Goal: Information Seeking & Learning: Learn about a topic

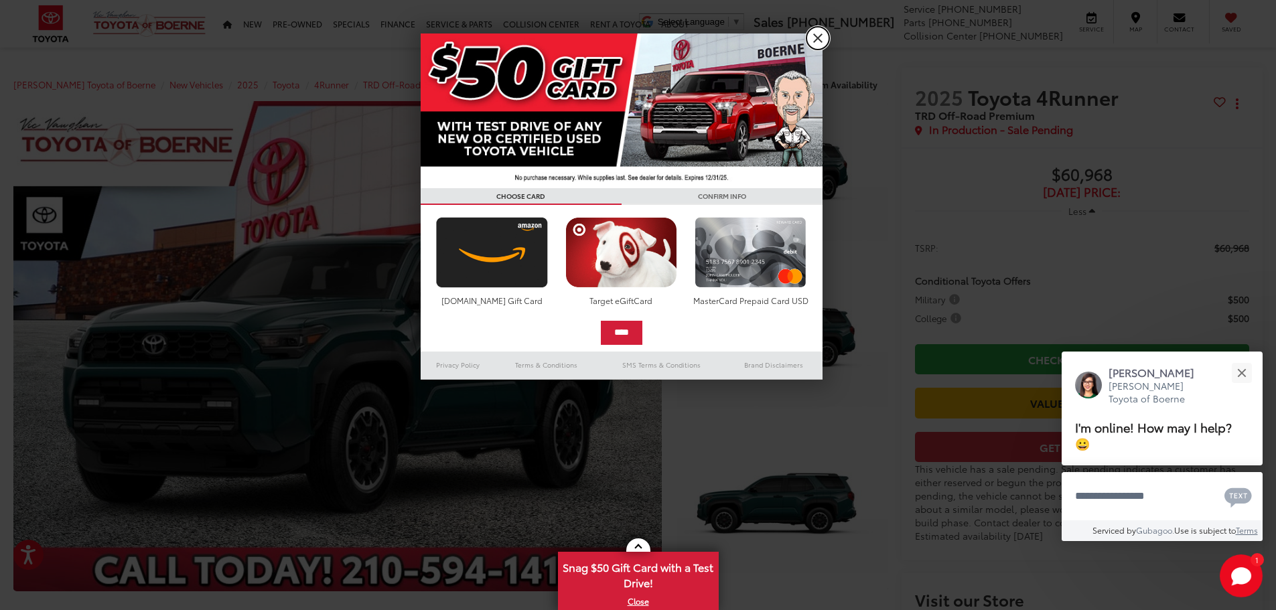
click at [820, 36] on link "X" at bounding box center [818, 38] width 23 height 23
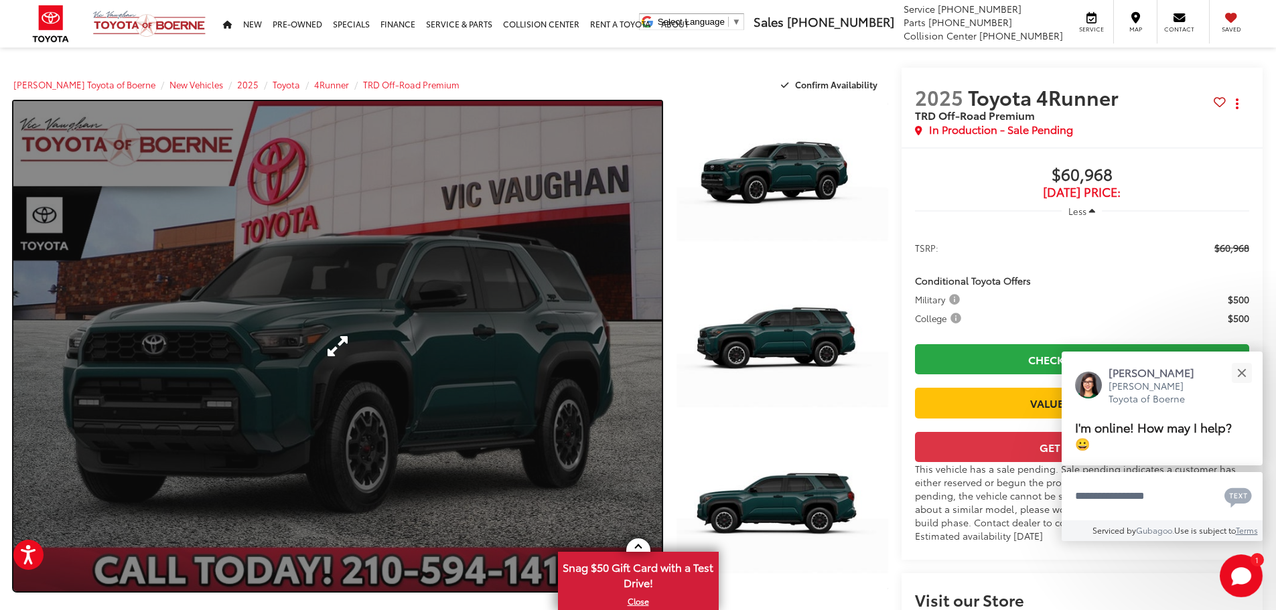
click at [353, 346] on link "Expand Photo 0" at bounding box center [337, 346] width 649 height 490
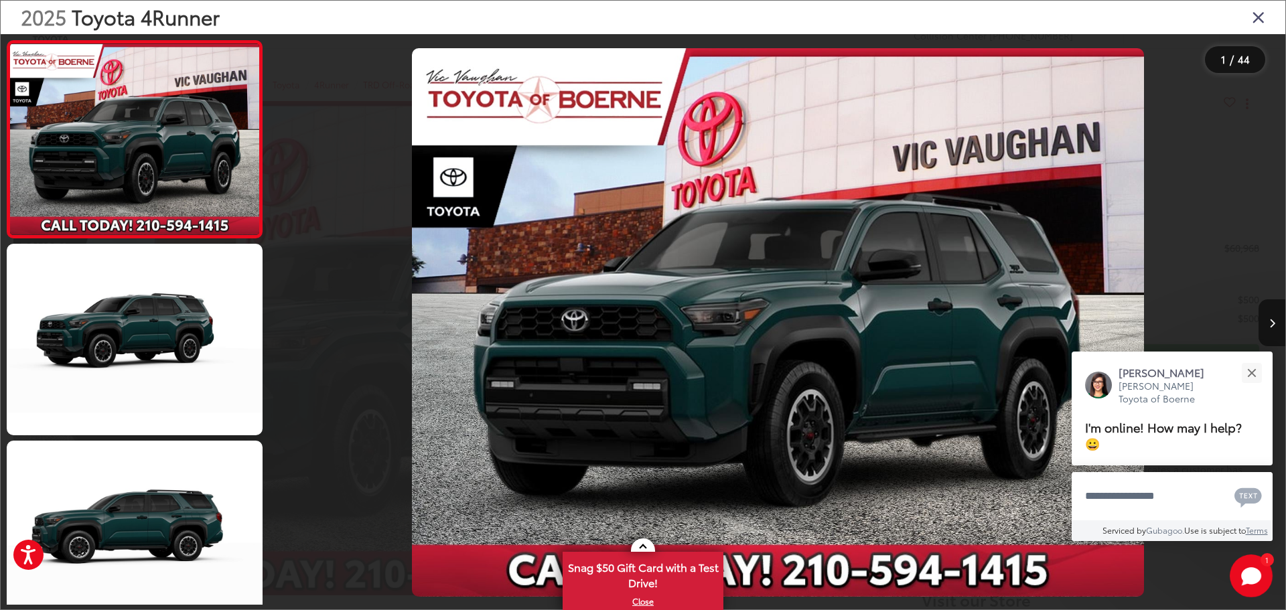
click at [596, 312] on img "2025 Toyota 4Runner TRD Off-Road Premium 0" at bounding box center [778, 322] width 732 height 549
click at [1270, 316] on button "Next image" at bounding box center [1272, 323] width 27 height 47
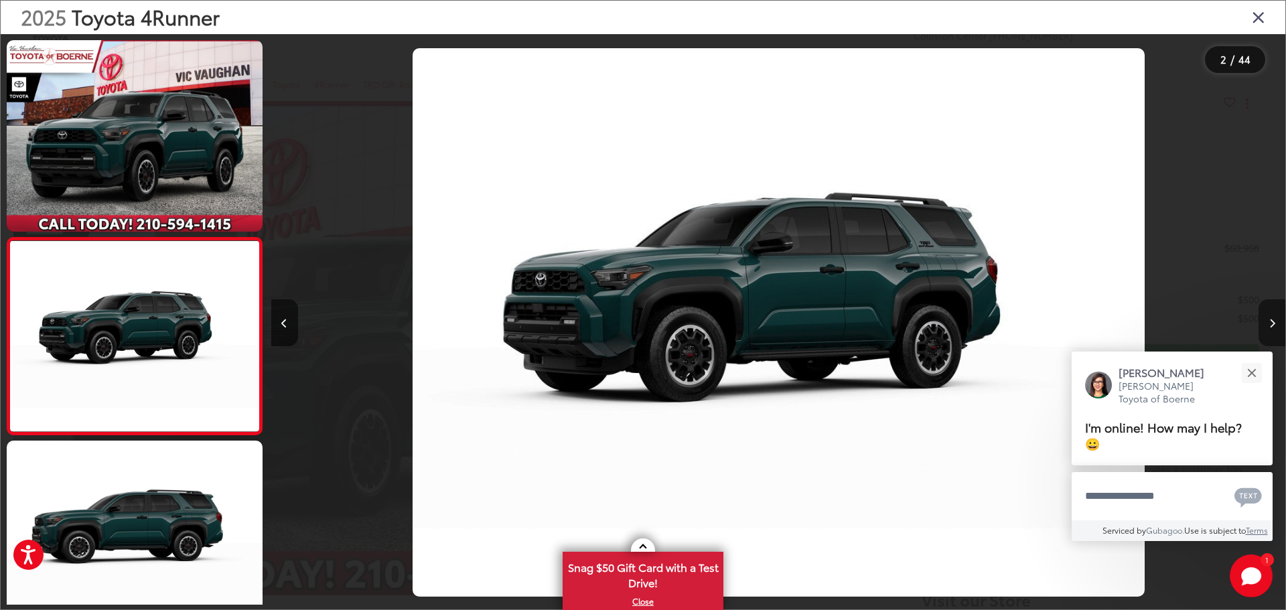
scroll to position [53, 0]
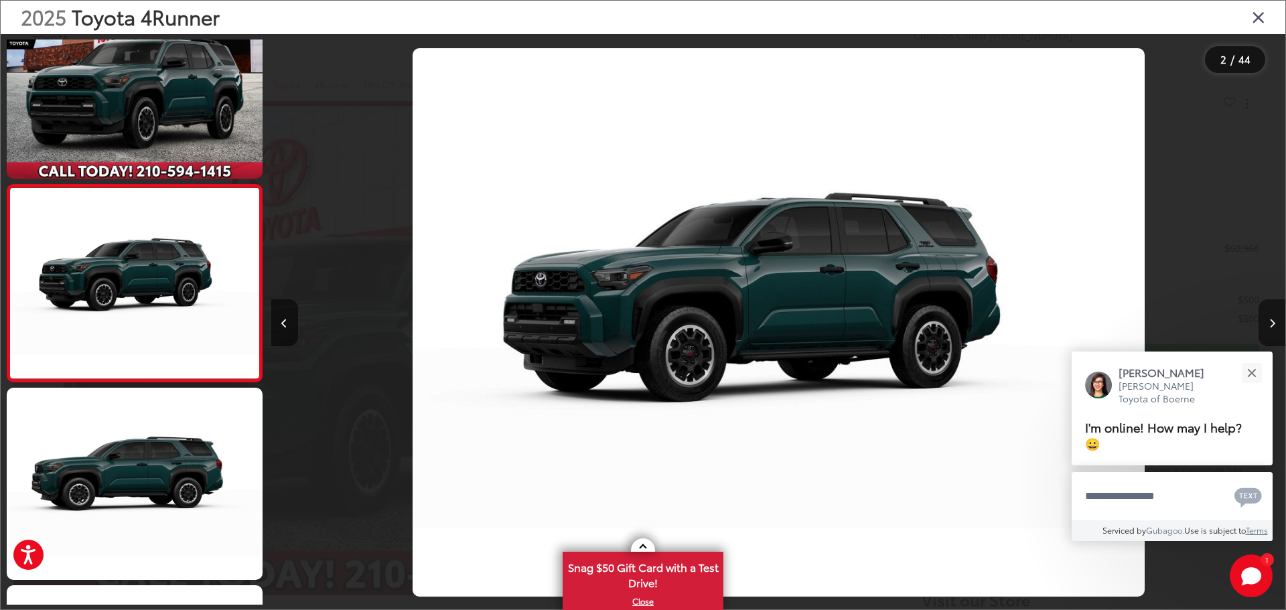
click at [1270, 316] on button "Next image" at bounding box center [1272, 323] width 27 height 47
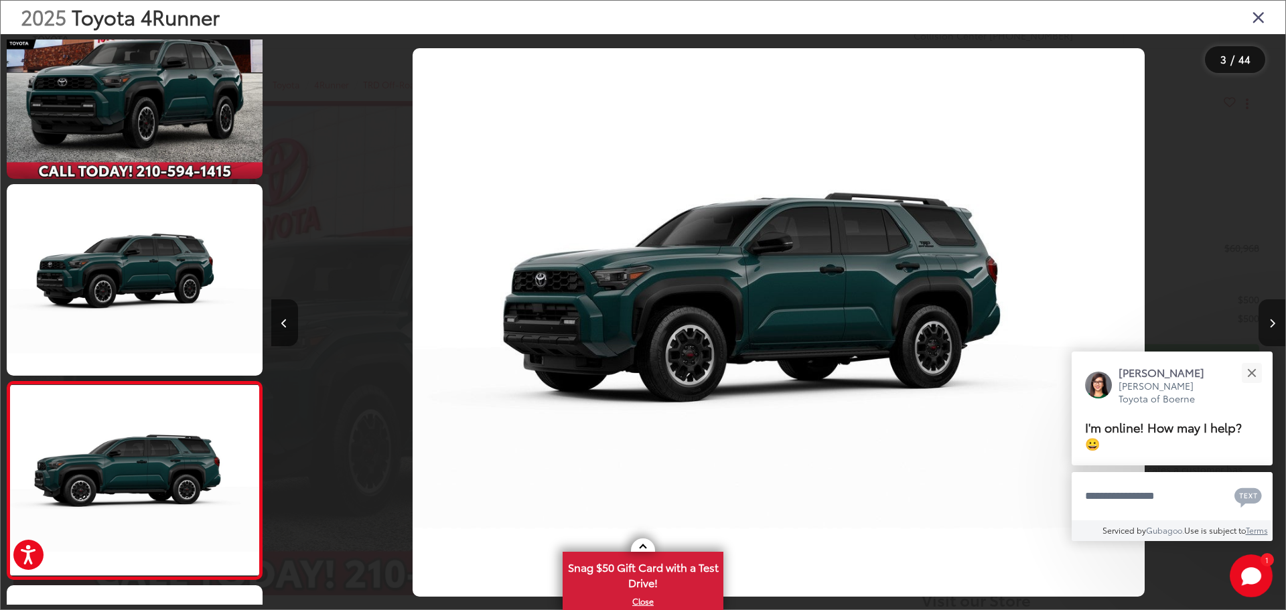
scroll to position [250, 0]
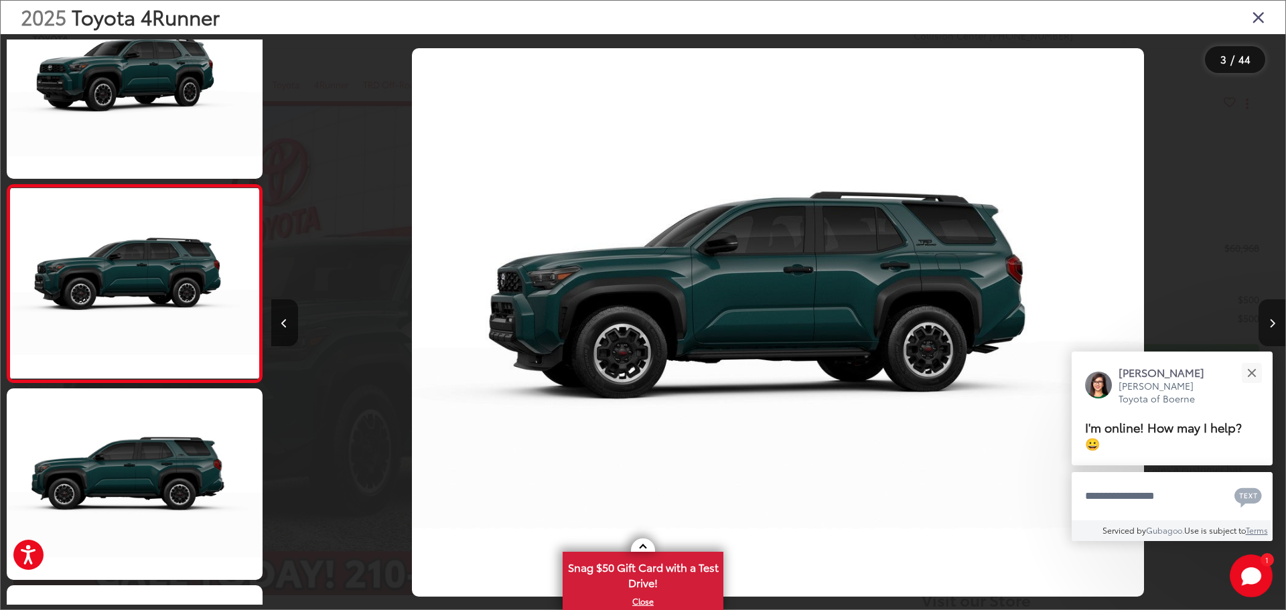
click at [1270, 316] on button "Next image" at bounding box center [1272, 323] width 27 height 47
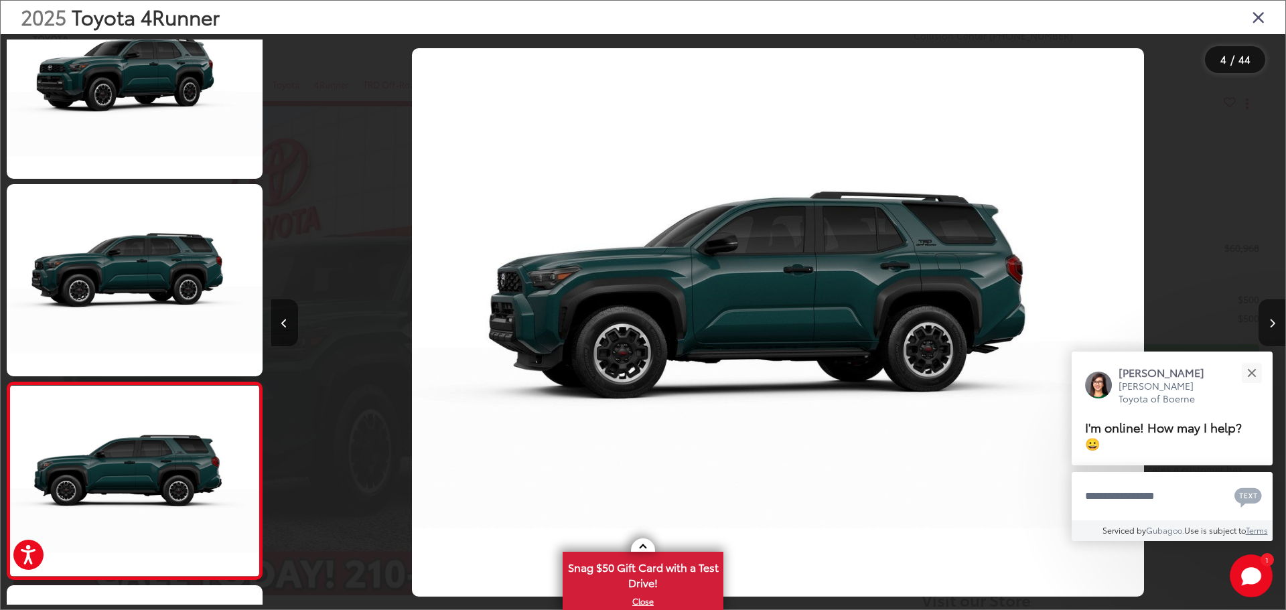
scroll to position [448, 0]
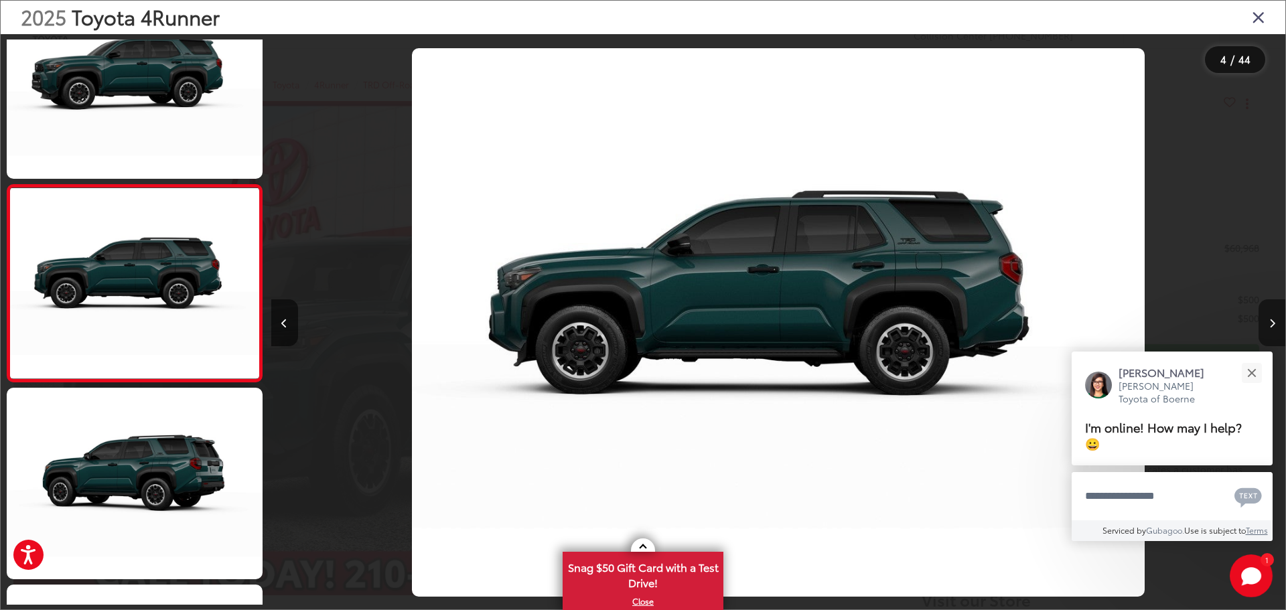
click at [1270, 316] on button "Next image" at bounding box center [1272, 323] width 27 height 47
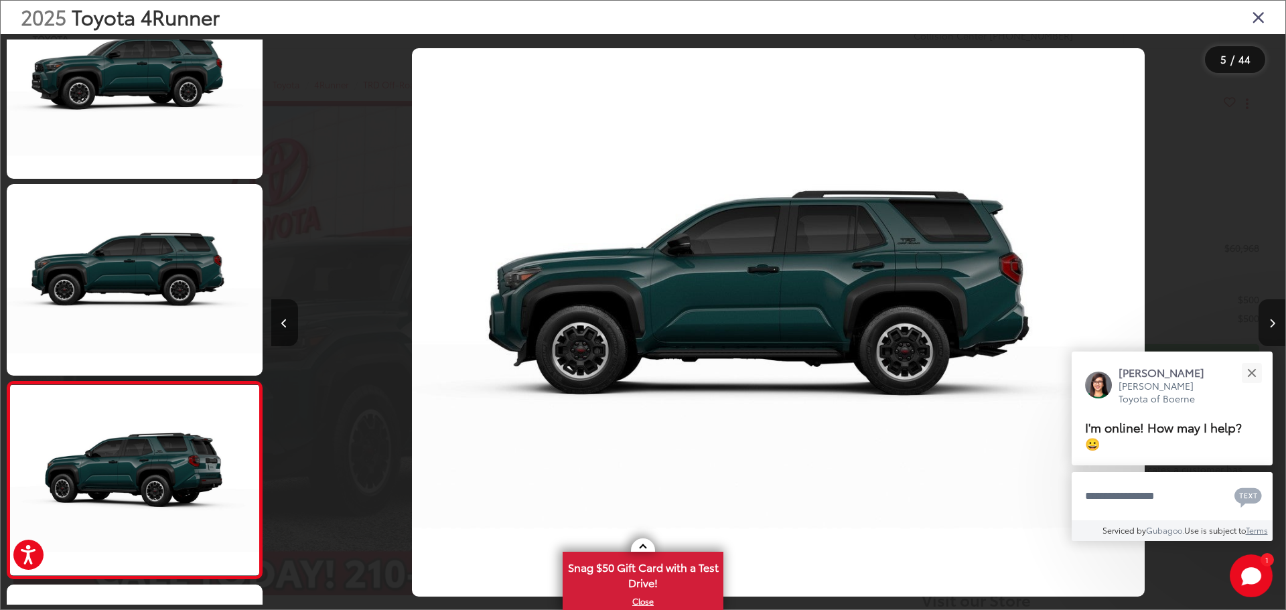
scroll to position [645, 0]
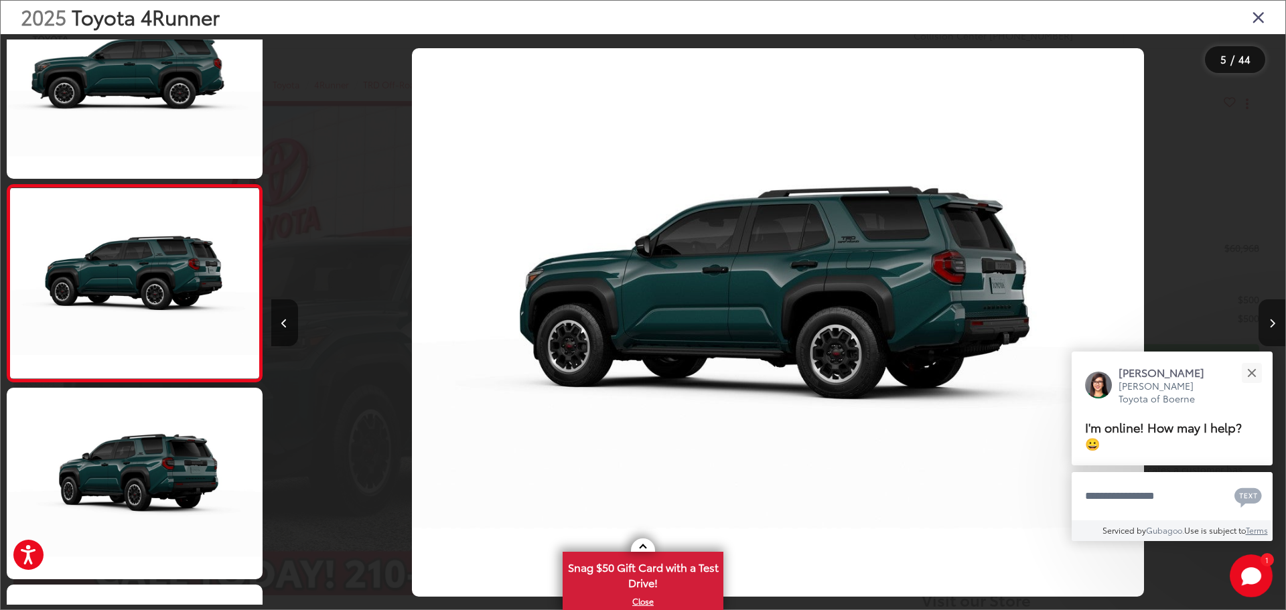
click at [1270, 316] on button "Next image" at bounding box center [1272, 323] width 27 height 47
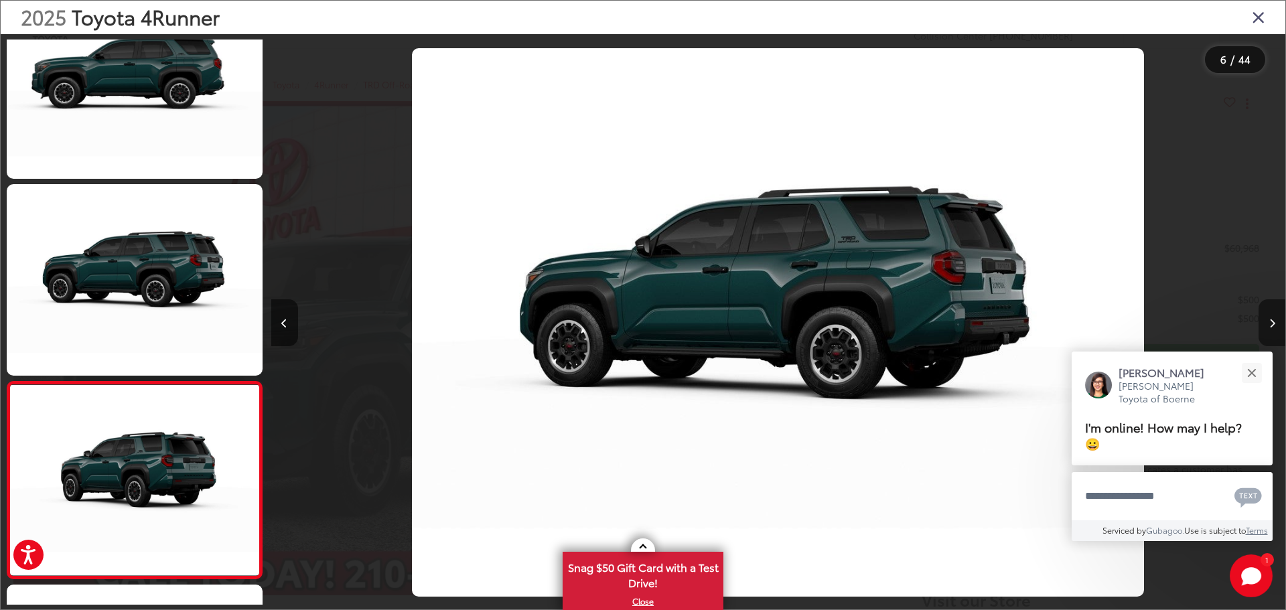
scroll to position [842, 0]
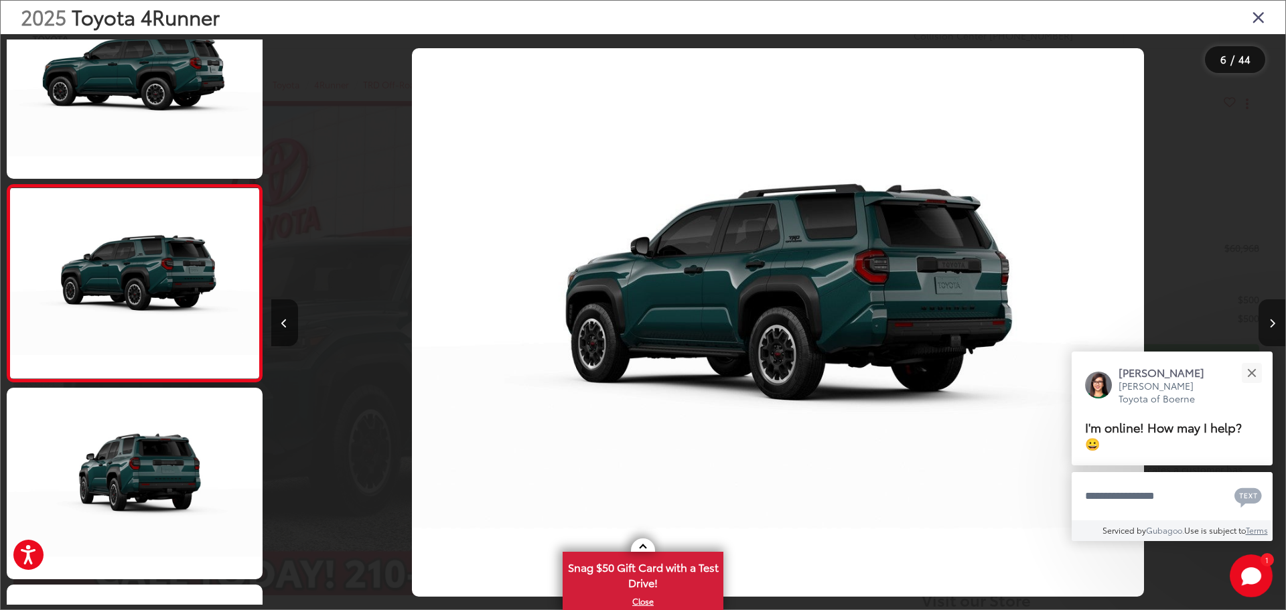
click at [1270, 316] on button "Next image" at bounding box center [1272, 323] width 27 height 47
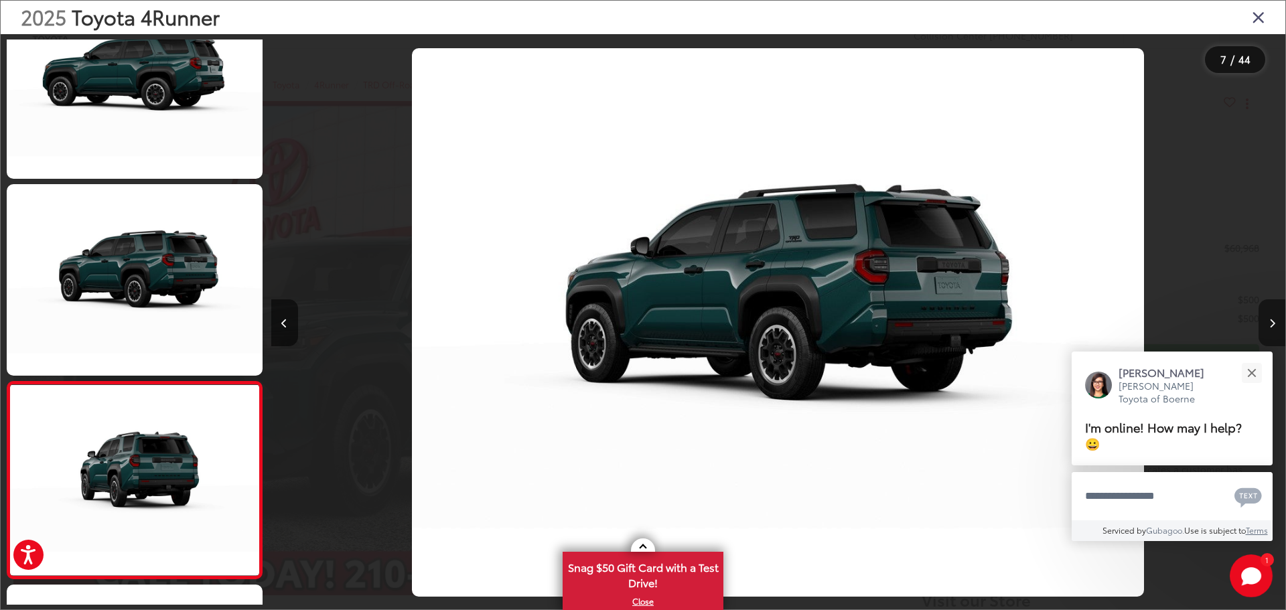
scroll to position [1039, 0]
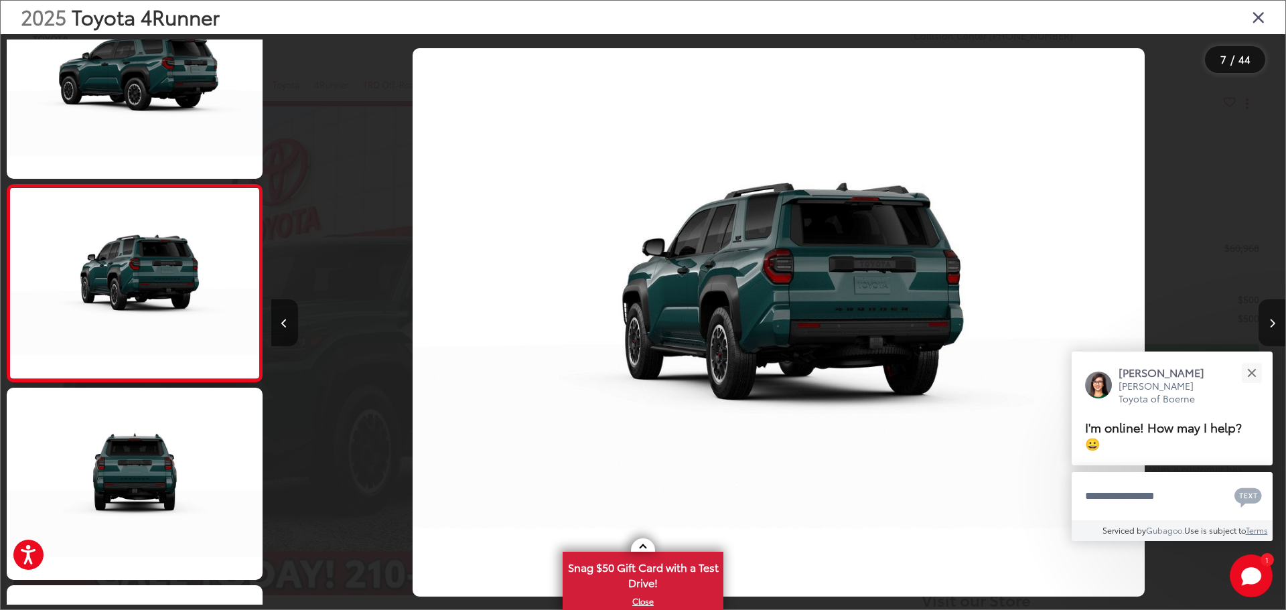
click at [1270, 316] on button "Next image" at bounding box center [1272, 323] width 27 height 47
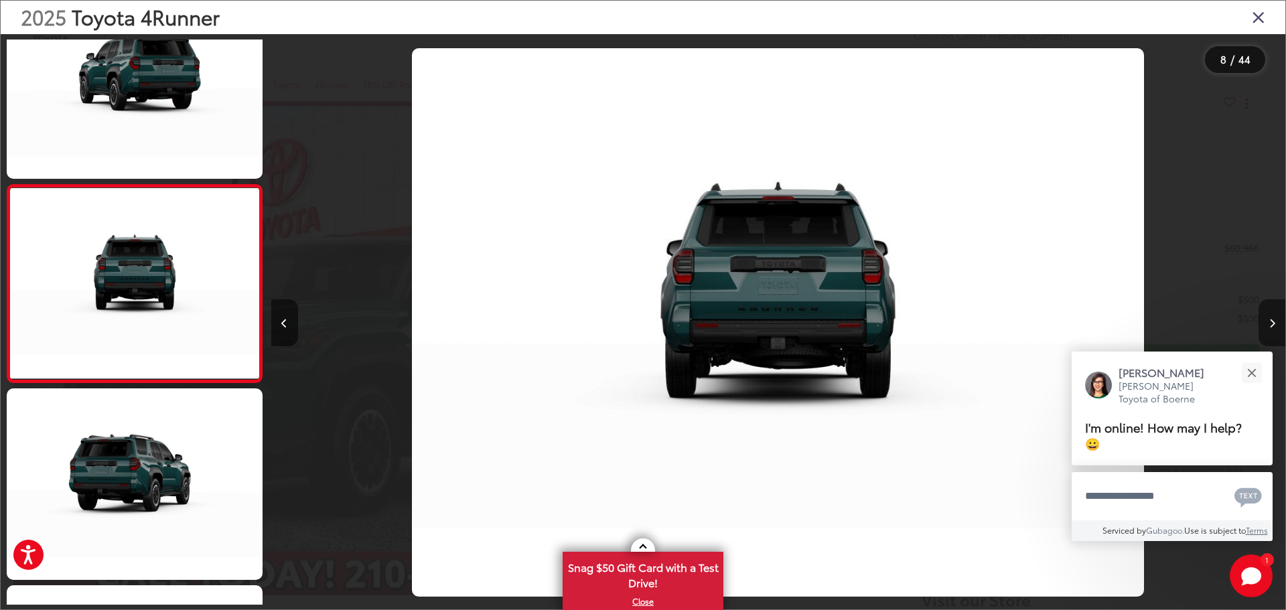
click at [1270, 316] on button "Next image" at bounding box center [1272, 323] width 27 height 47
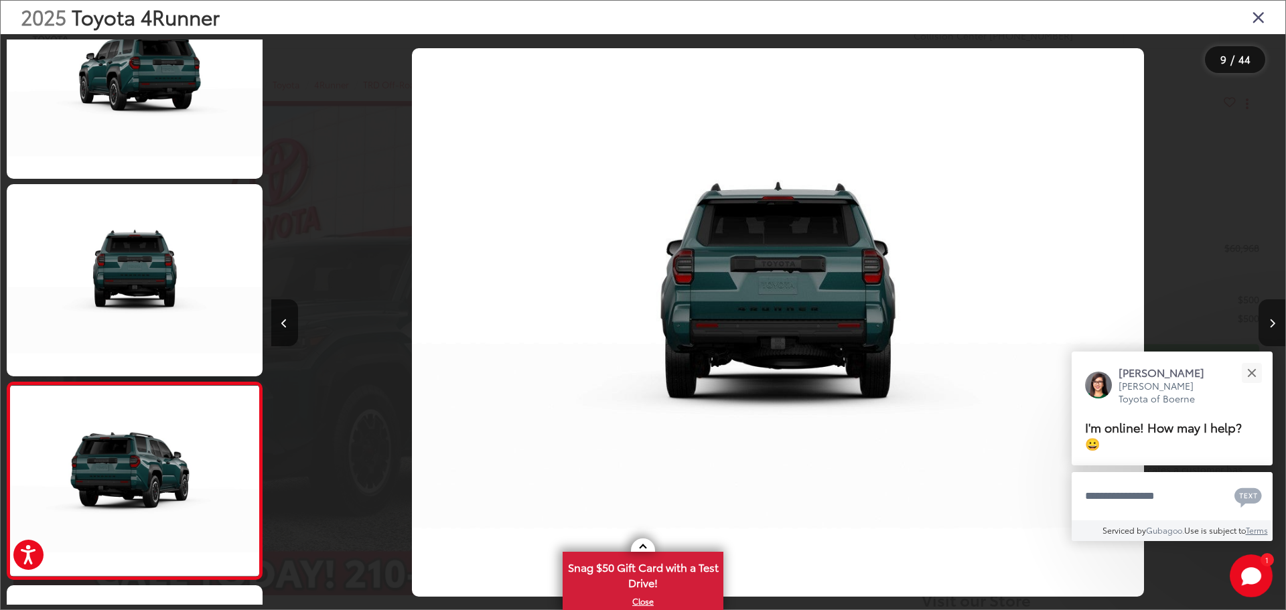
scroll to position [1433, 0]
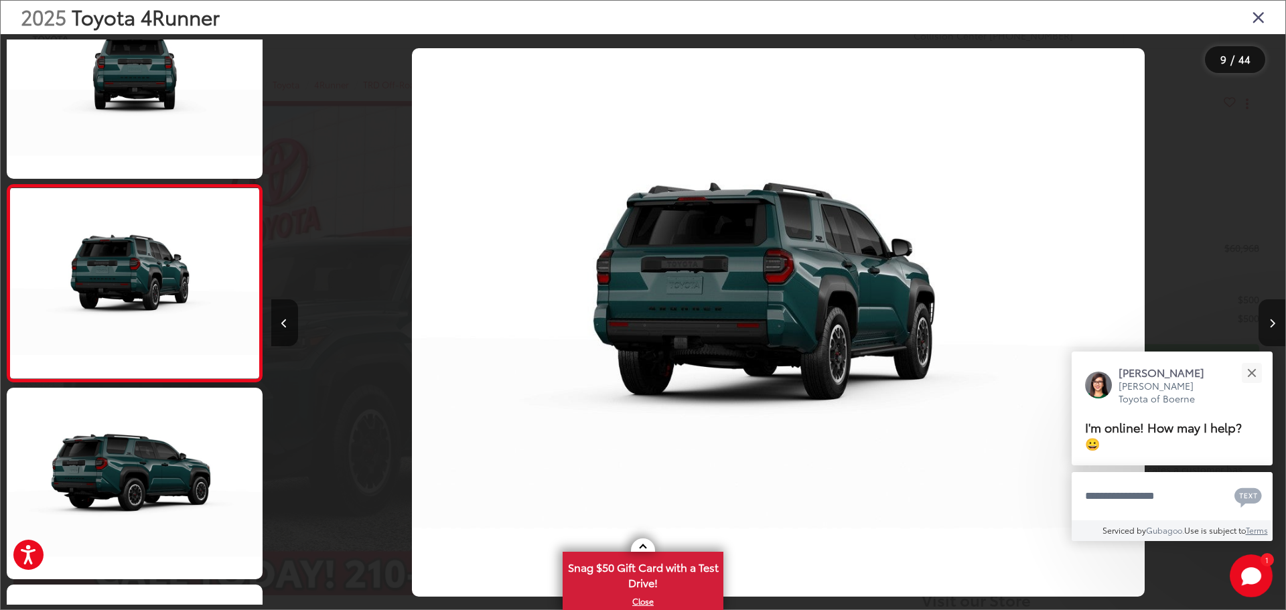
click at [1270, 316] on button "Next image" at bounding box center [1272, 323] width 27 height 47
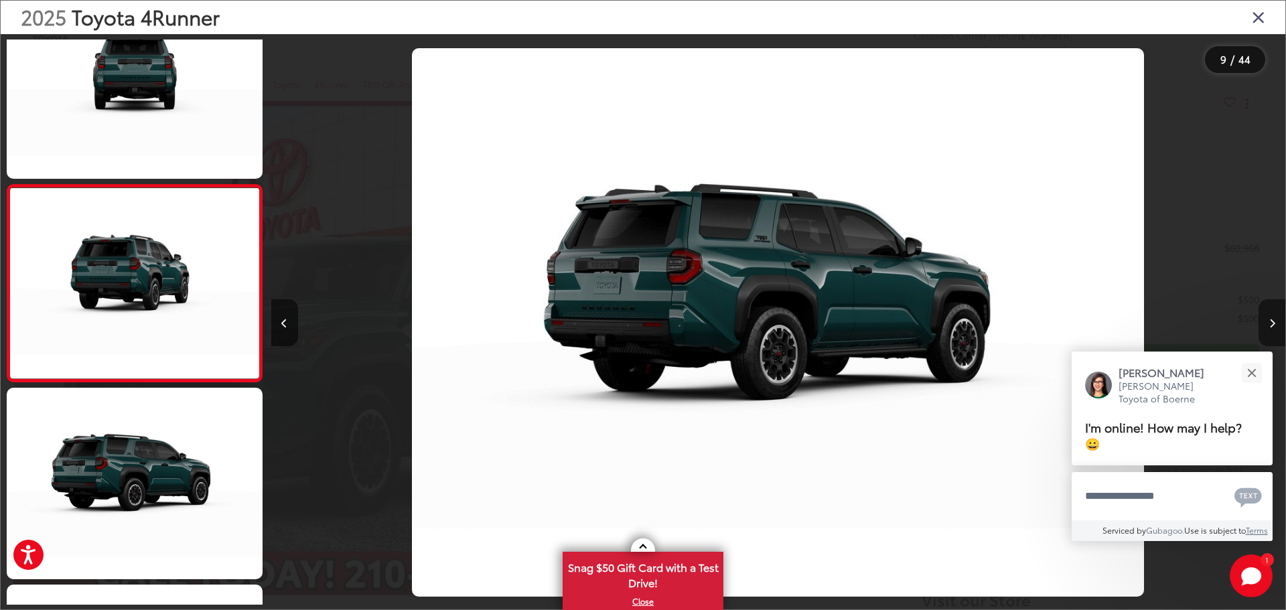
scroll to position [1630, 0]
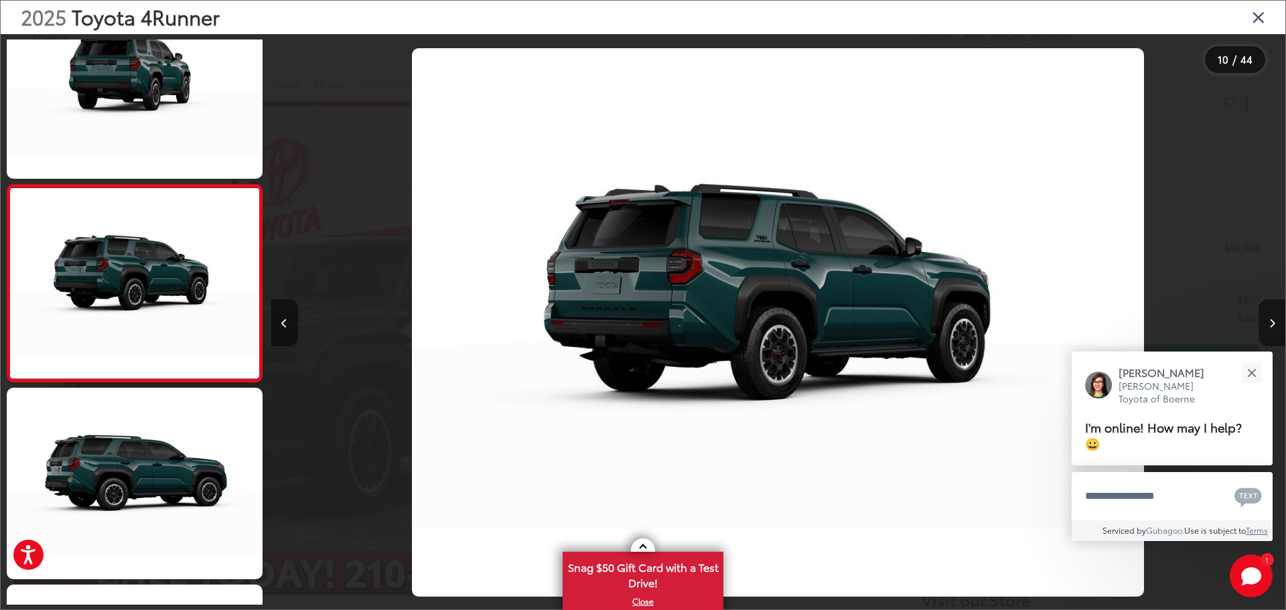
click at [1270, 316] on button "Next image" at bounding box center [1272, 323] width 27 height 47
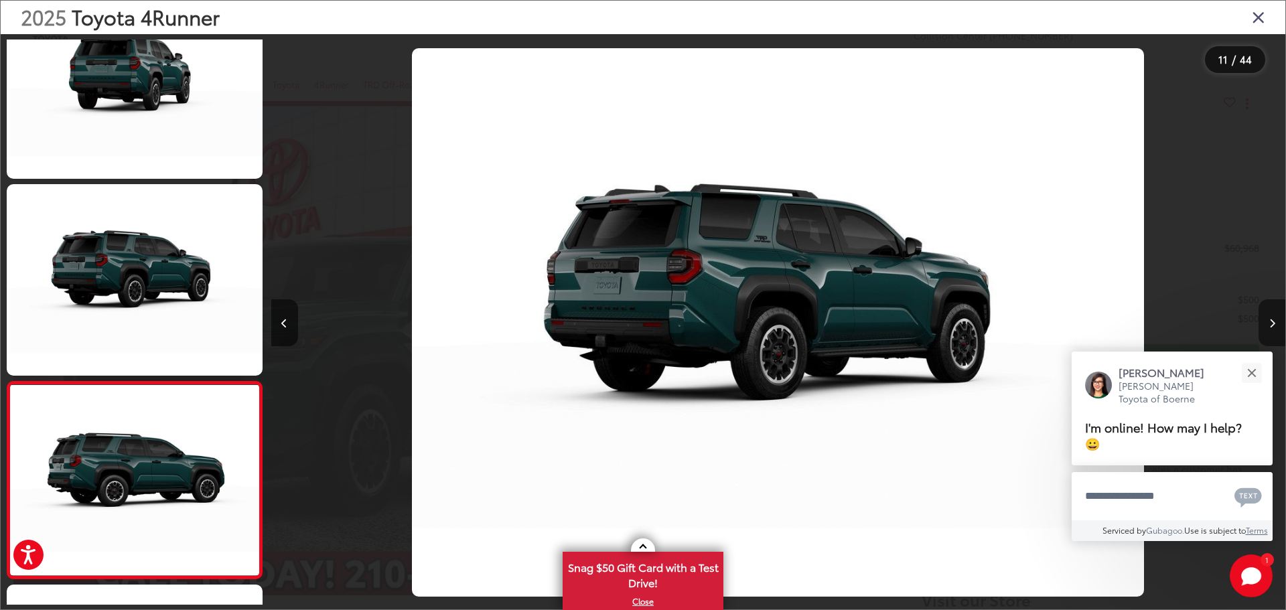
scroll to position [1827, 0]
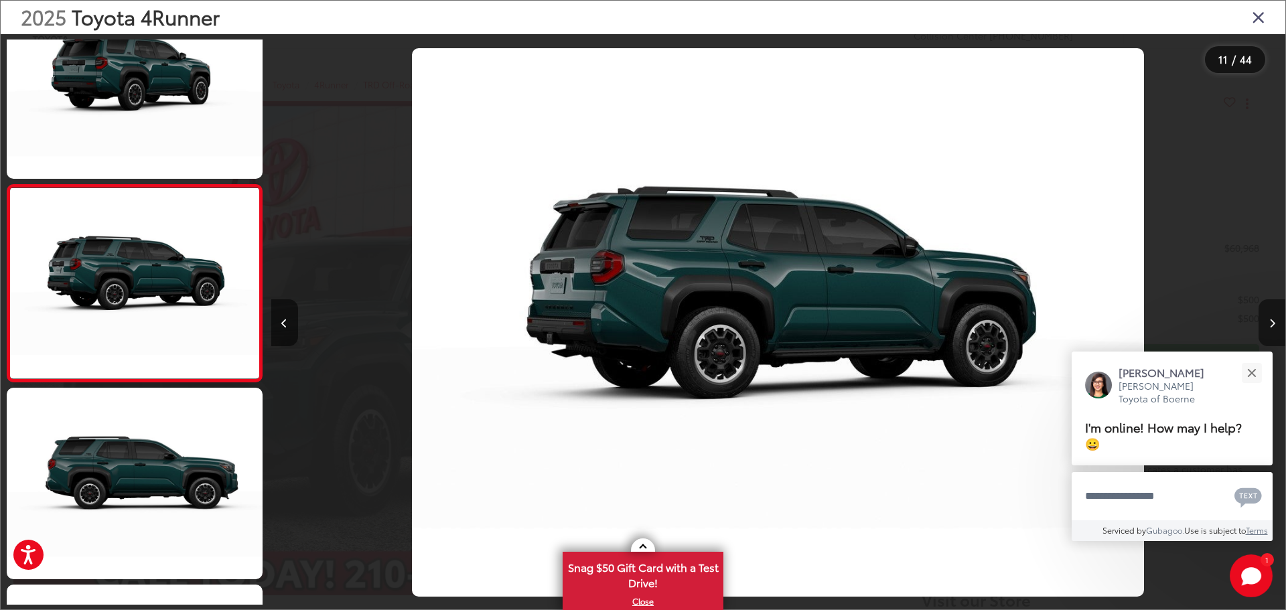
click at [1270, 316] on button "Next image" at bounding box center [1272, 323] width 27 height 47
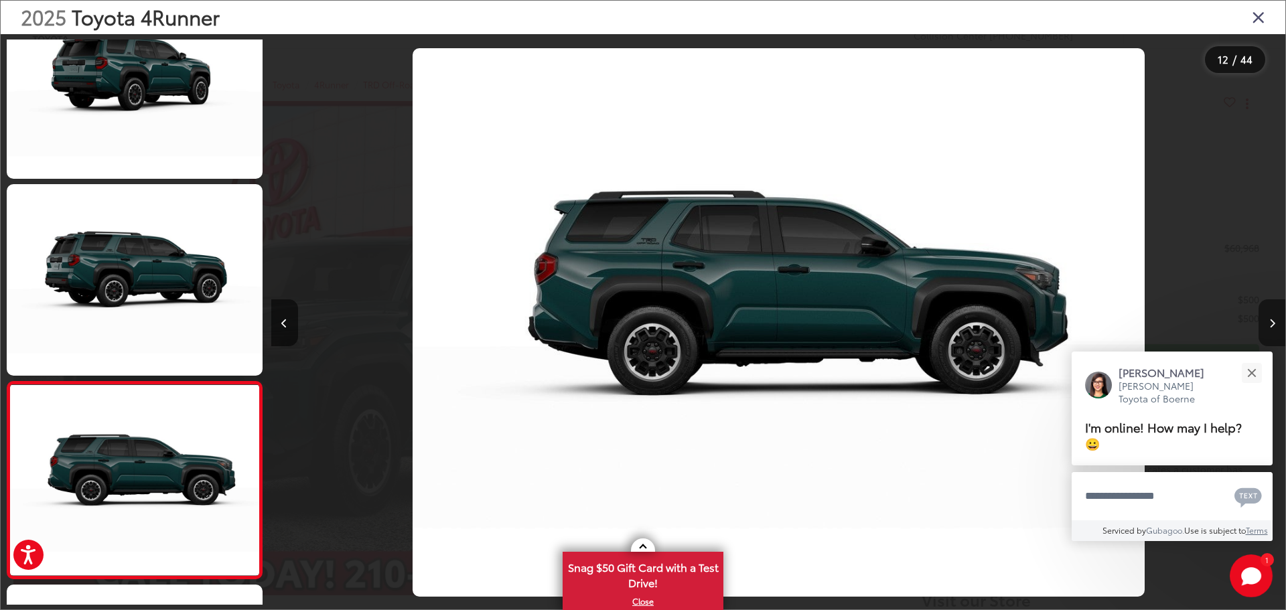
scroll to position [2024, 0]
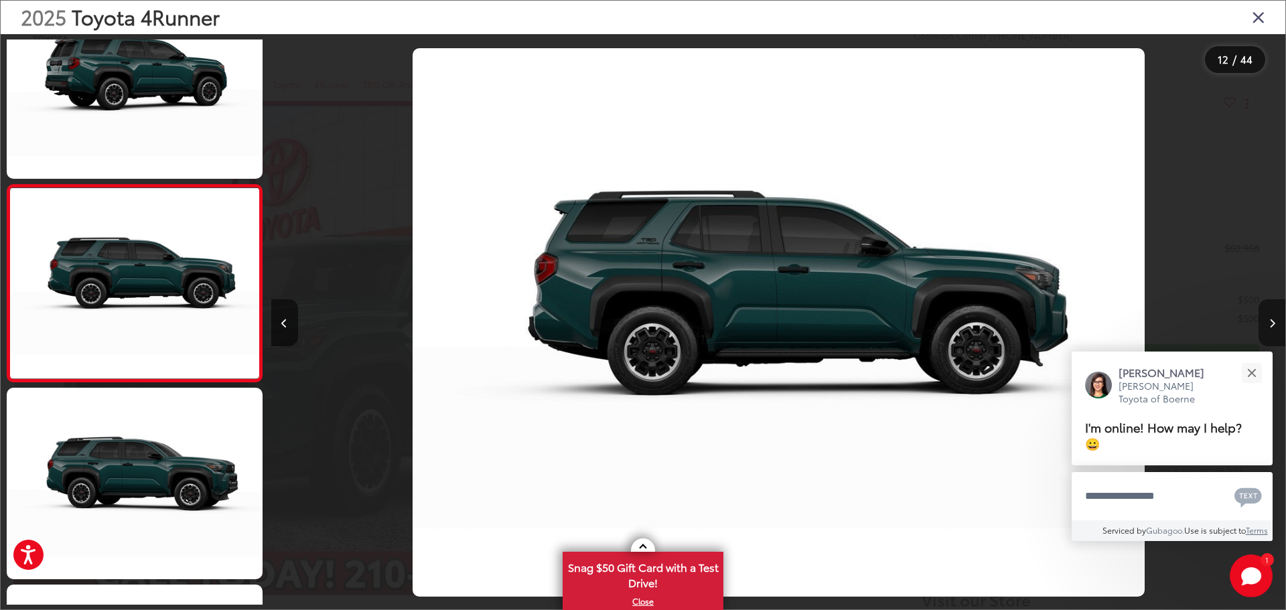
click at [1270, 316] on button "Next image" at bounding box center [1272, 323] width 27 height 47
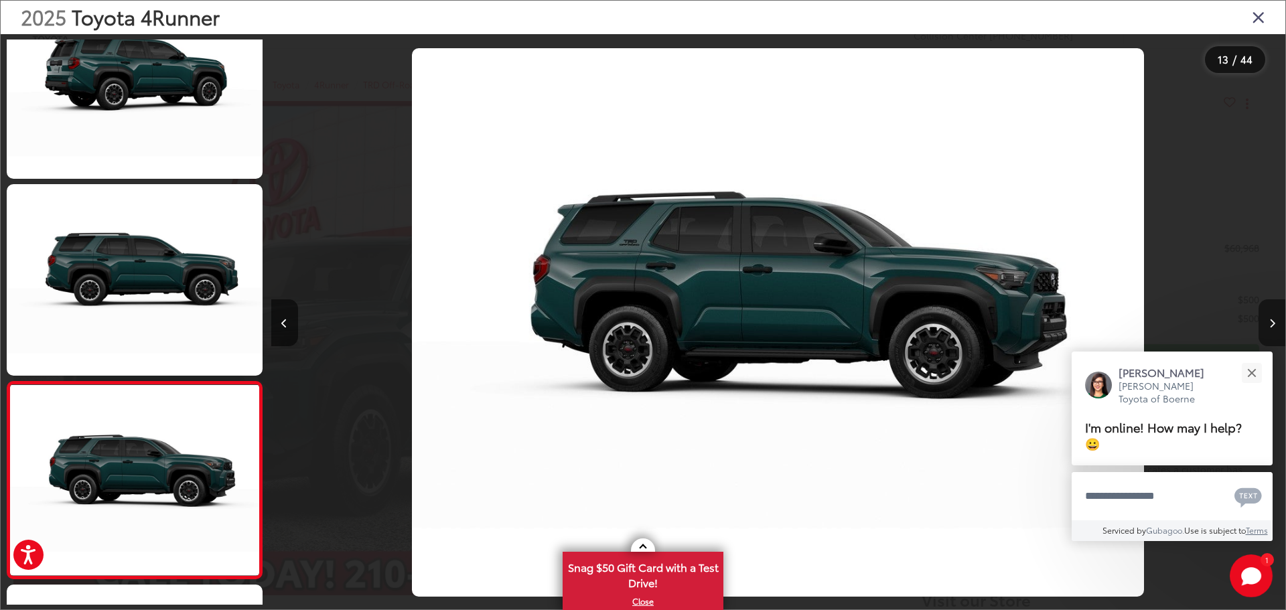
scroll to position [2221, 0]
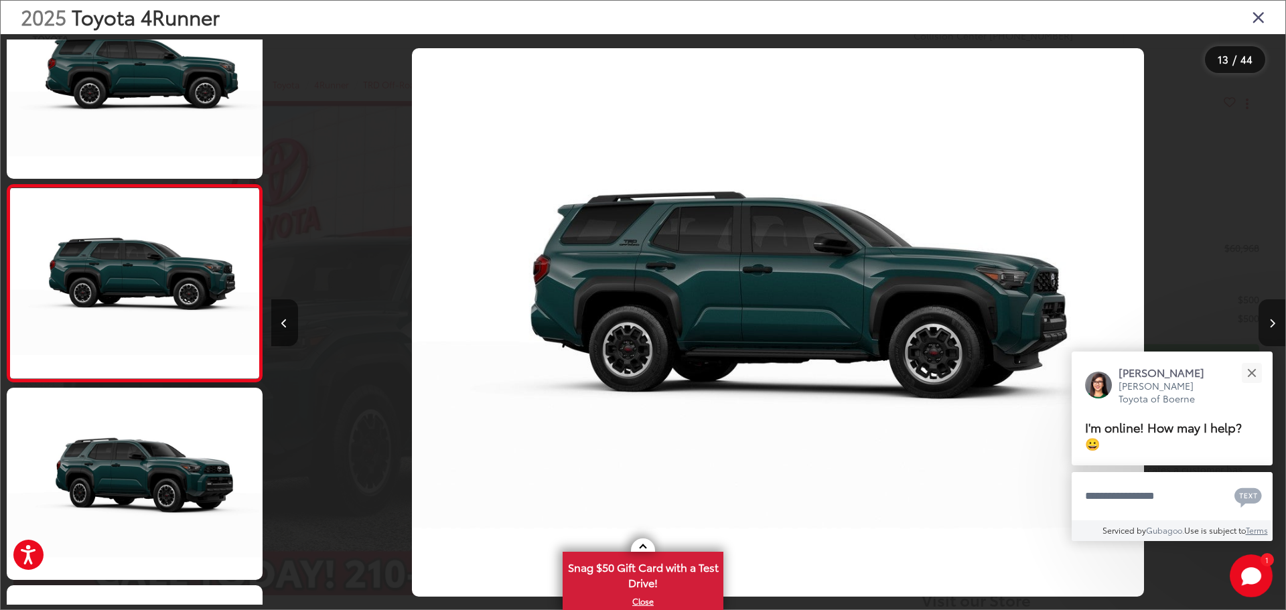
click at [1270, 316] on button "Next image" at bounding box center [1272, 323] width 27 height 47
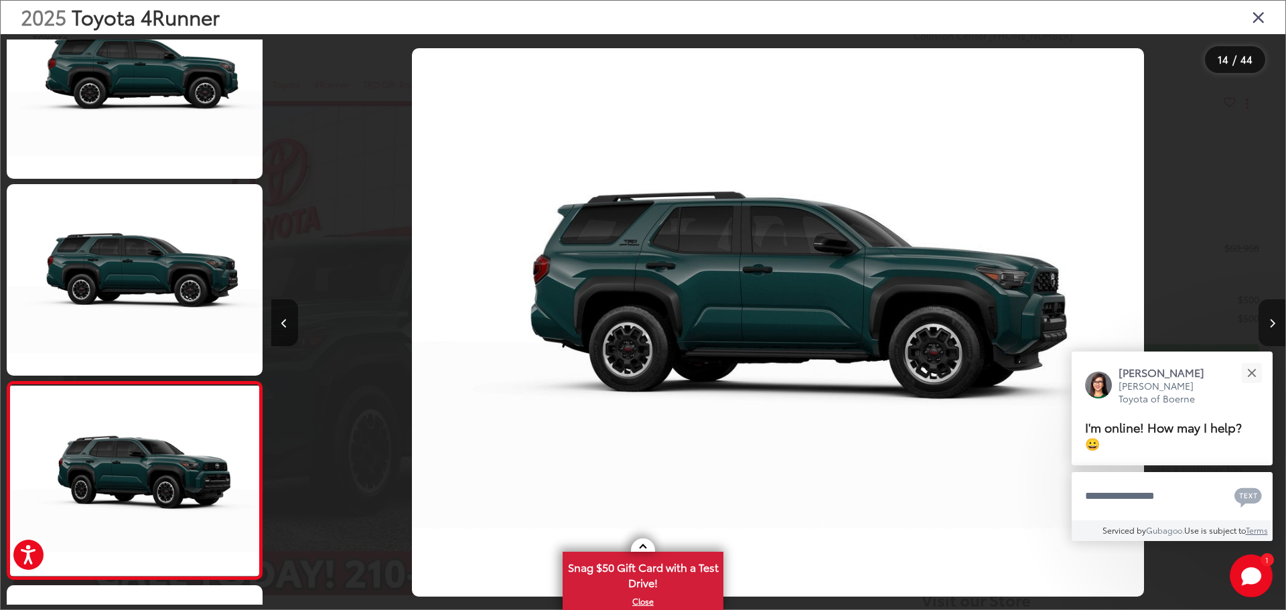
scroll to position [2418, 0]
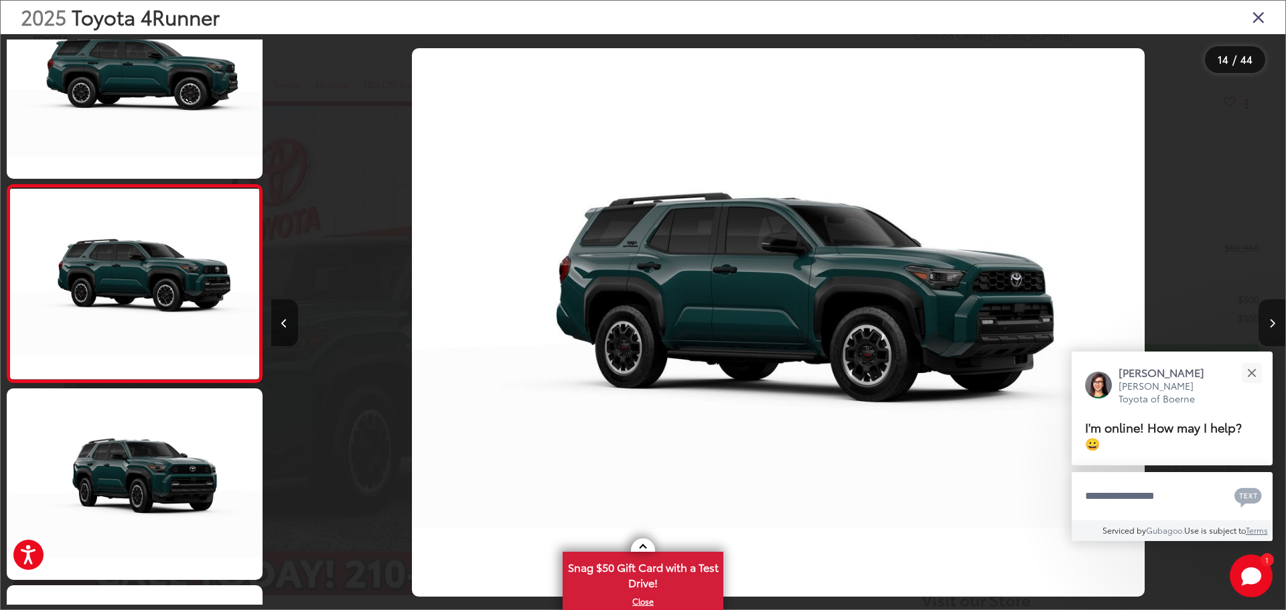
click at [1270, 316] on button "Next image" at bounding box center [1272, 323] width 27 height 47
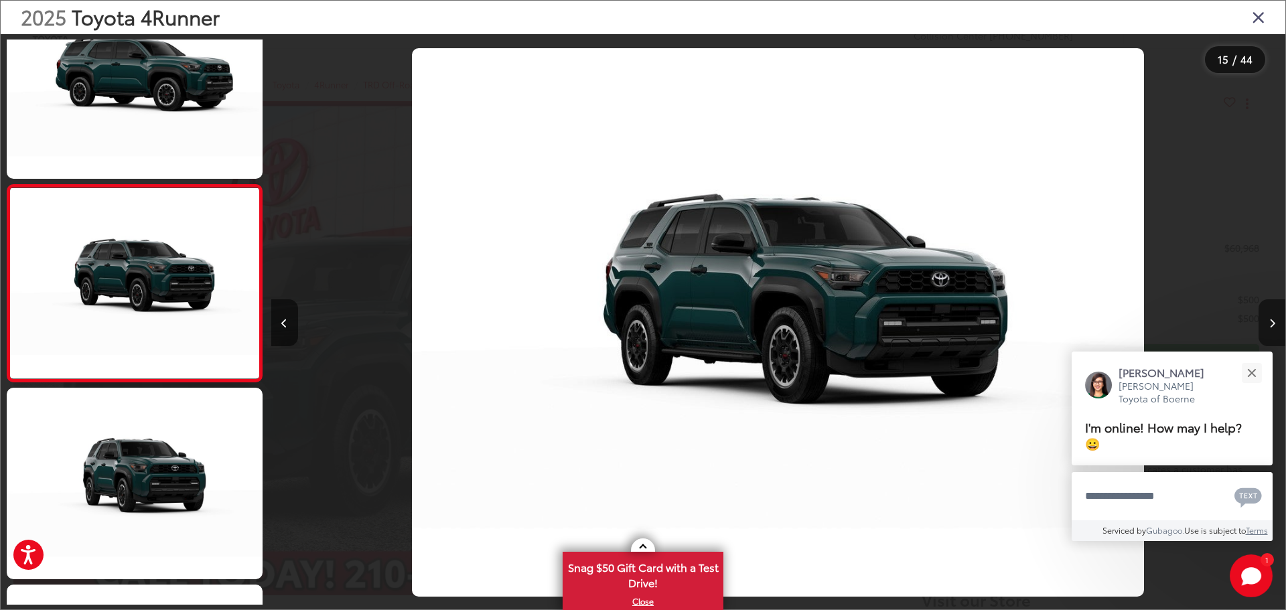
click at [1270, 316] on button "Next image" at bounding box center [1272, 323] width 27 height 47
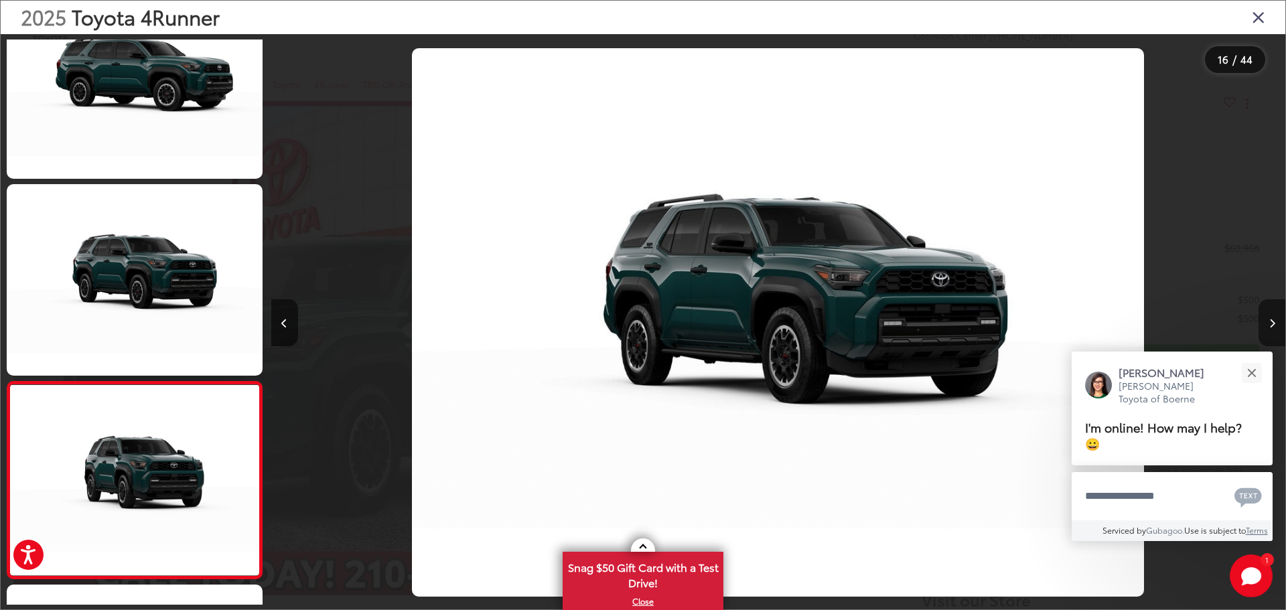
scroll to position [0, 0]
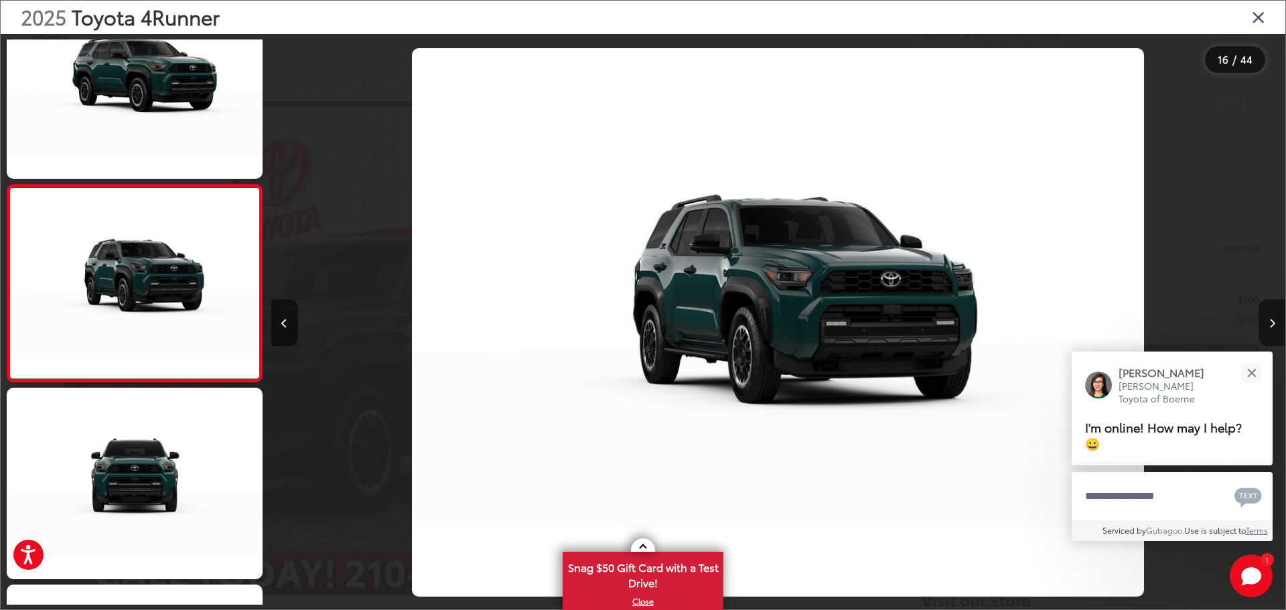
click at [1270, 318] on button "Next image" at bounding box center [1272, 323] width 27 height 47
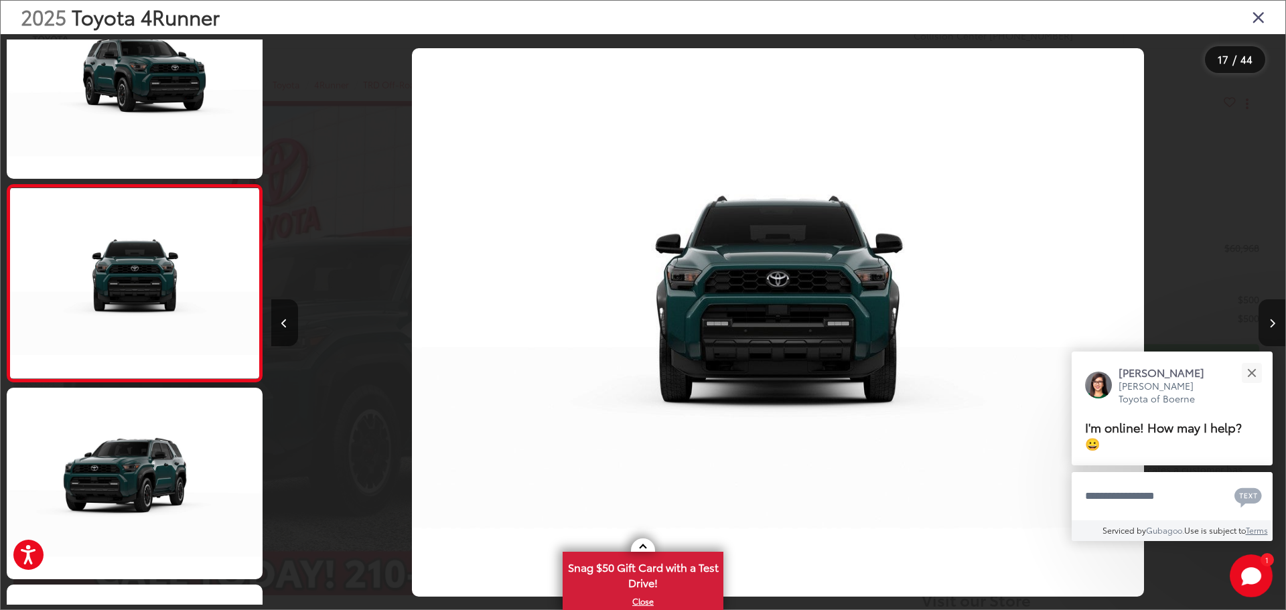
click at [1270, 319] on icon "Next image" at bounding box center [1273, 323] width 6 height 9
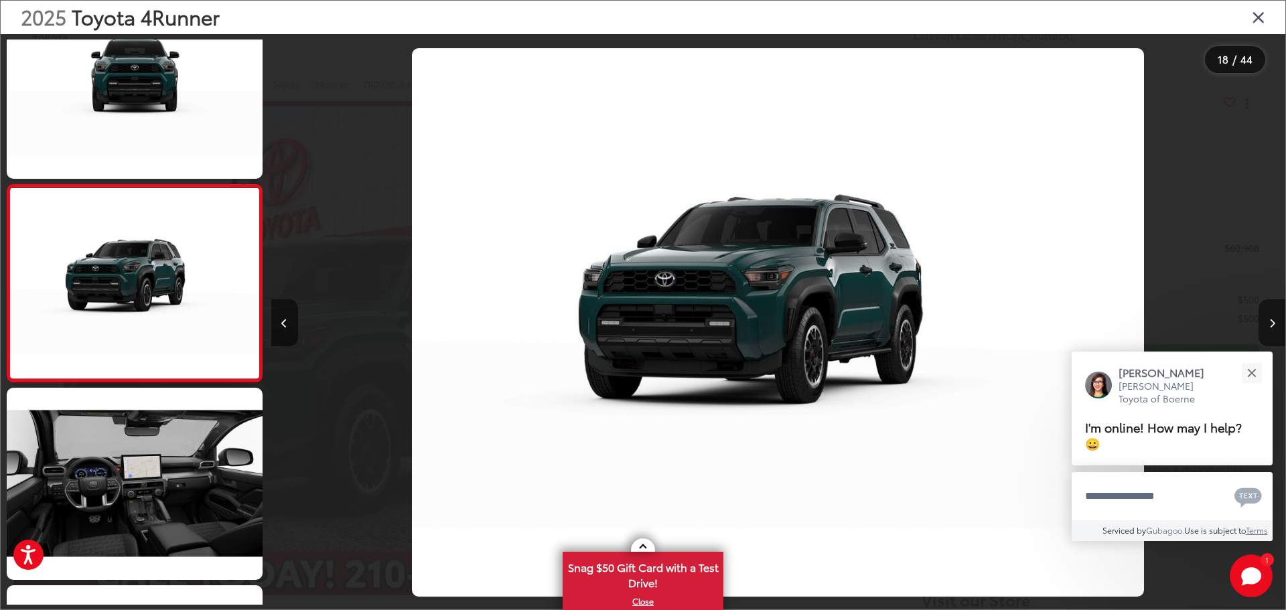
click at [1270, 319] on icon "Next image" at bounding box center [1273, 323] width 6 height 9
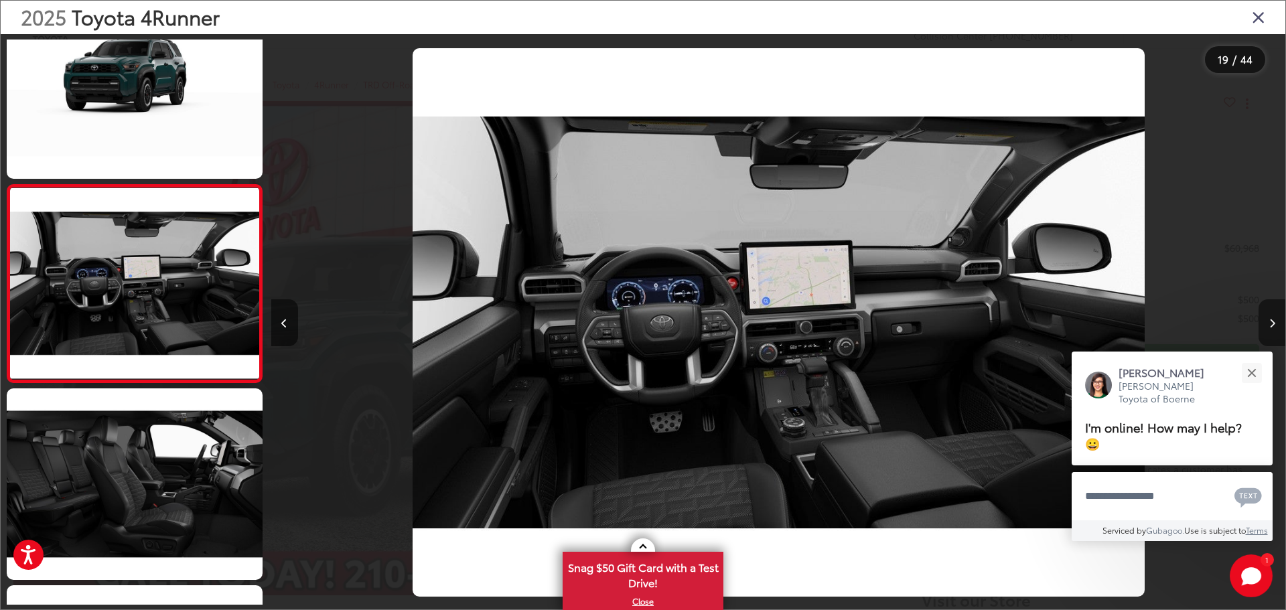
click at [1270, 319] on icon "Next image" at bounding box center [1273, 323] width 6 height 9
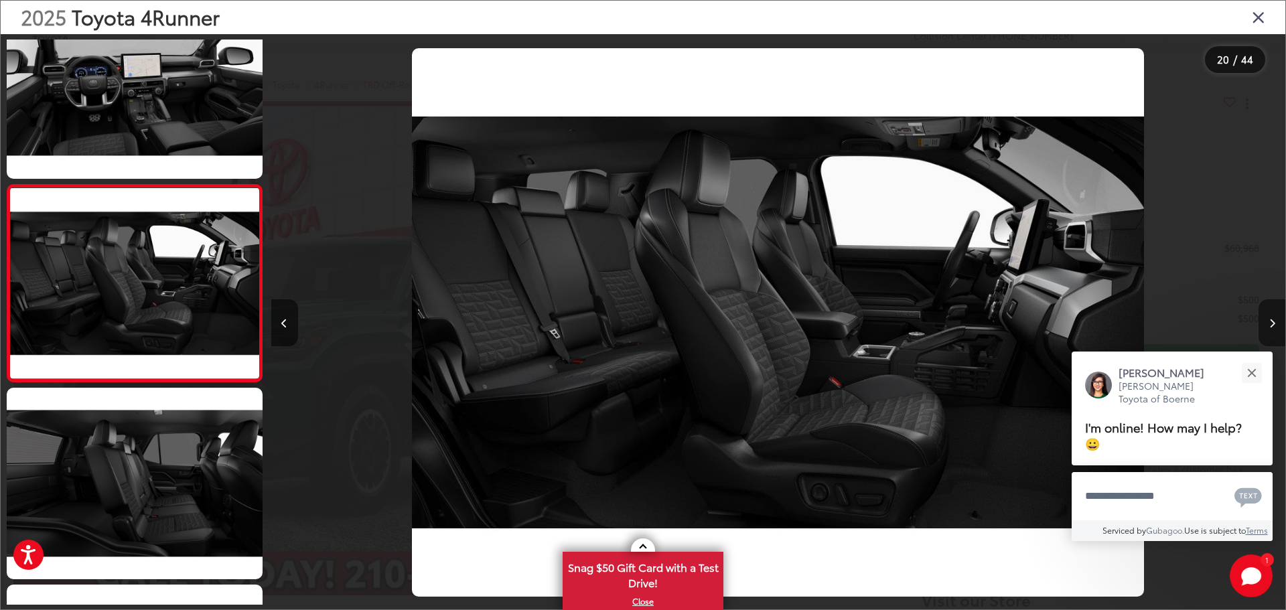
click at [1270, 319] on icon "Next image" at bounding box center [1273, 323] width 6 height 9
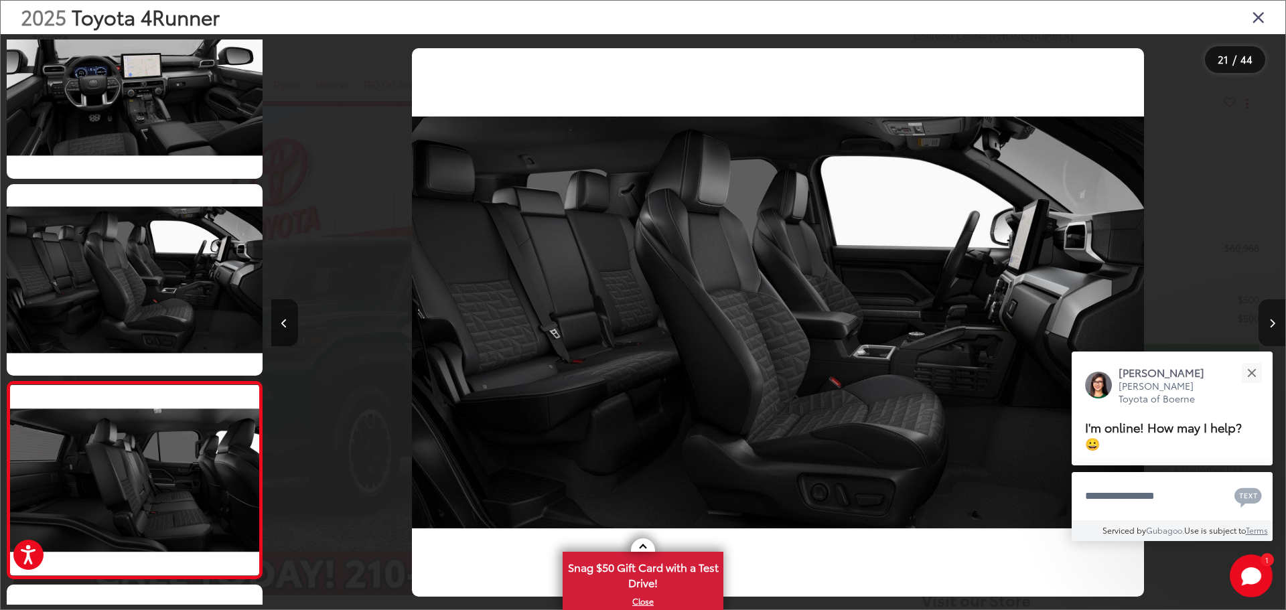
scroll to position [3798, 0]
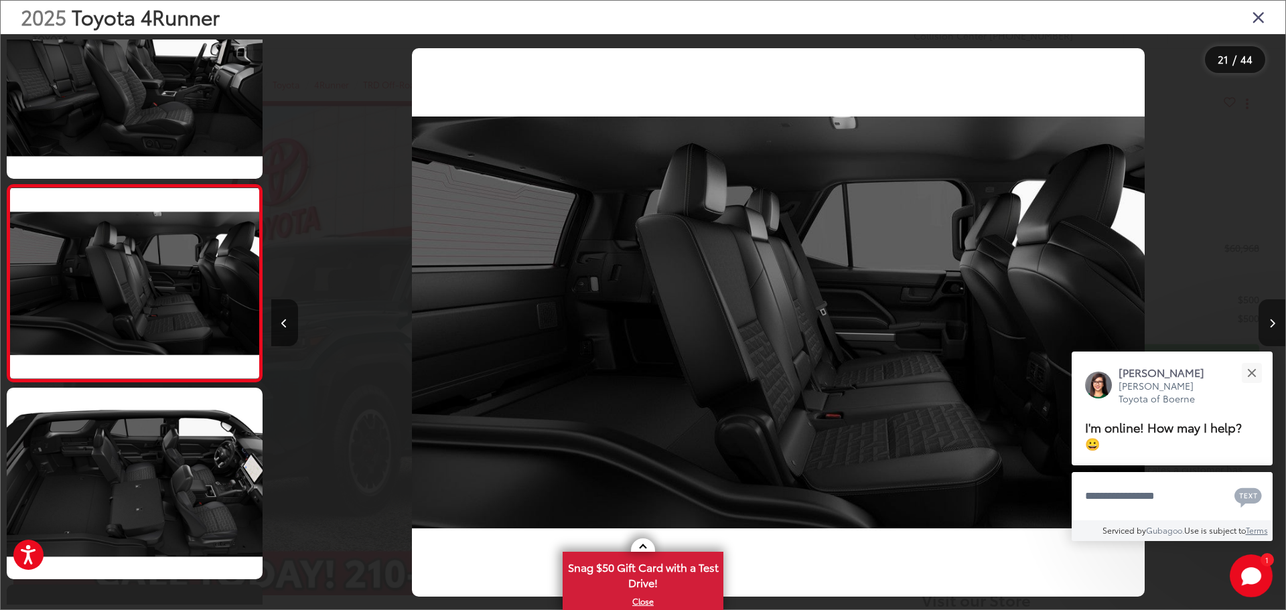
click at [1270, 319] on icon "Next image" at bounding box center [1273, 323] width 6 height 9
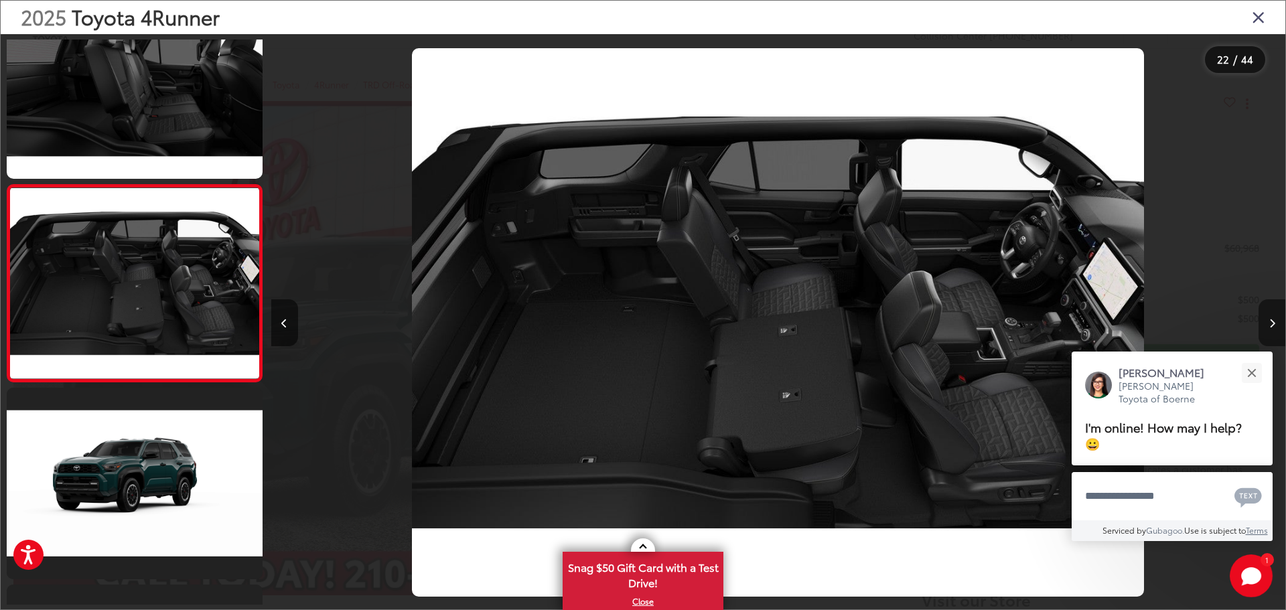
click at [1270, 319] on icon "Next image" at bounding box center [1273, 323] width 6 height 9
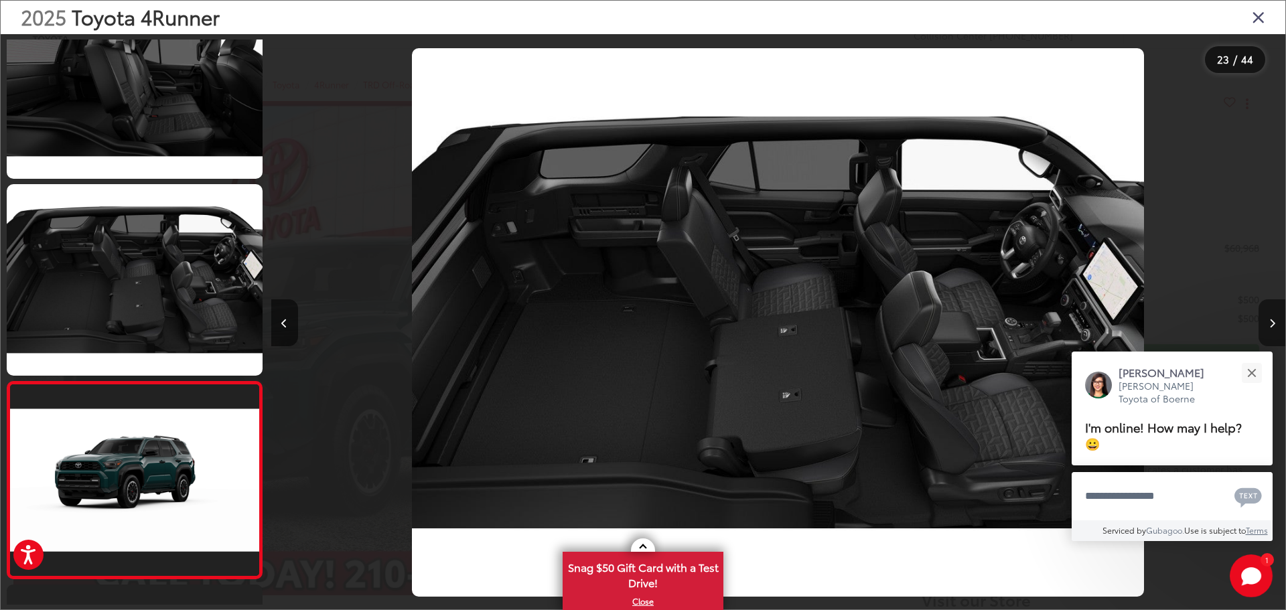
scroll to position [4192, 0]
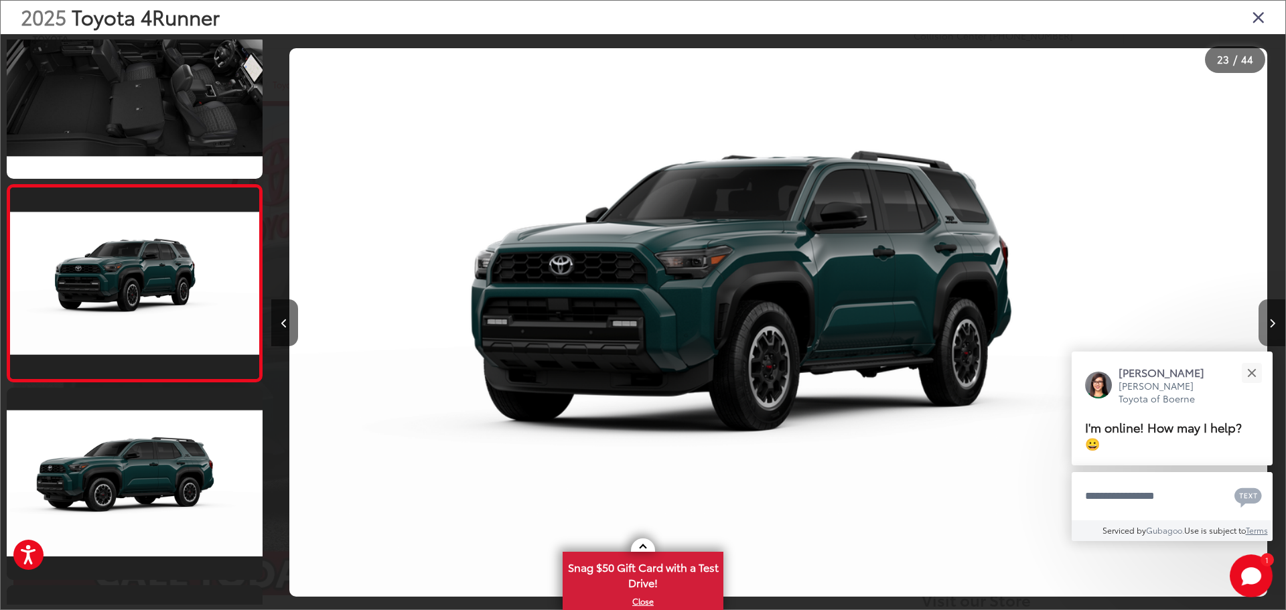
click at [1270, 319] on icon "Next image" at bounding box center [1273, 323] width 6 height 9
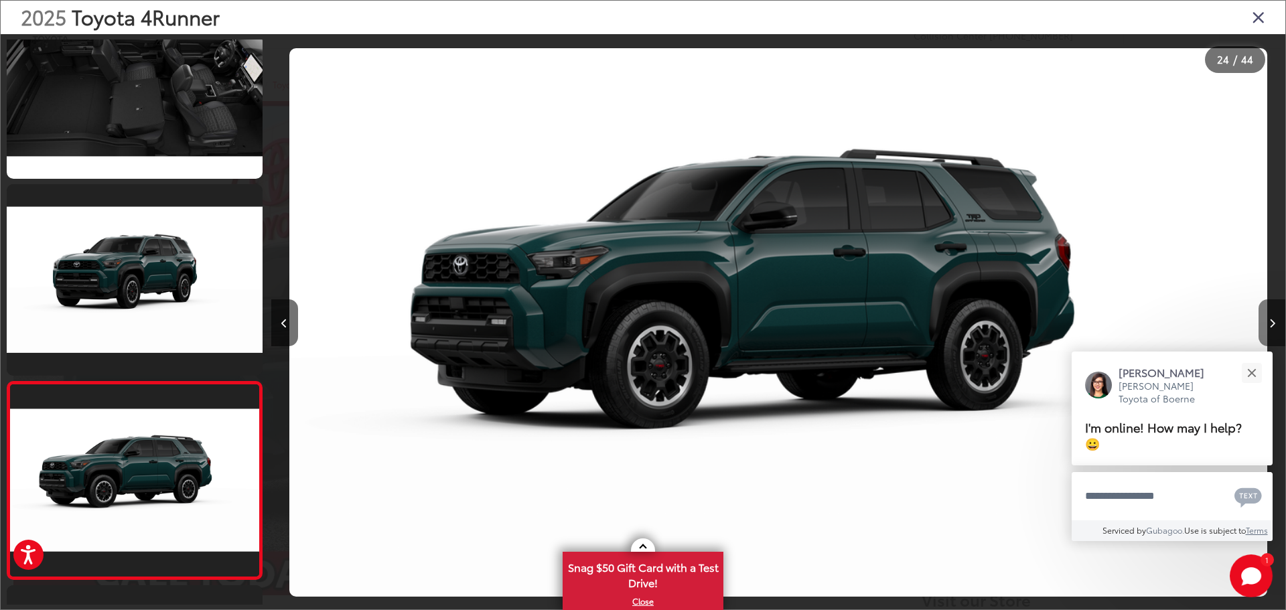
scroll to position [4389, 0]
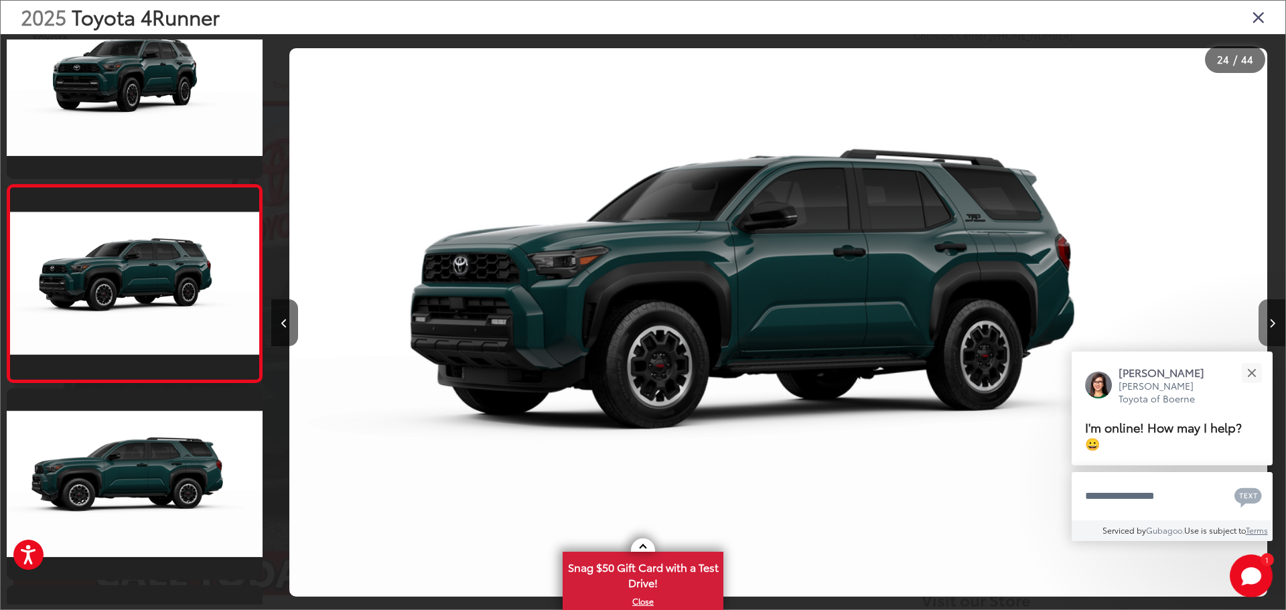
click at [1270, 319] on icon "Next image" at bounding box center [1273, 323] width 6 height 9
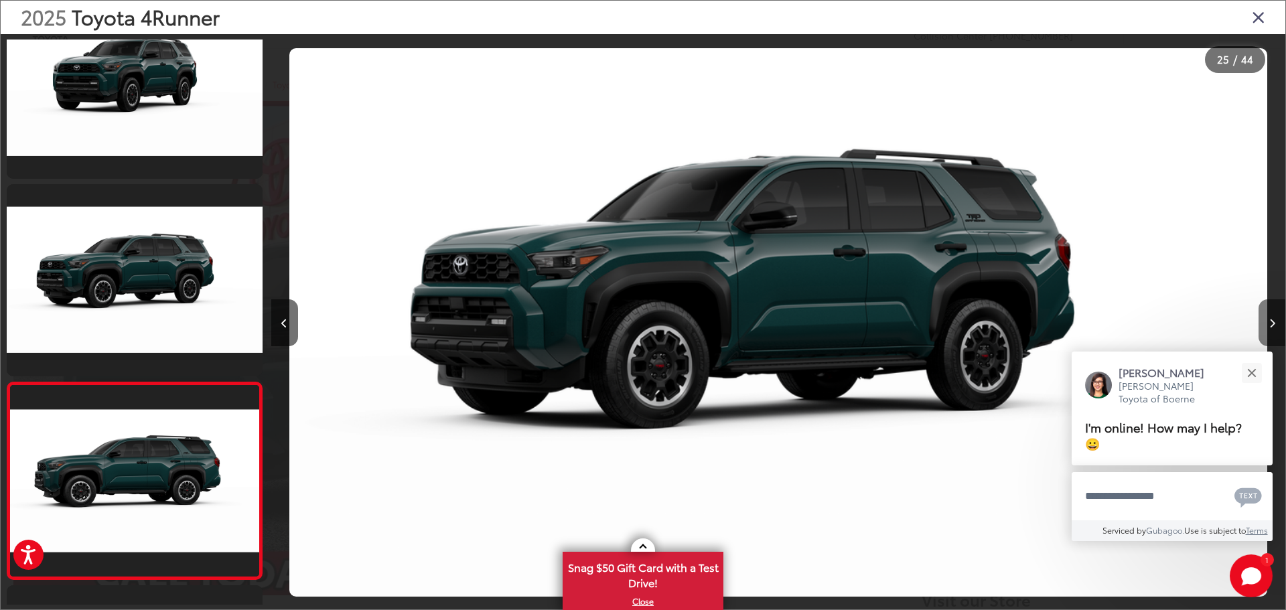
scroll to position [4587, 0]
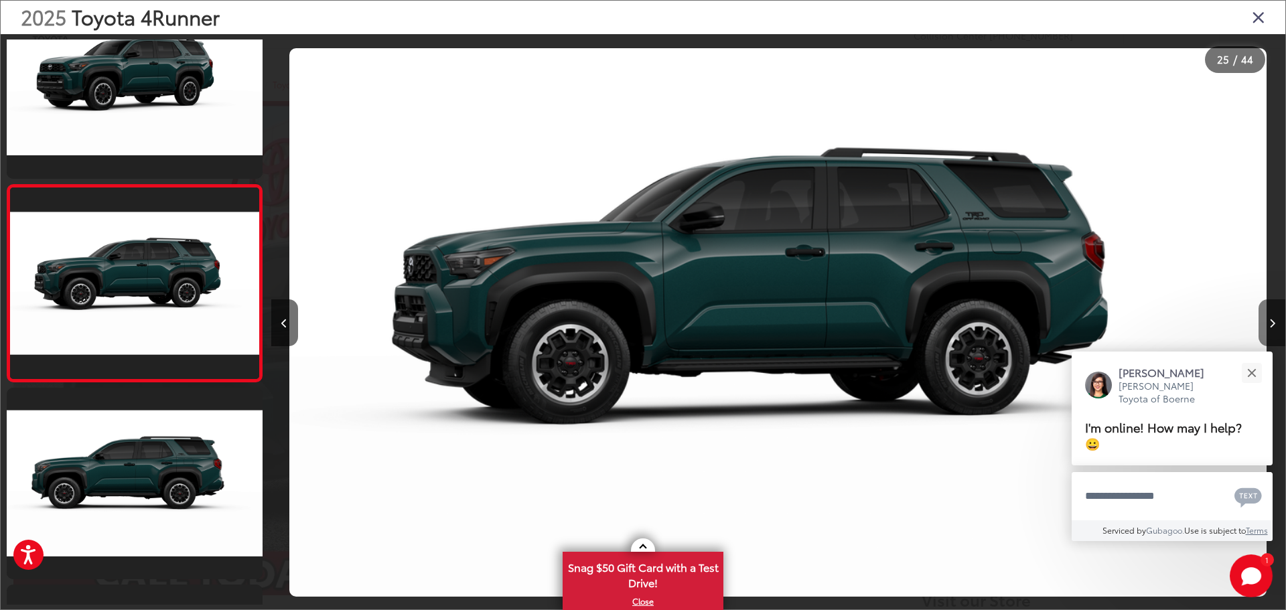
click at [1270, 320] on icon "Next image" at bounding box center [1273, 323] width 6 height 9
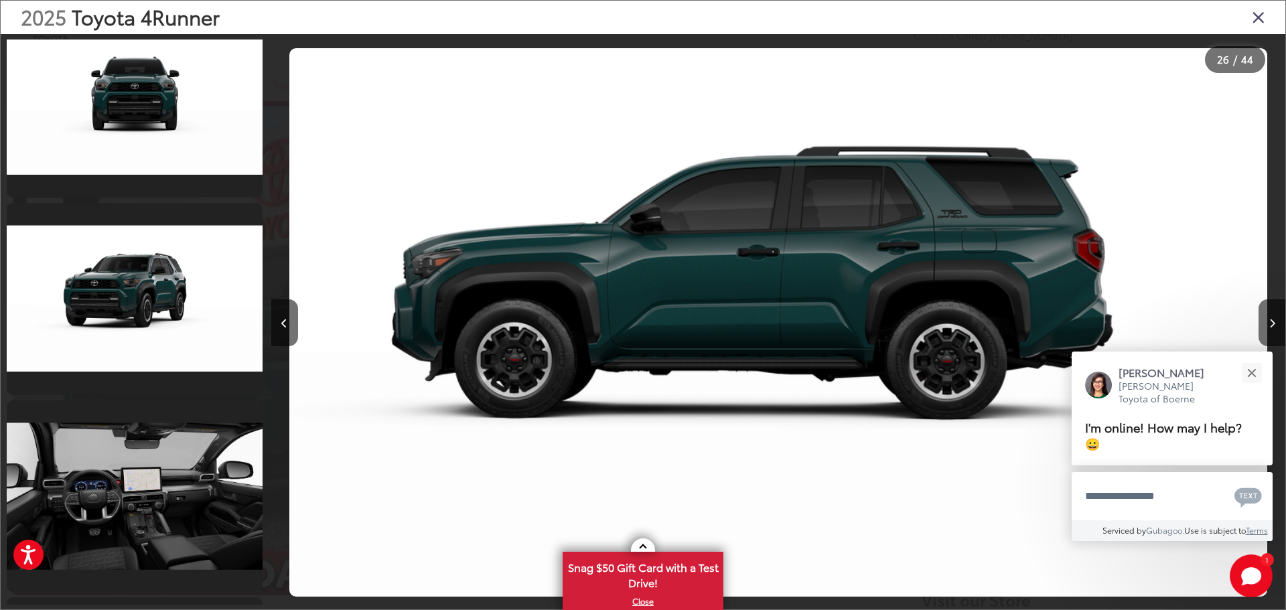
scroll to position [7665, 0]
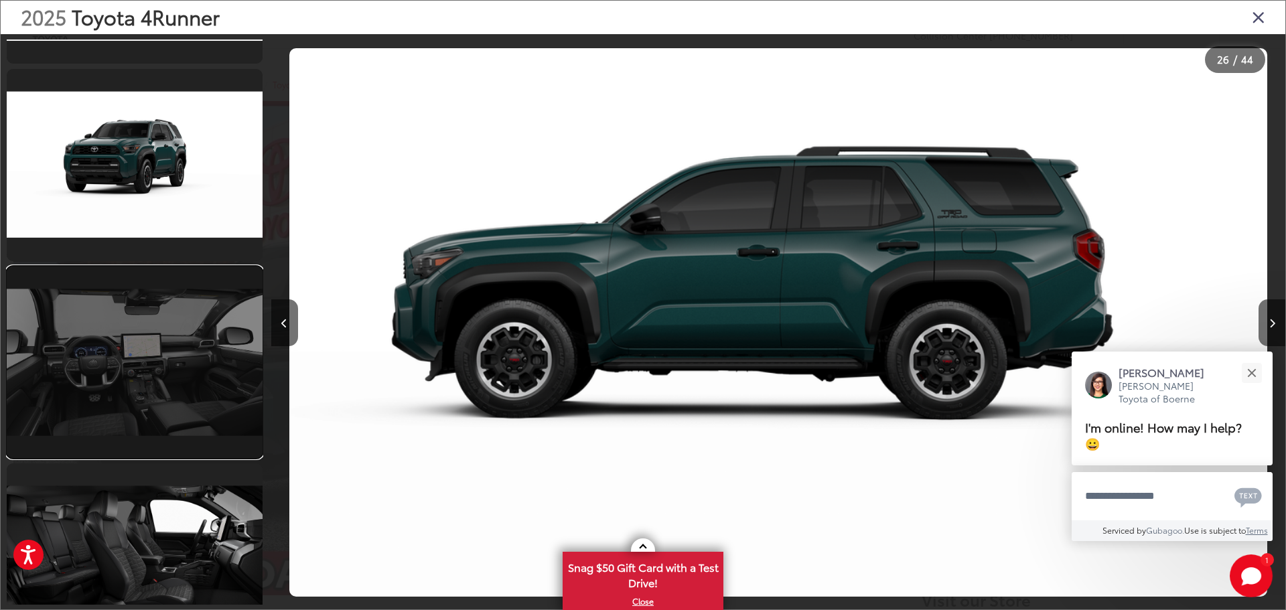
click at [119, 350] on link at bounding box center [135, 363] width 256 height 192
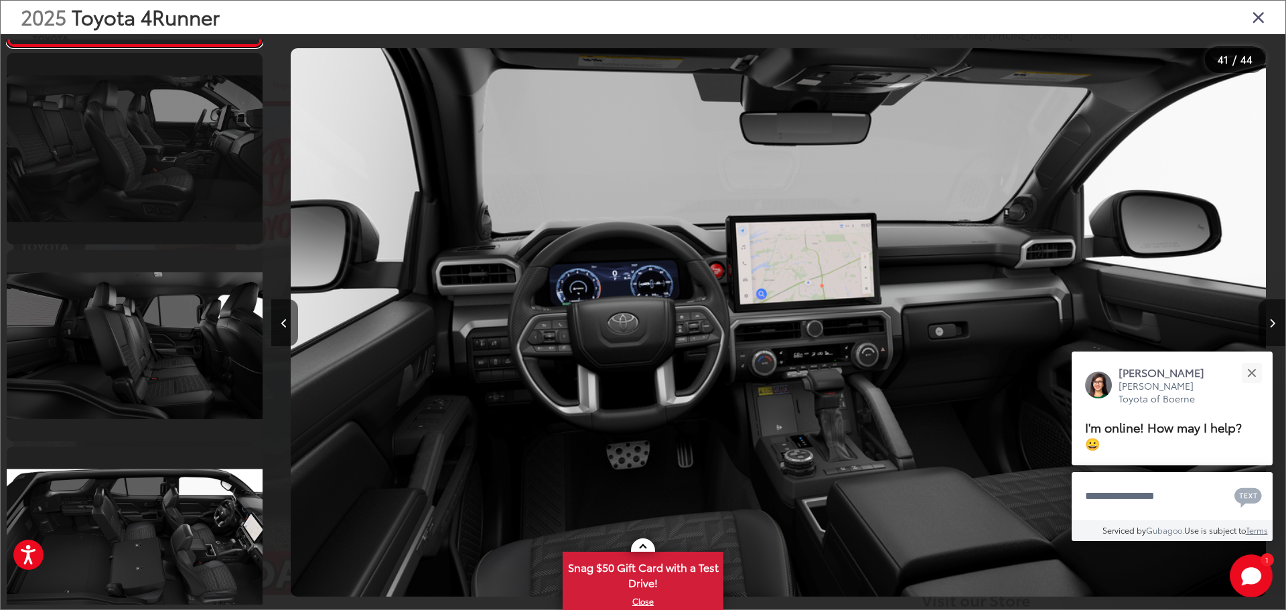
scroll to position [8109, 0]
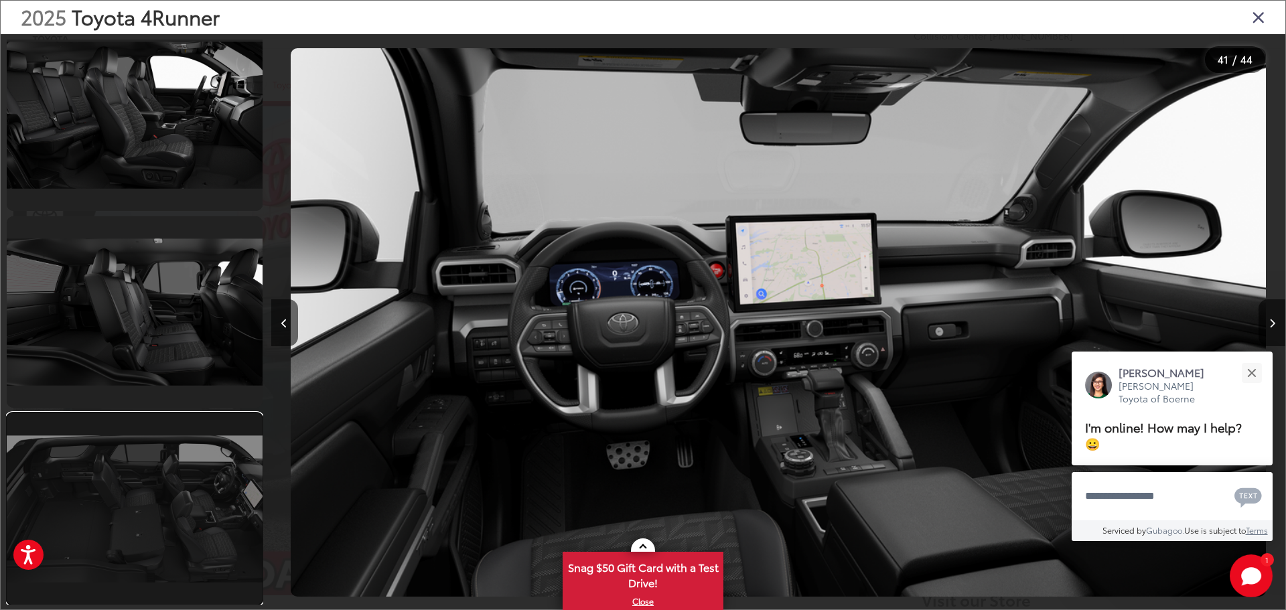
click at [143, 511] on link at bounding box center [135, 509] width 256 height 192
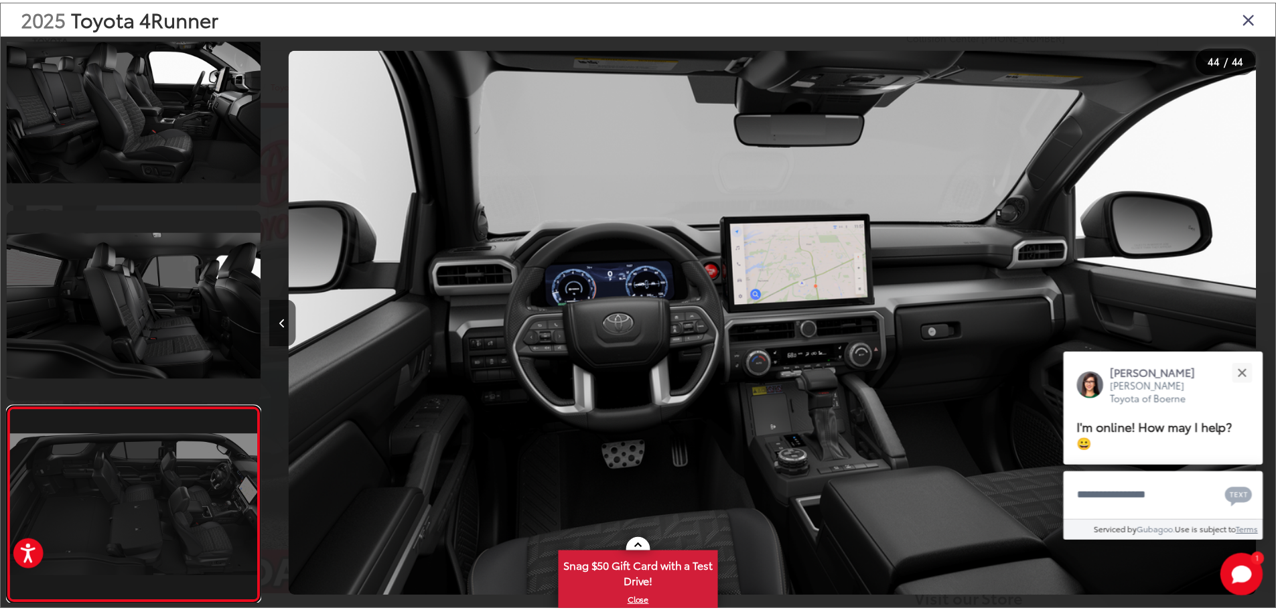
scroll to position [0, 43632]
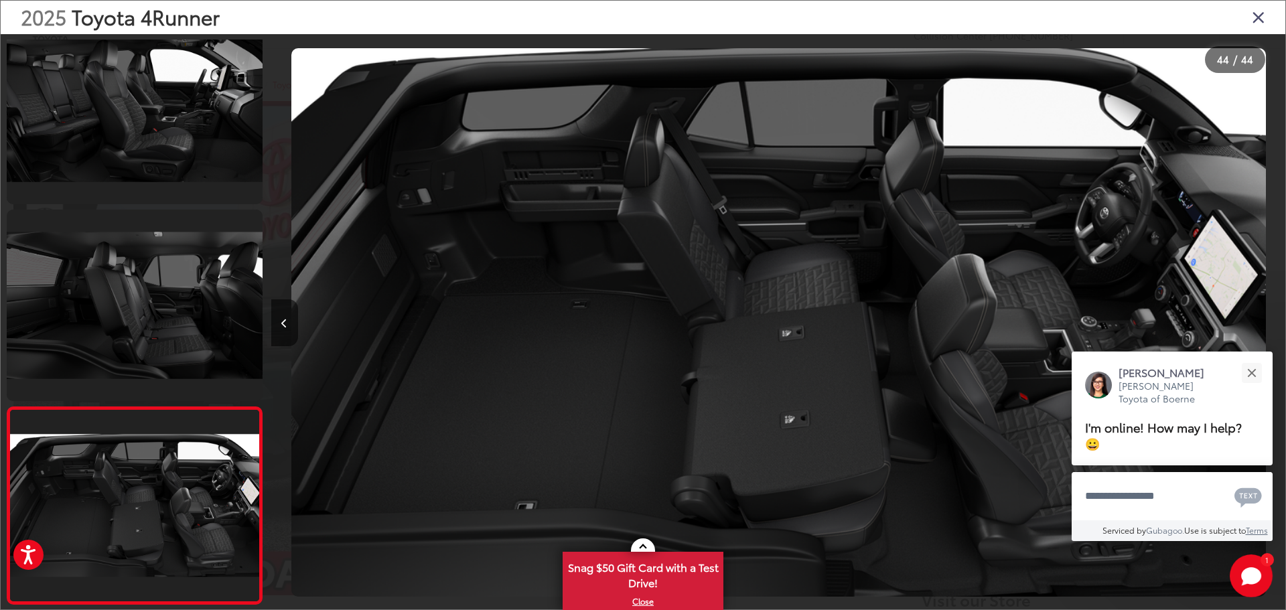
click at [1262, 16] on icon "Close gallery" at bounding box center [1258, 16] width 13 height 17
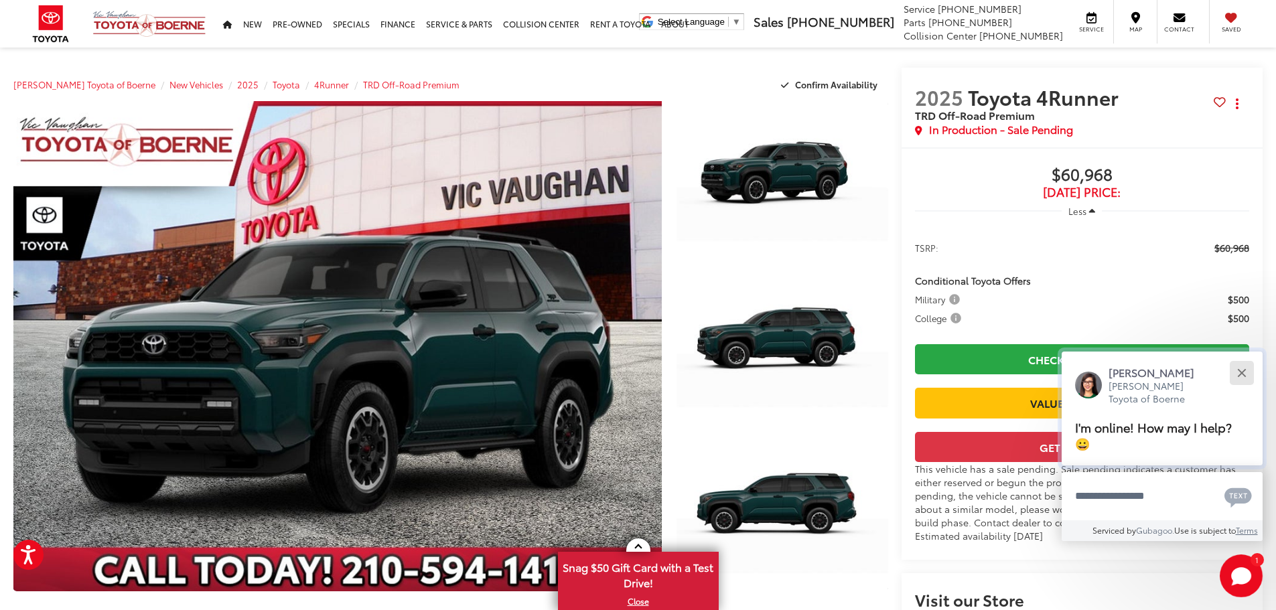
click at [1243, 373] on div "Close" at bounding box center [1242, 373] width 9 height 9
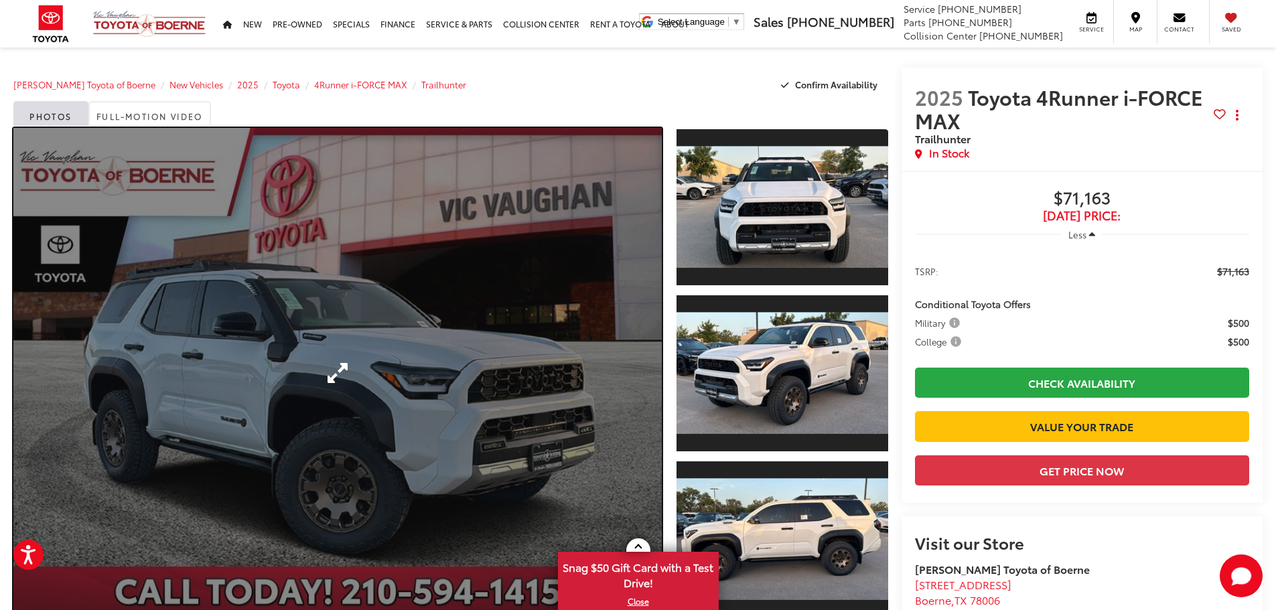
click at [373, 342] on link "Expand Photo 0" at bounding box center [337, 373] width 649 height 490
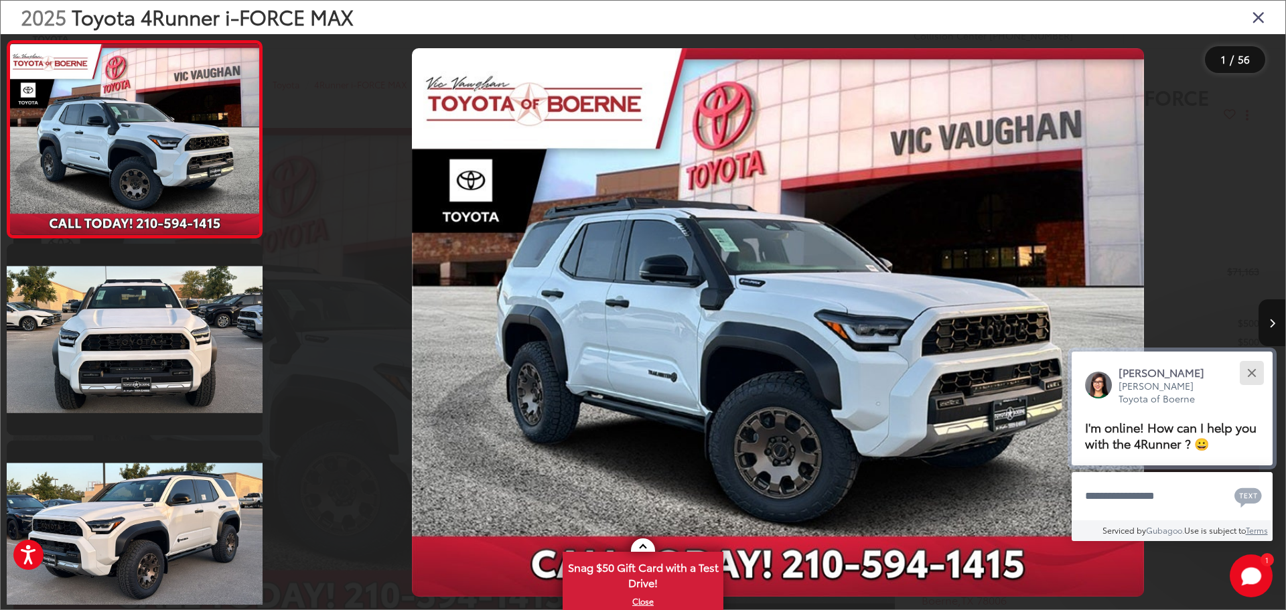
click at [1255, 373] on button "Close" at bounding box center [1252, 372] width 29 height 29
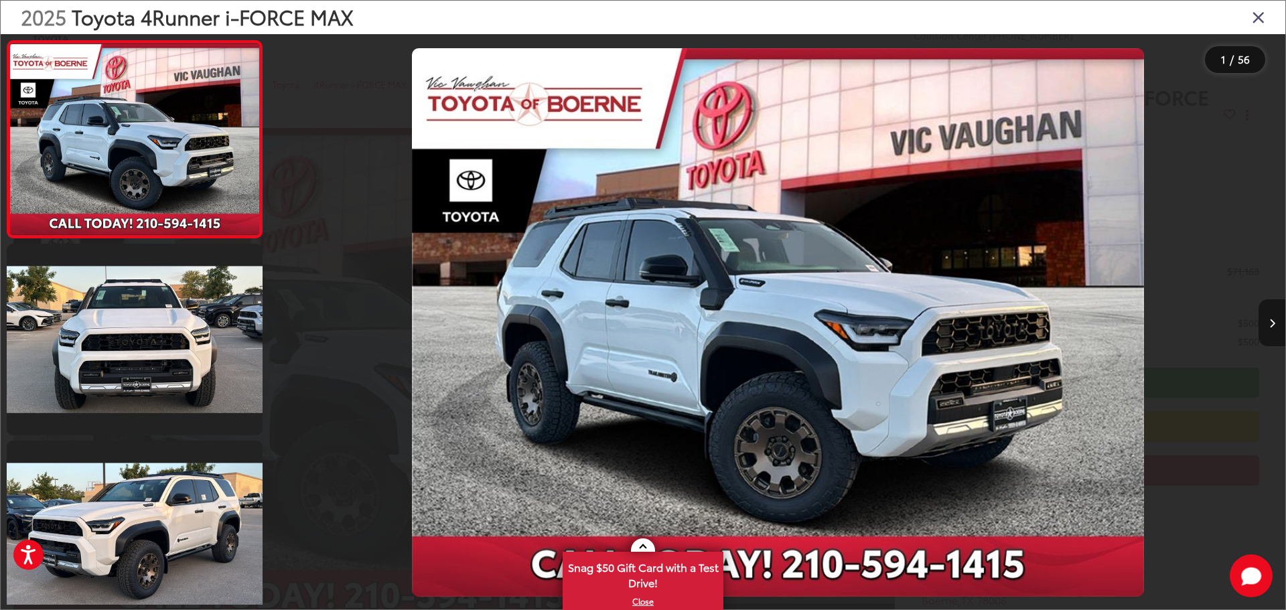
click at [1267, 328] on button "Next image" at bounding box center [1272, 323] width 27 height 47
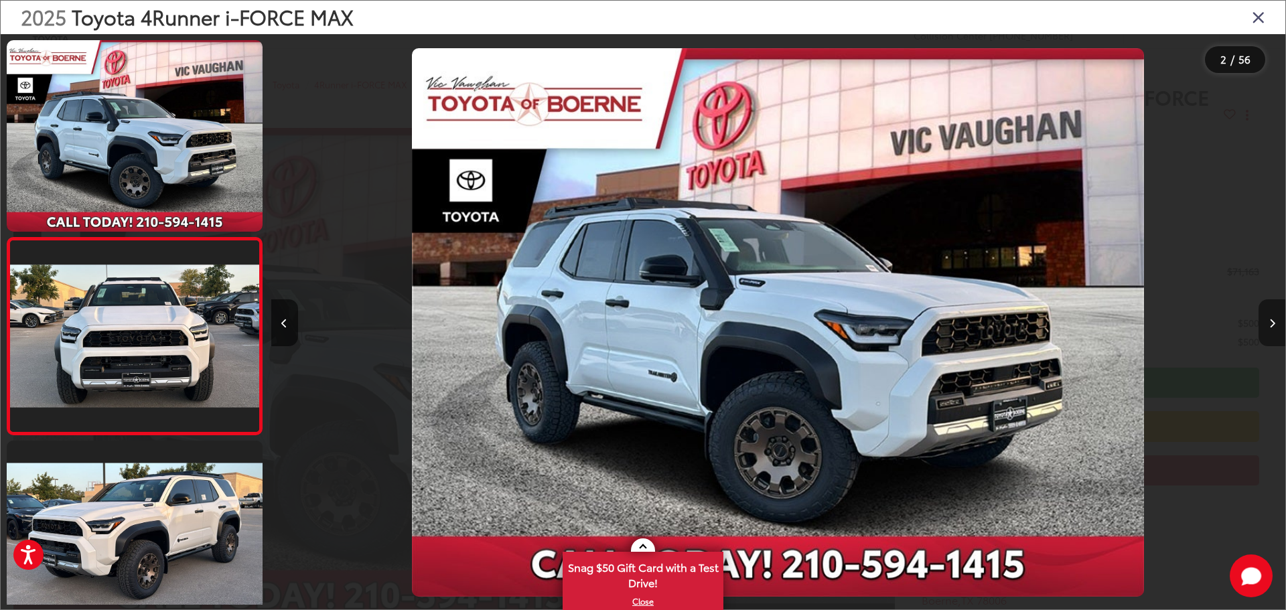
scroll to position [53, 0]
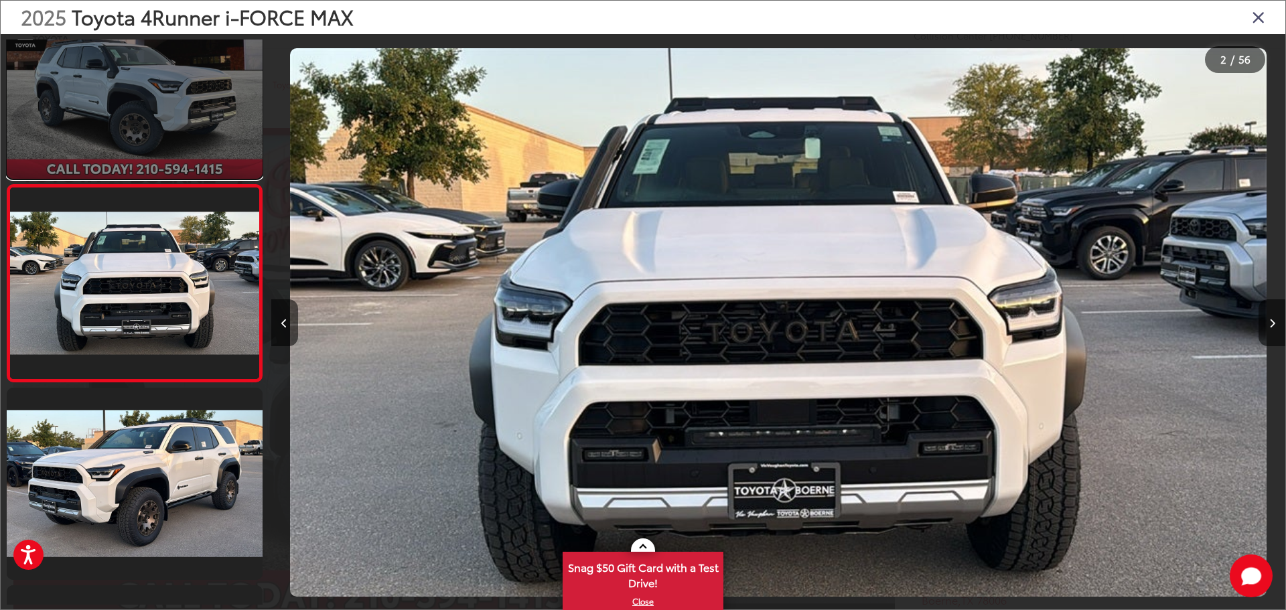
click at [136, 108] on link at bounding box center [135, 83] width 256 height 192
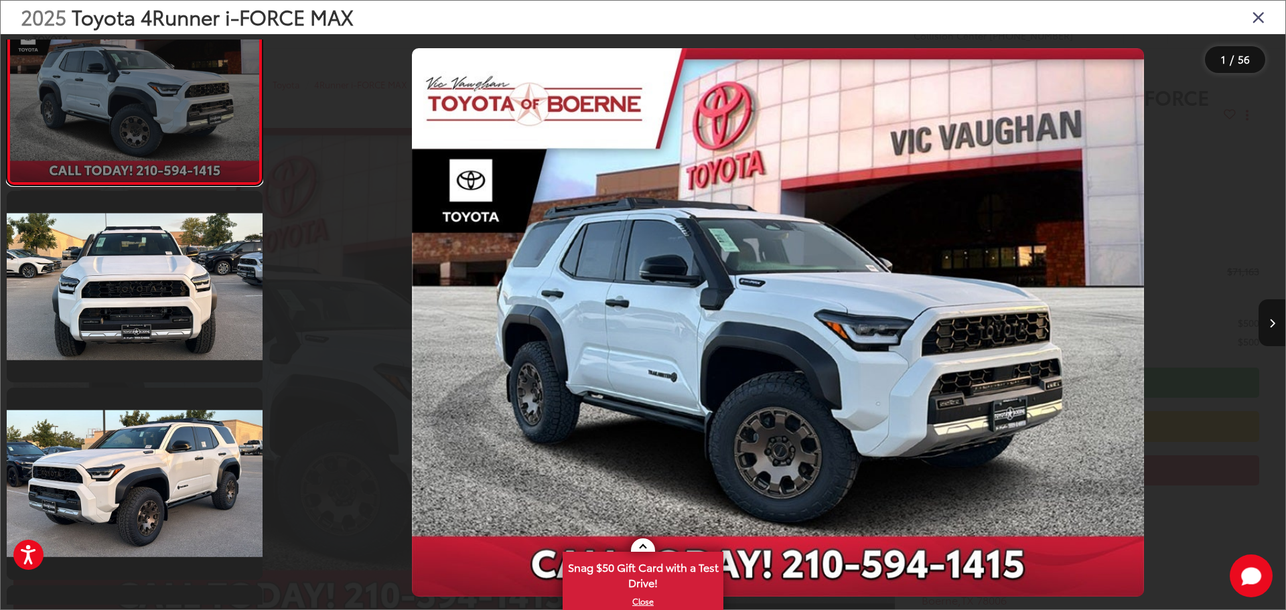
scroll to position [0, 0]
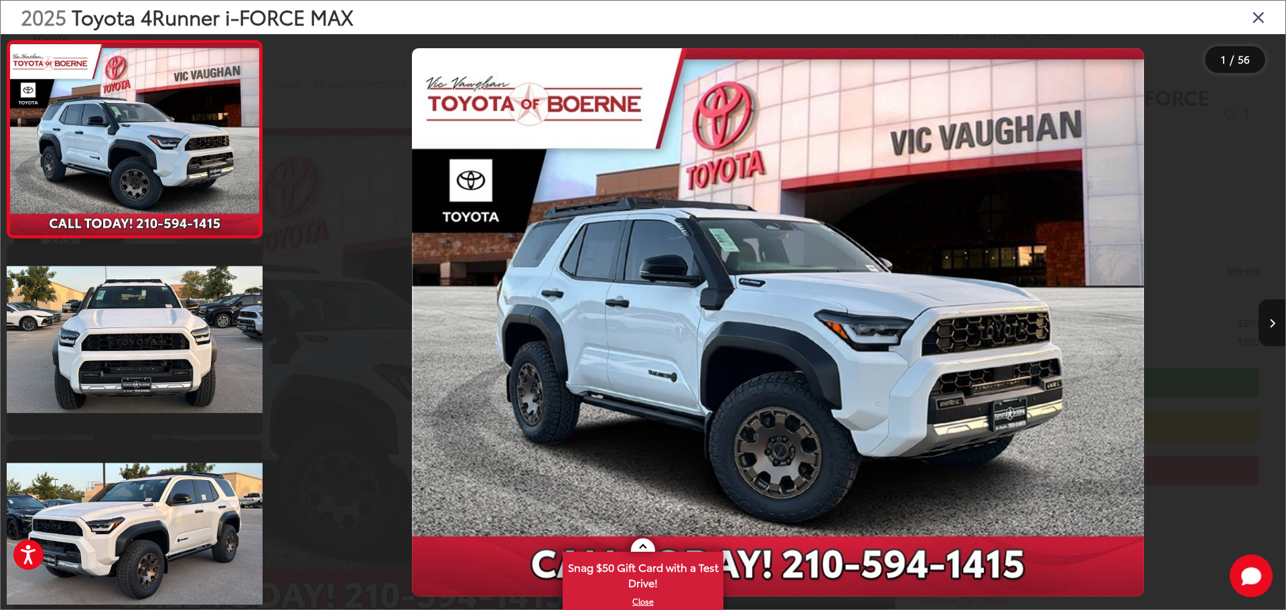
click at [708, 250] on img "2025 Toyota 4Runner i-FORCE MAX Trailhunter 0" at bounding box center [778, 322] width 732 height 549
click at [1276, 322] on button "Next image" at bounding box center [1272, 323] width 27 height 47
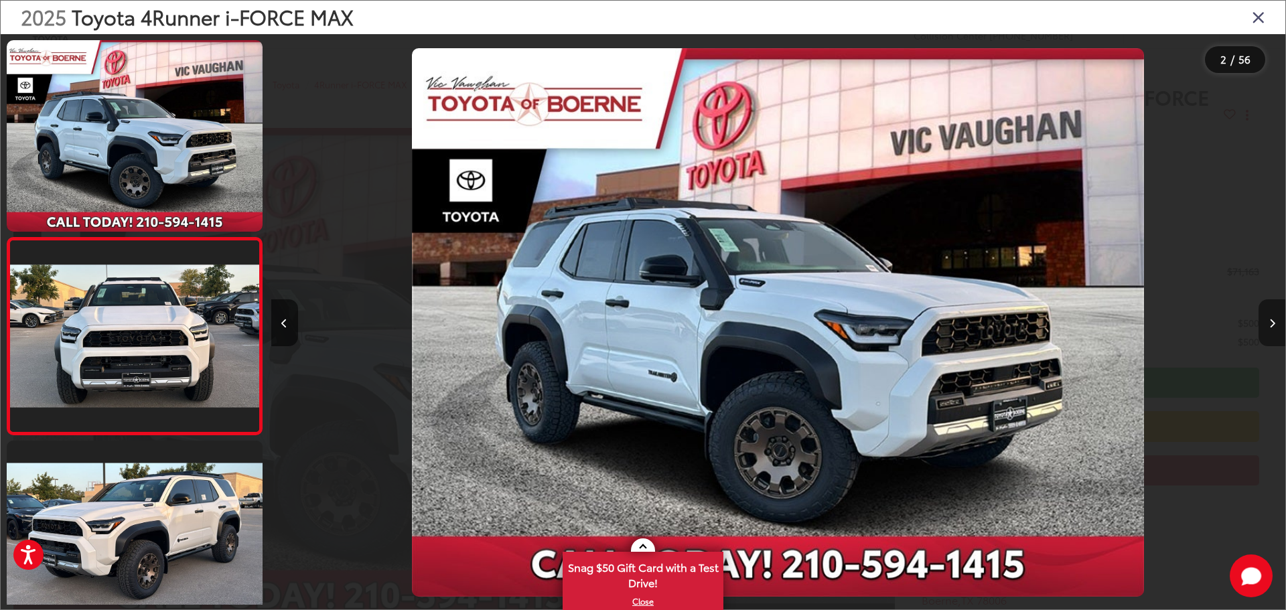
scroll to position [53, 0]
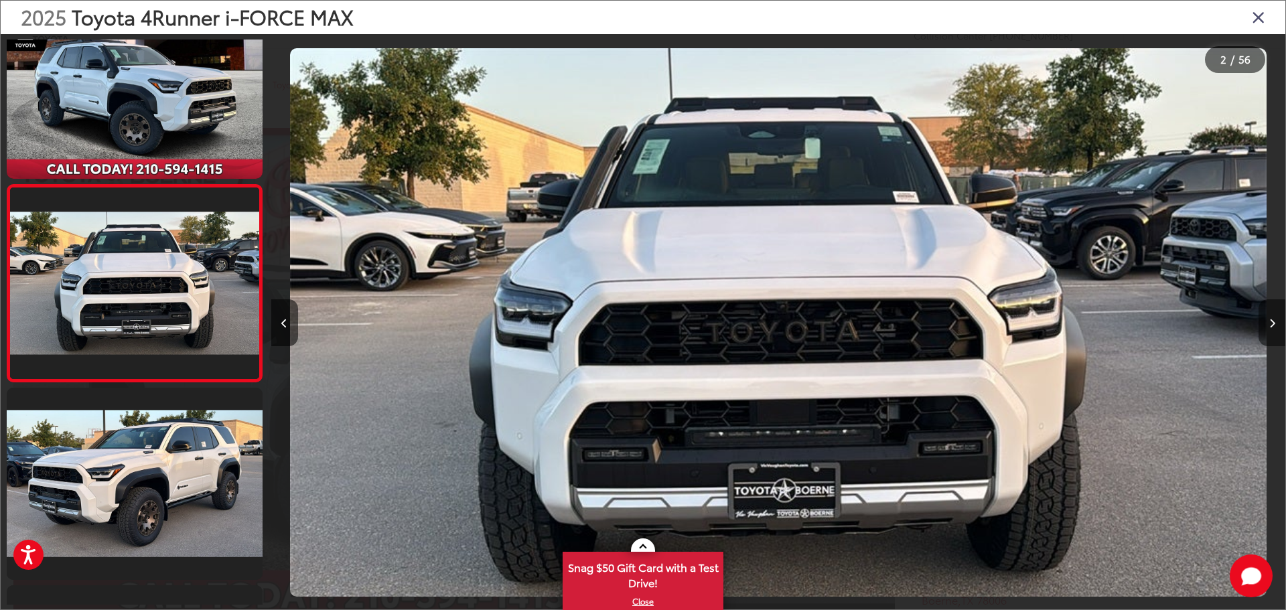
click at [1276, 322] on button "Next image" at bounding box center [1272, 323] width 27 height 47
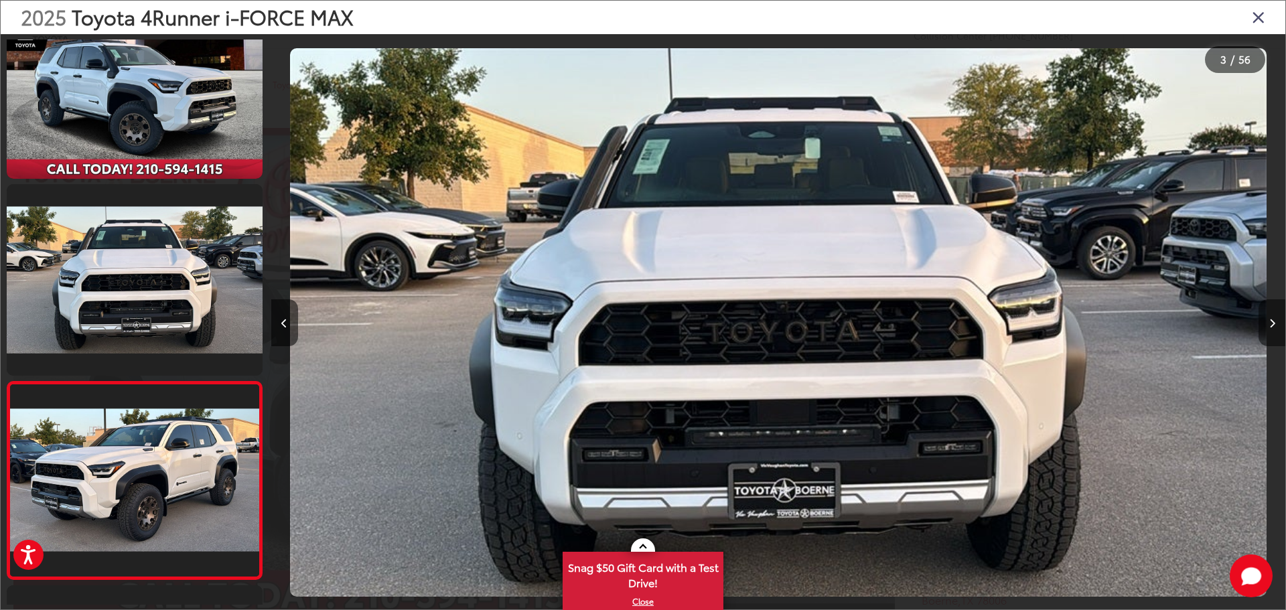
scroll to position [250, 0]
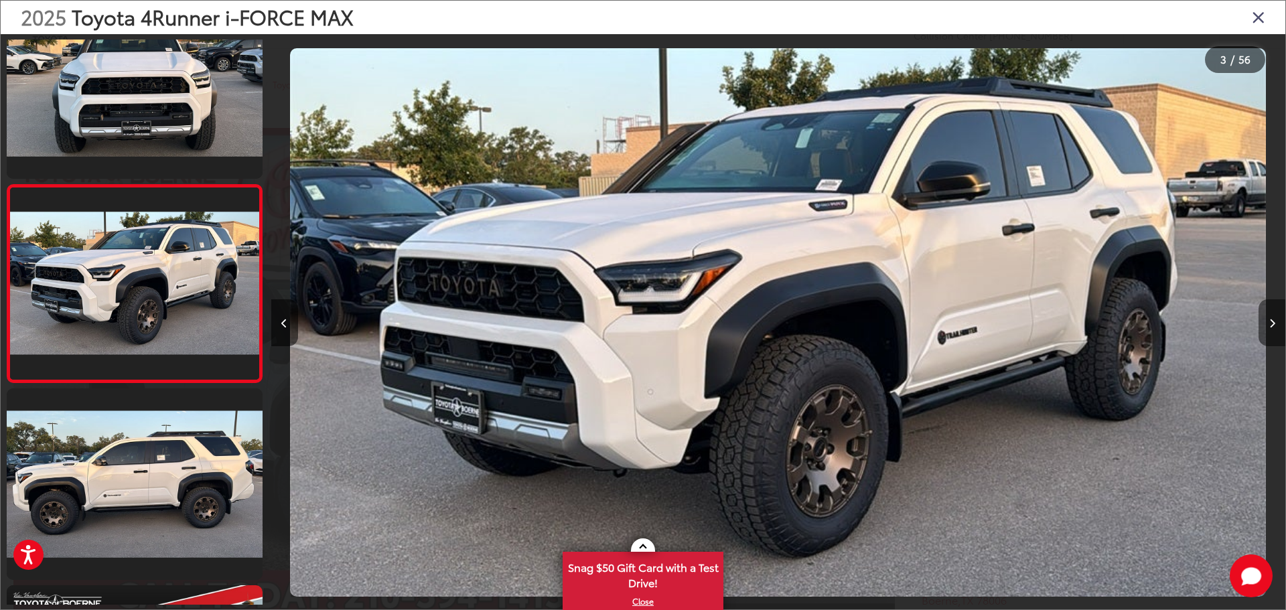
click at [1276, 322] on button "Next image" at bounding box center [1272, 323] width 27 height 47
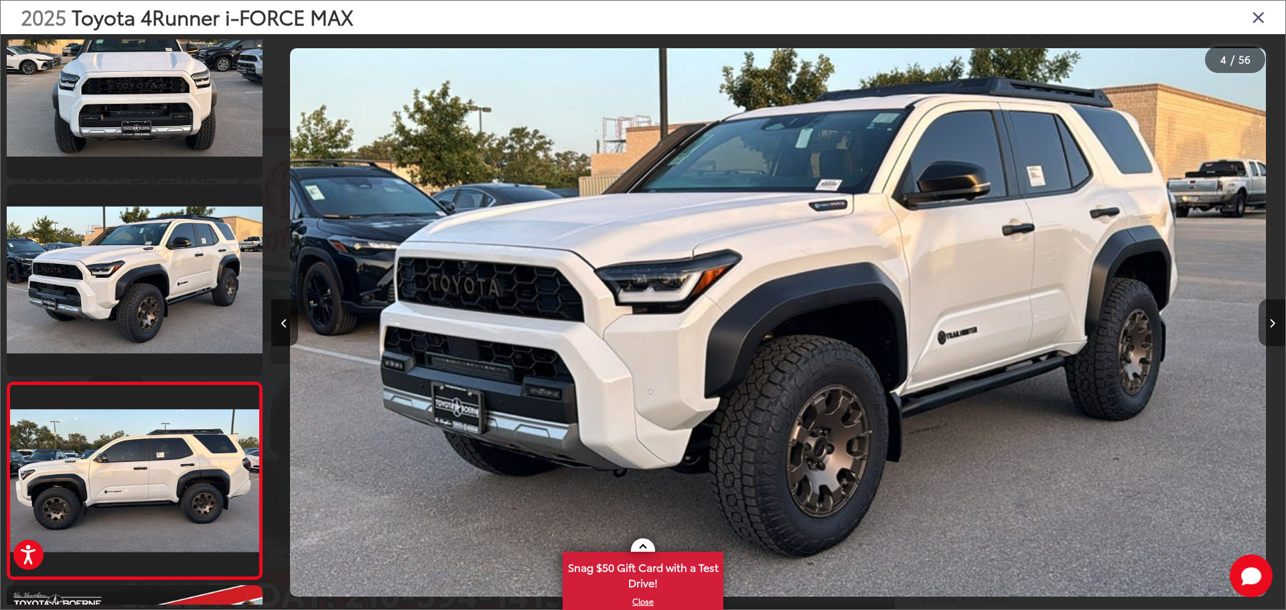
scroll to position [448, 0]
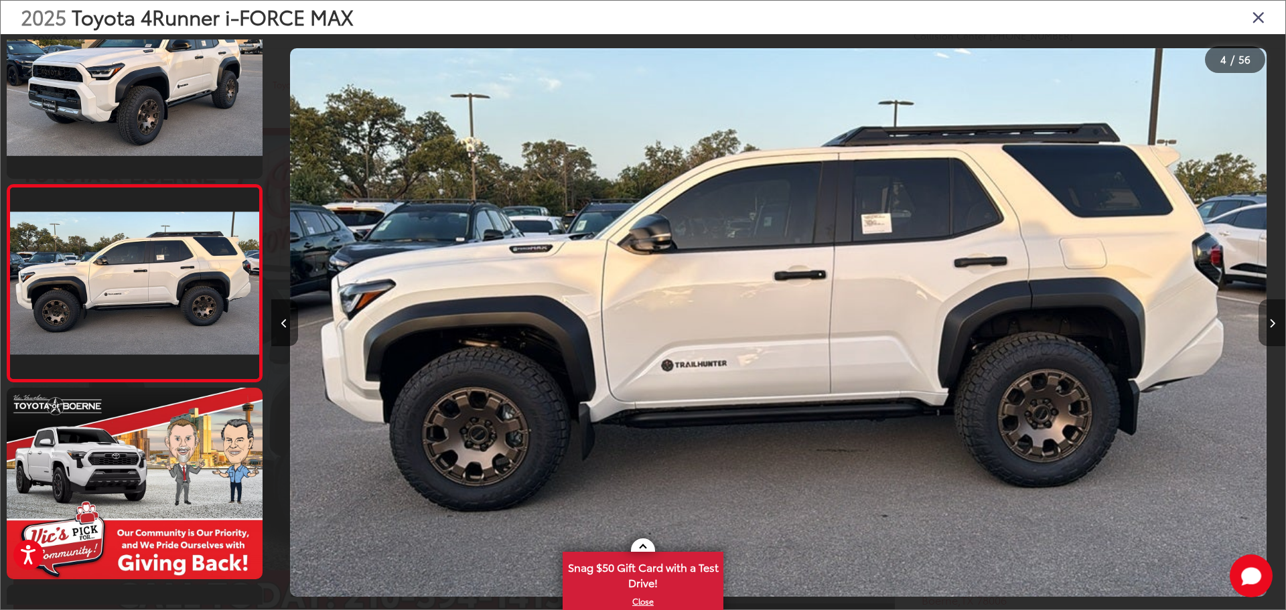
click at [1276, 322] on button "Next image" at bounding box center [1272, 323] width 27 height 47
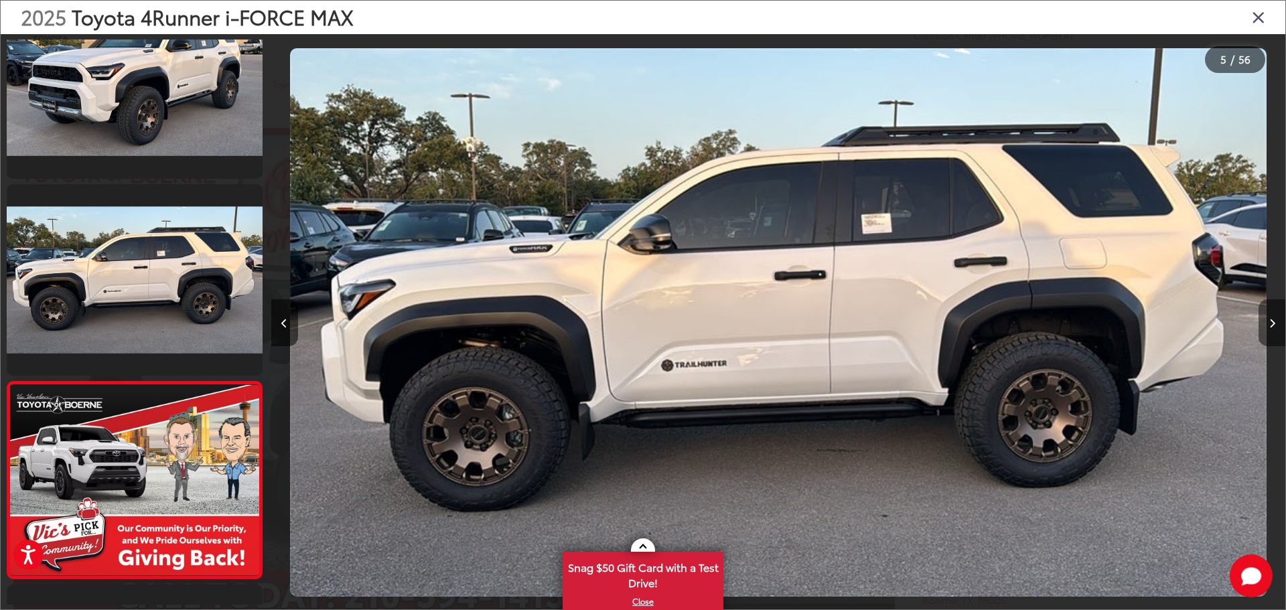
scroll to position [645, 0]
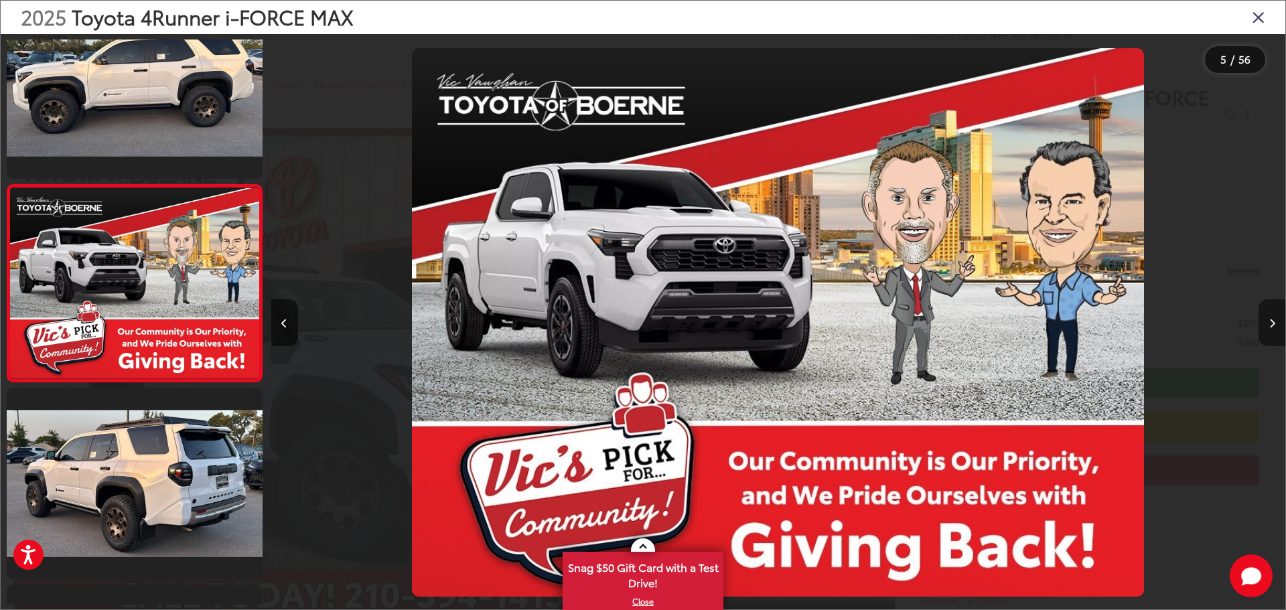
click at [1276, 322] on button "Next image" at bounding box center [1272, 323] width 27 height 47
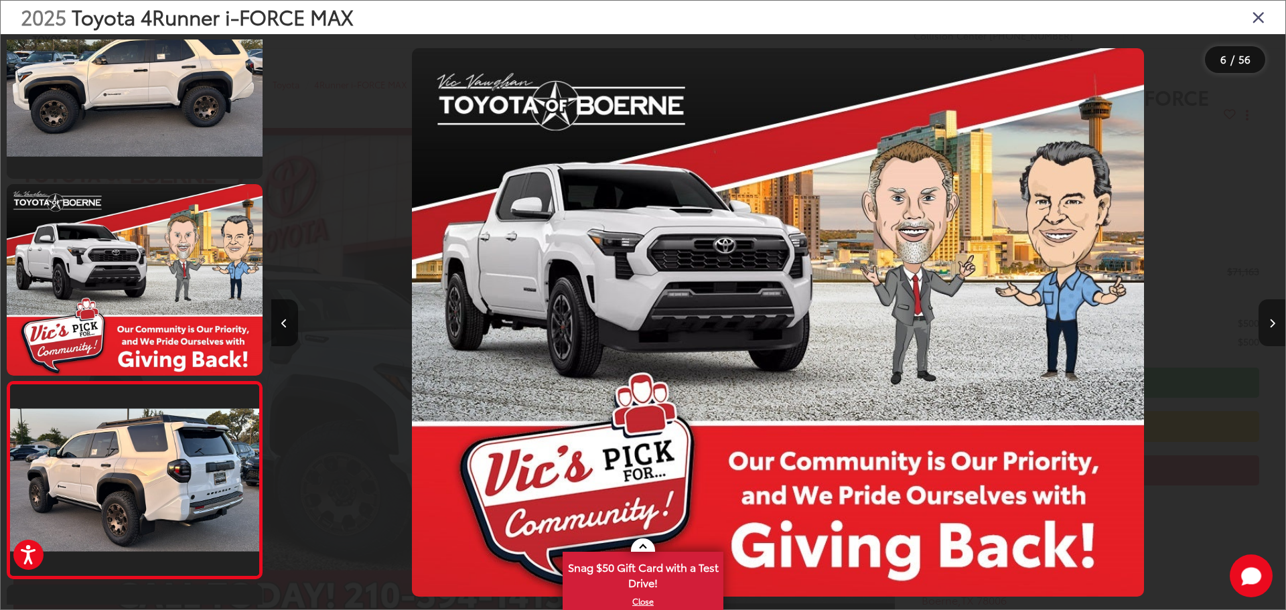
scroll to position [842, 0]
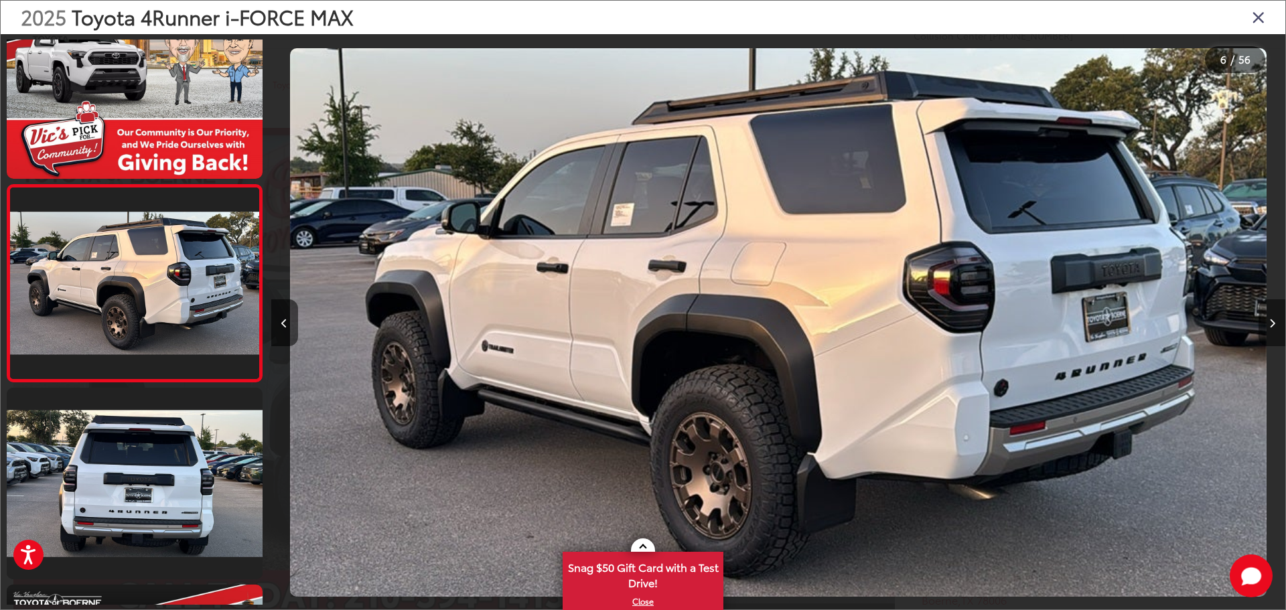
click at [1276, 322] on button "Next image" at bounding box center [1272, 323] width 27 height 47
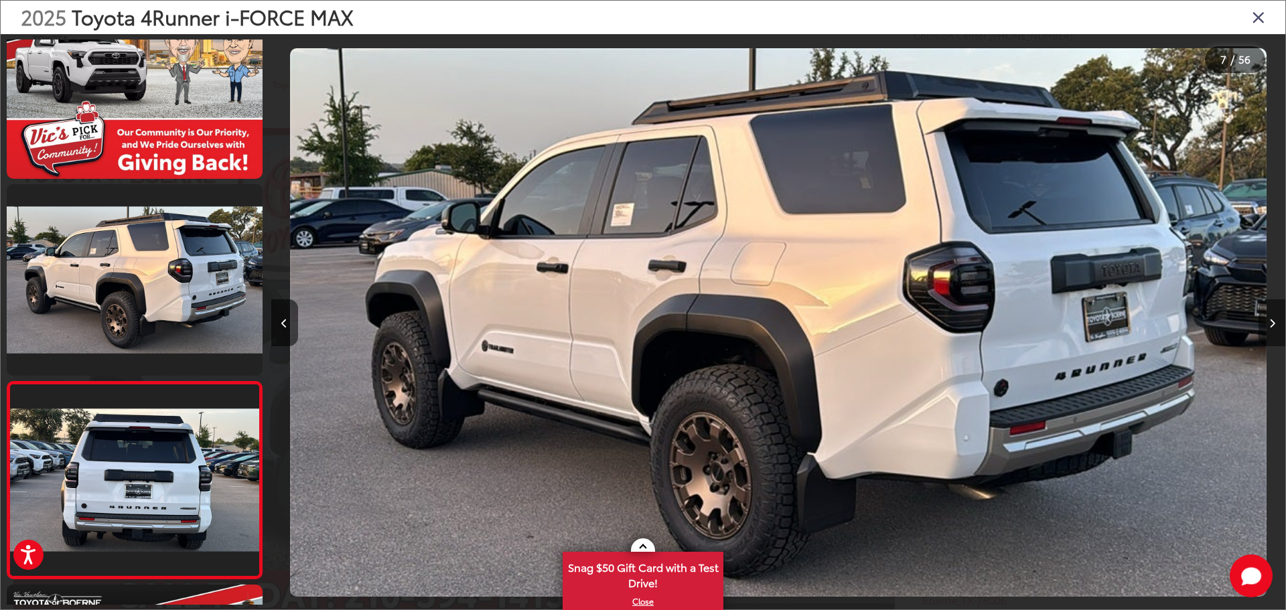
scroll to position [1039, 0]
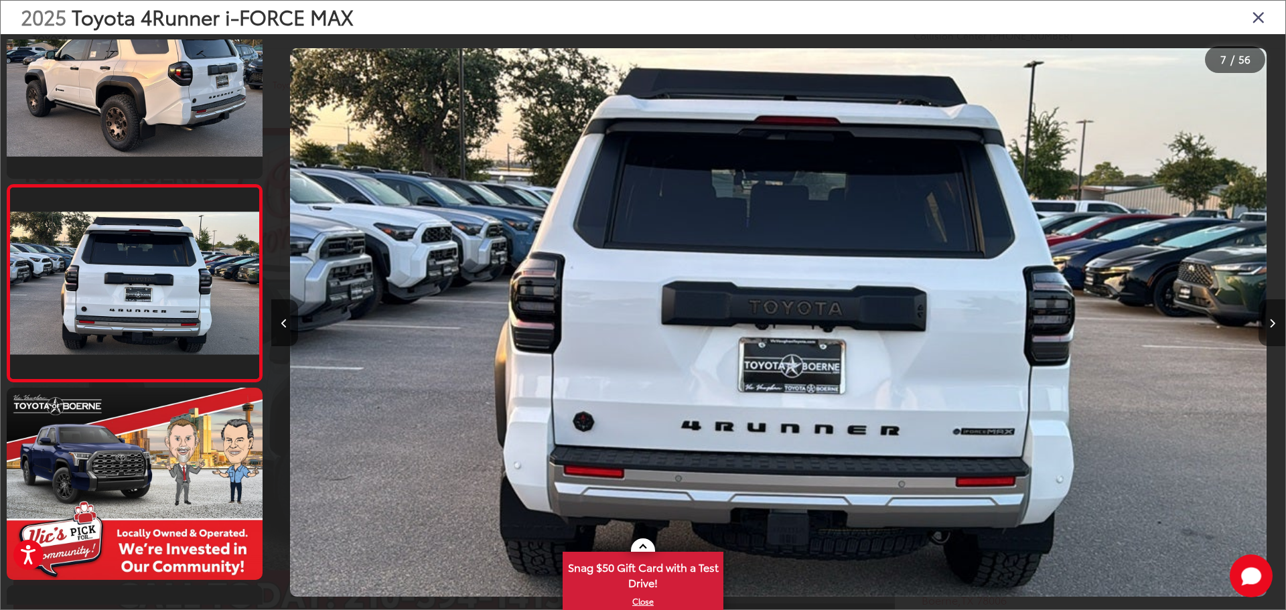
click at [1276, 322] on button "Next image" at bounding box center [1272, 323] width 27 height 47
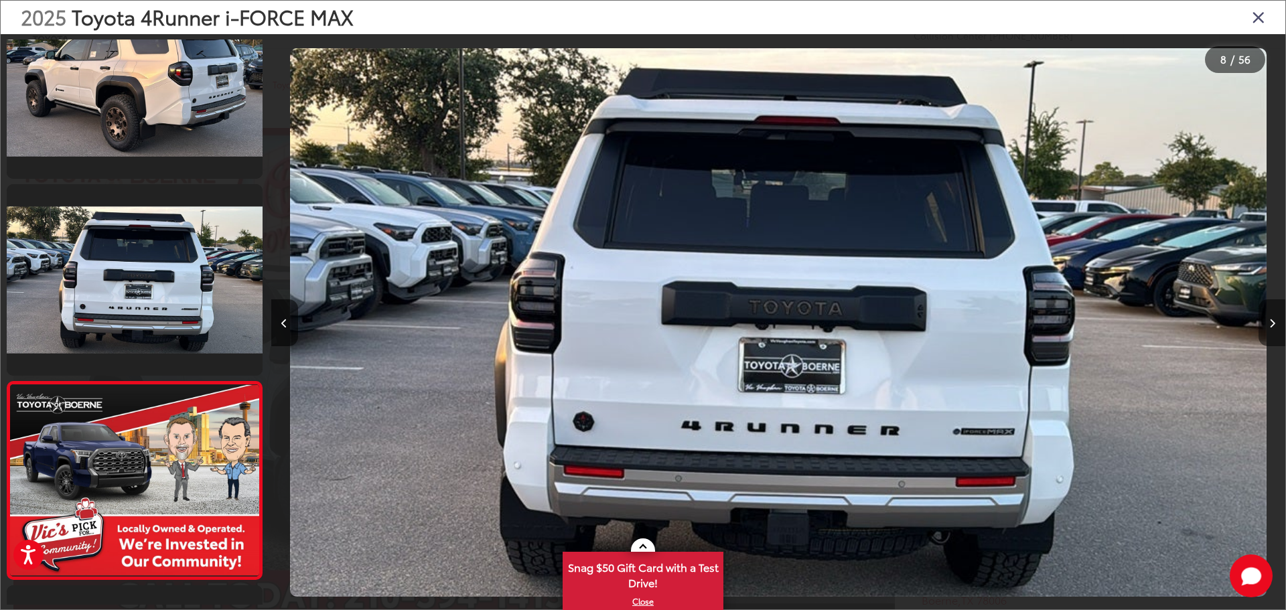
scroll to position [1236, 0]
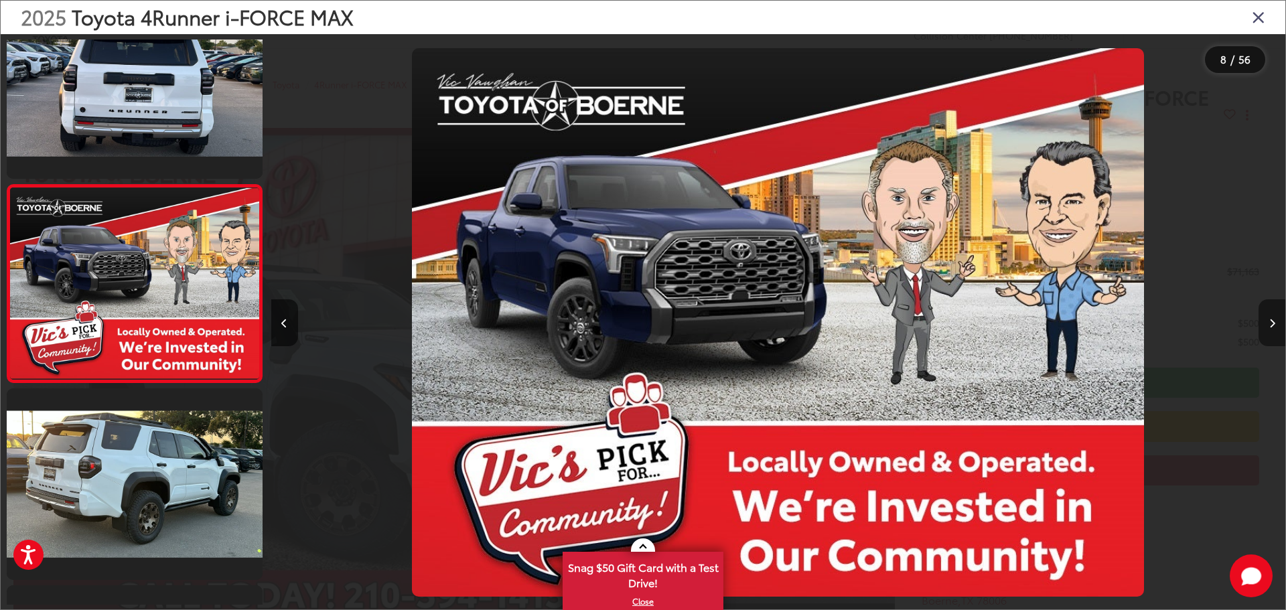
click at [1276, 322] on button "Next image" at bounding box center [1272, 323] width 27 height 47
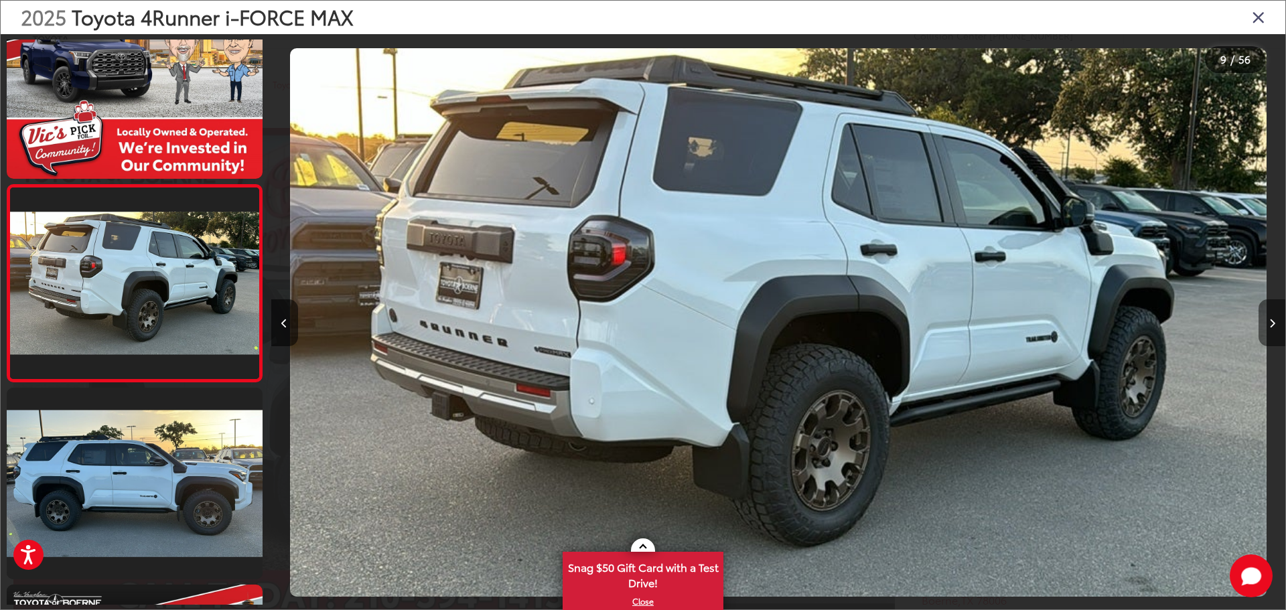
click at [1276, 322] on button "Next image" at bounding box center [1272, 323] width 27 height 47
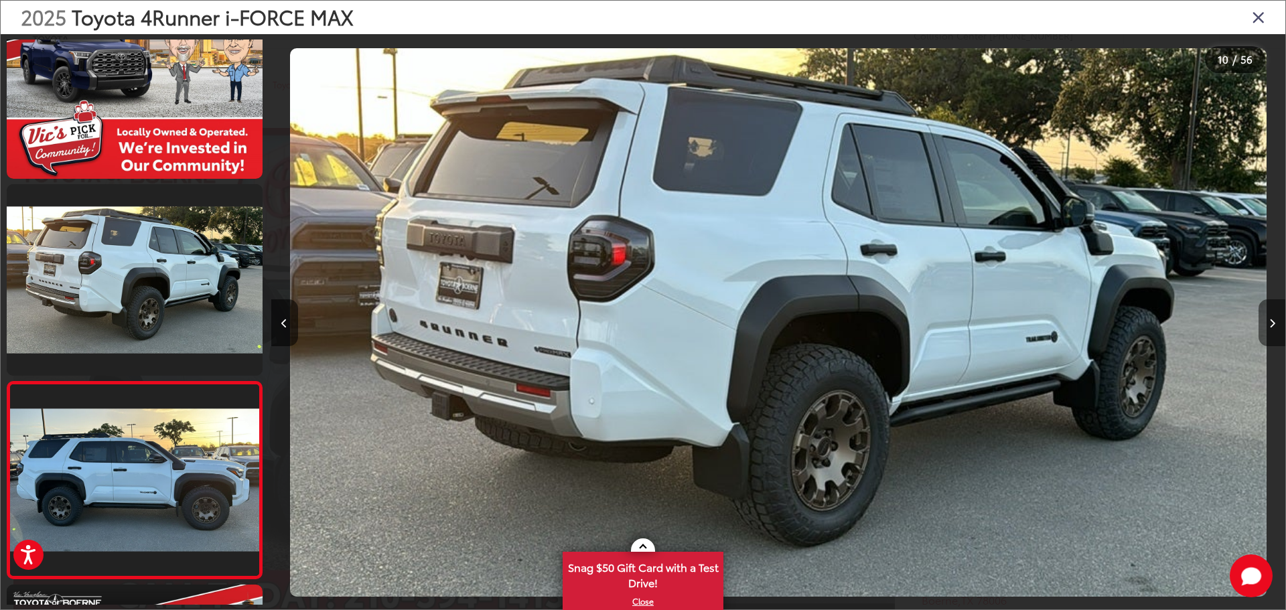
scroll to position [1630, 0]
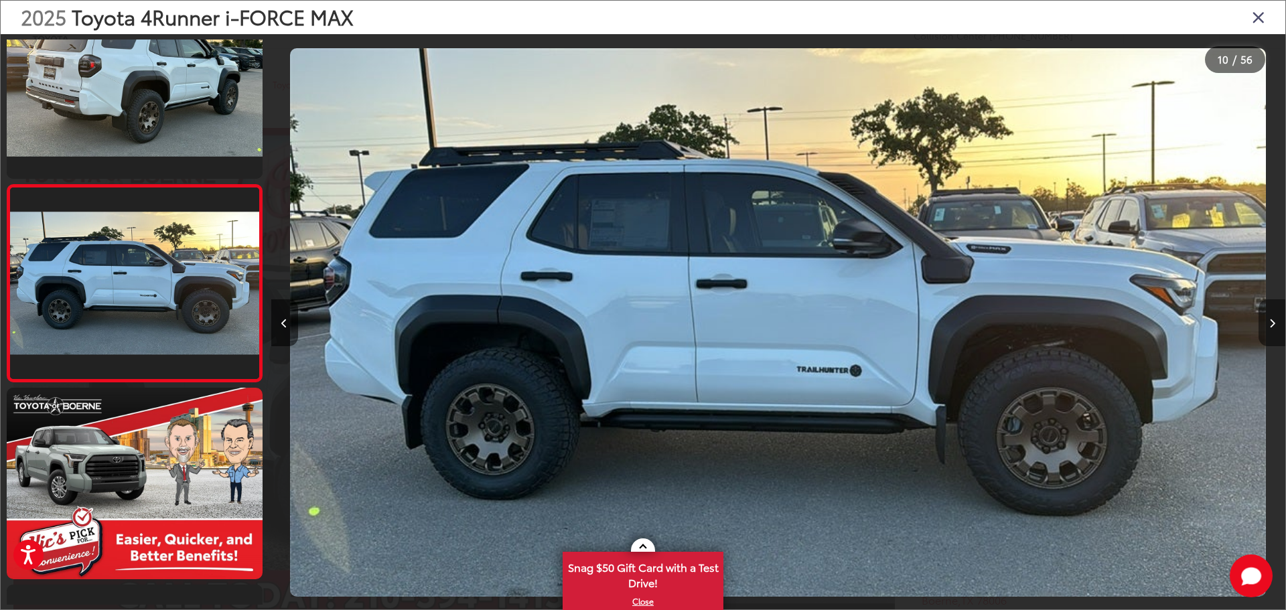
click at [1276, 322] on button "Next image" at bounding box center [1272, 323] width 27 height 47
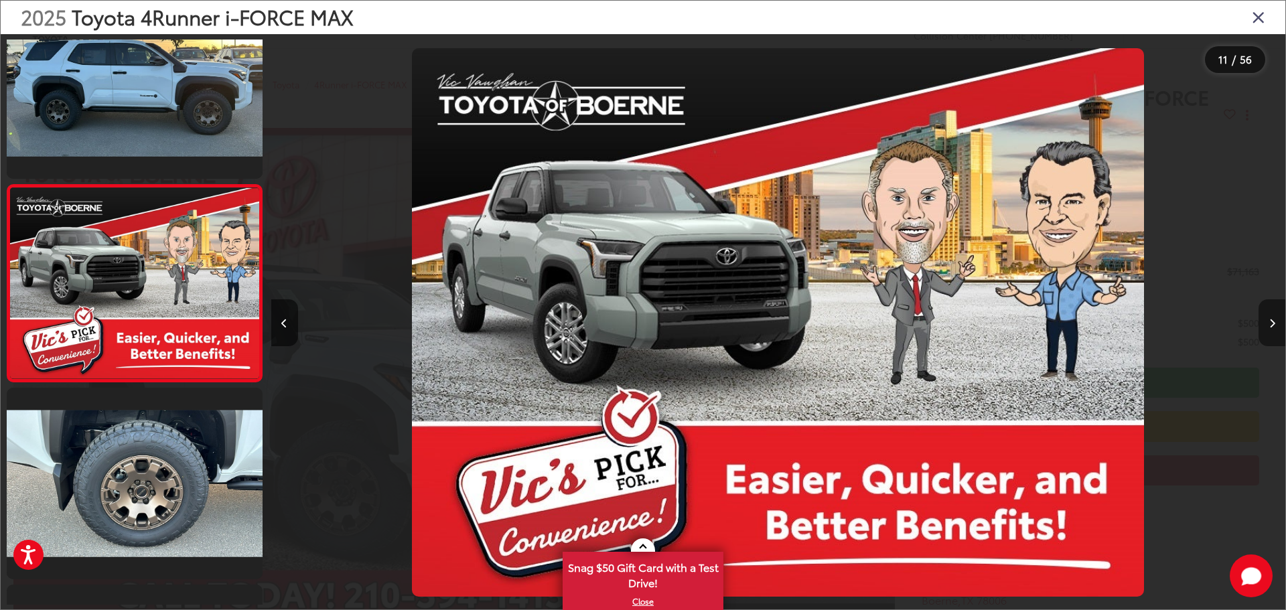
click at [1276, 322] on button "Next image" at bounding box center [1272, 323] width 27 height 47
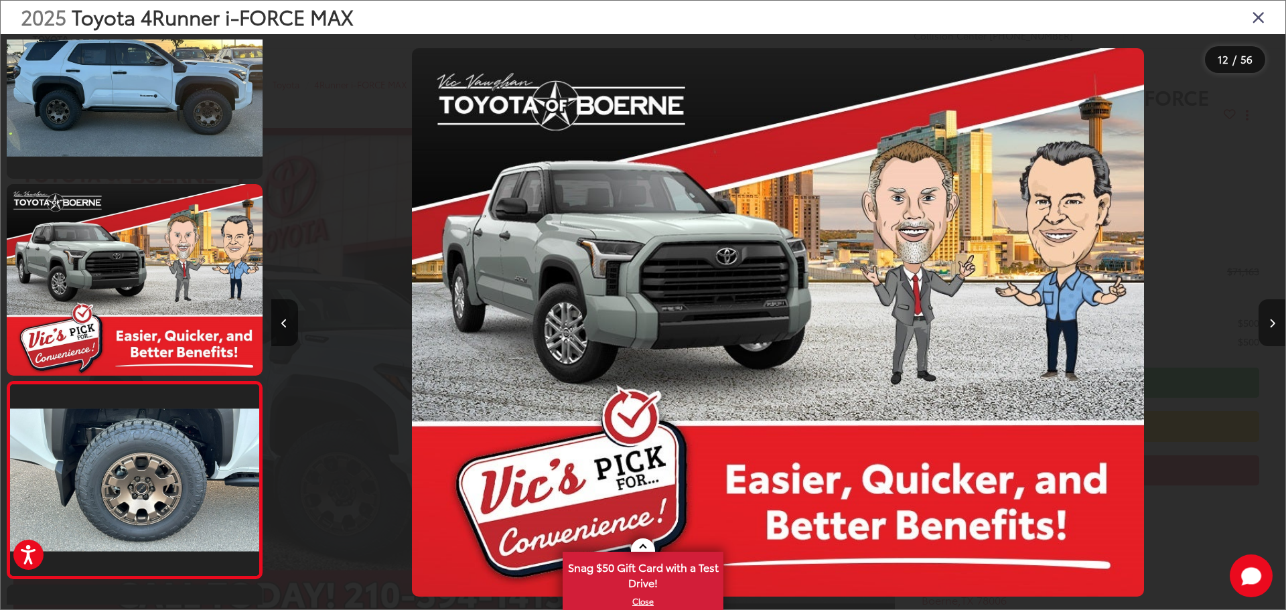
scroll to position [2024, 0]
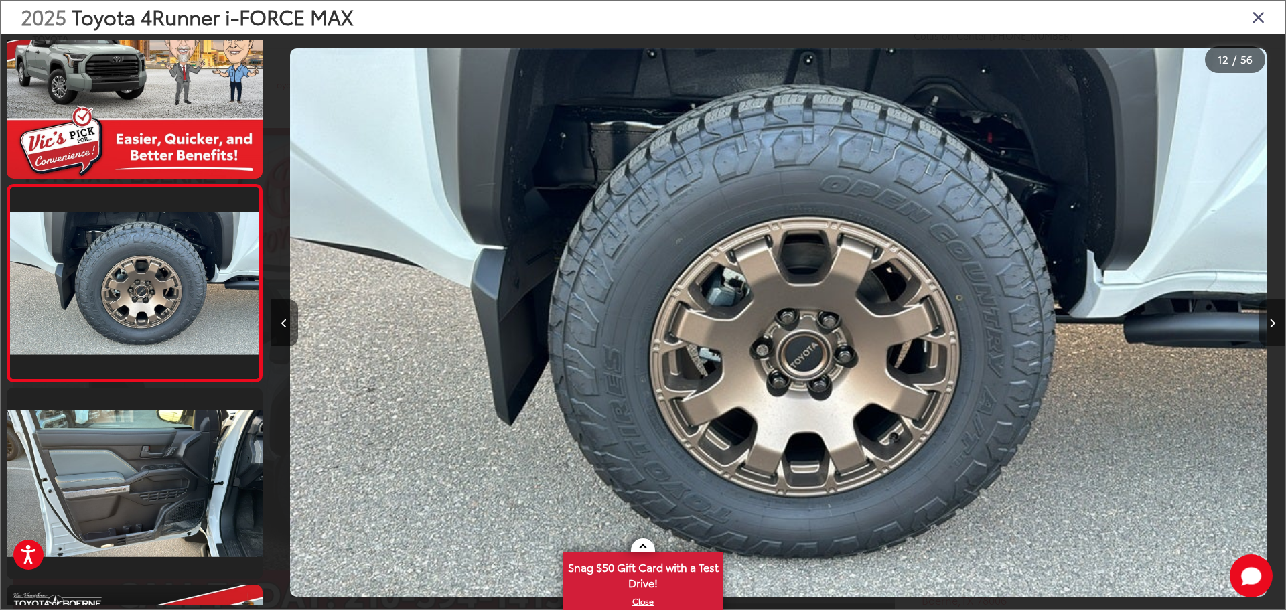
click at [1276, 322] on button "Next image" at bounding box center [1272, 323] width 27 height 47
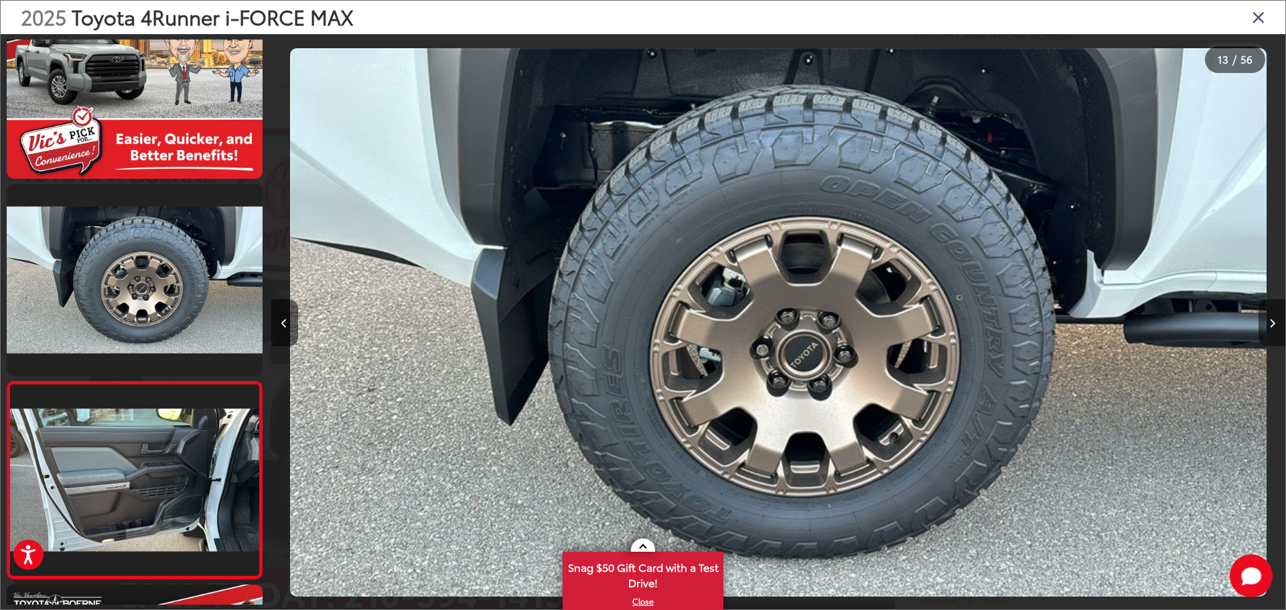
scroll to position [2221, 0]
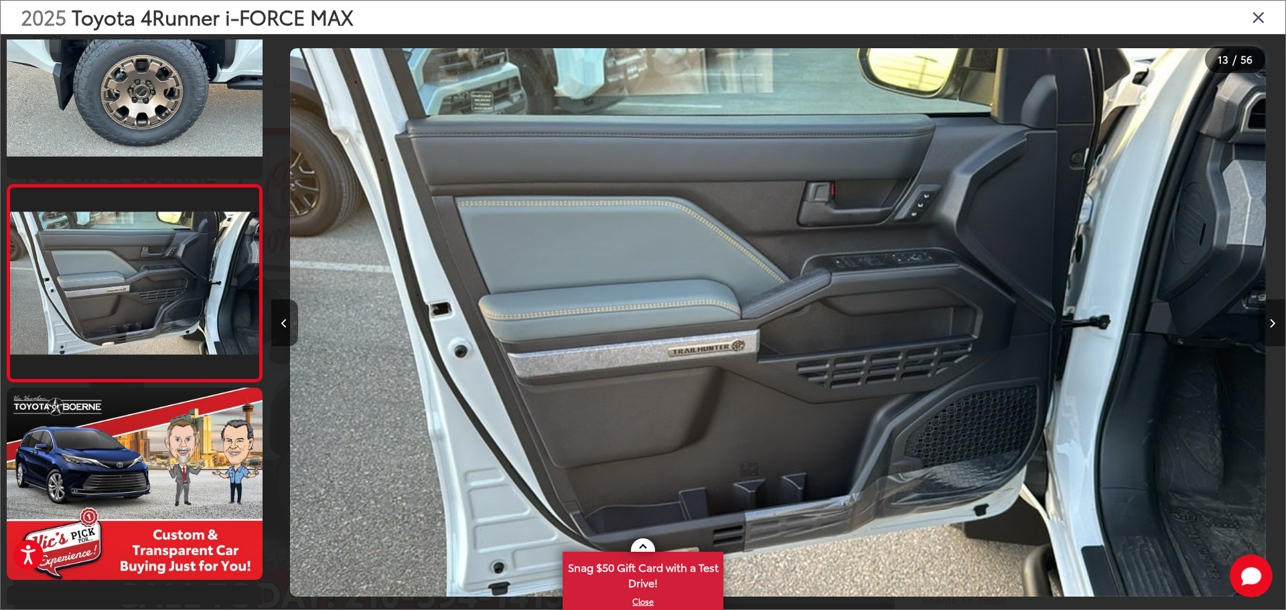
click at [1276, 322] on button "Next image" at bounding box center [1272, 323] width 27 height 47
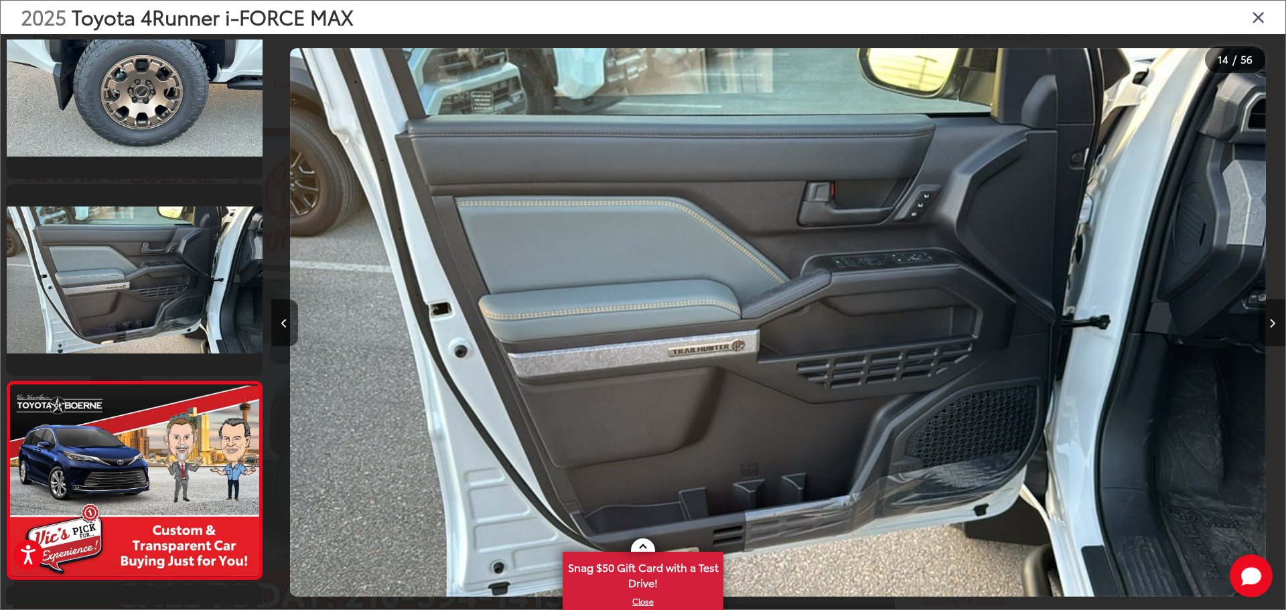
scroll to position [2418, 0]
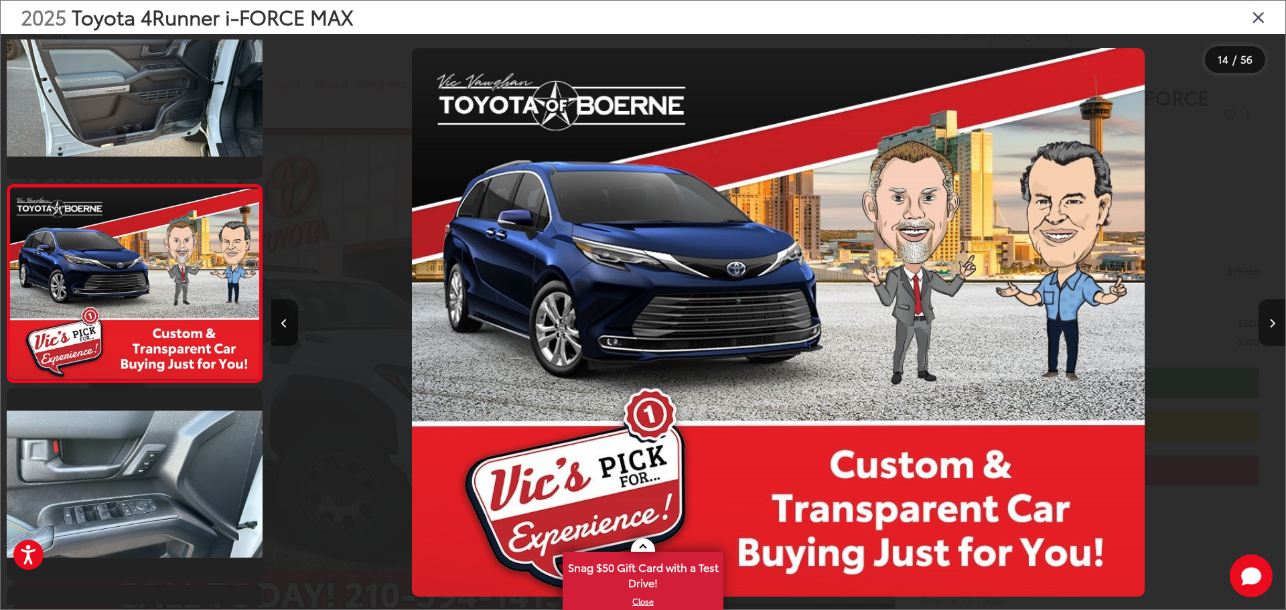
click at [1276, 322] on button "Next image" at bounding box center [1272, 323] width 27 height 47
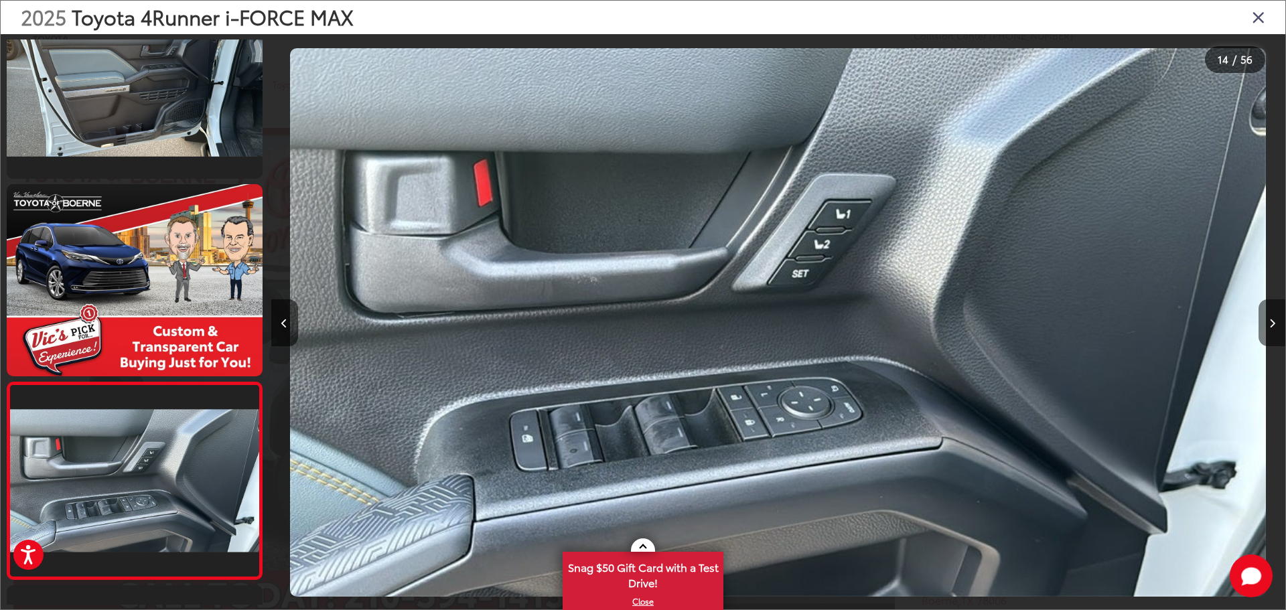
scroll to position [2616, 0]
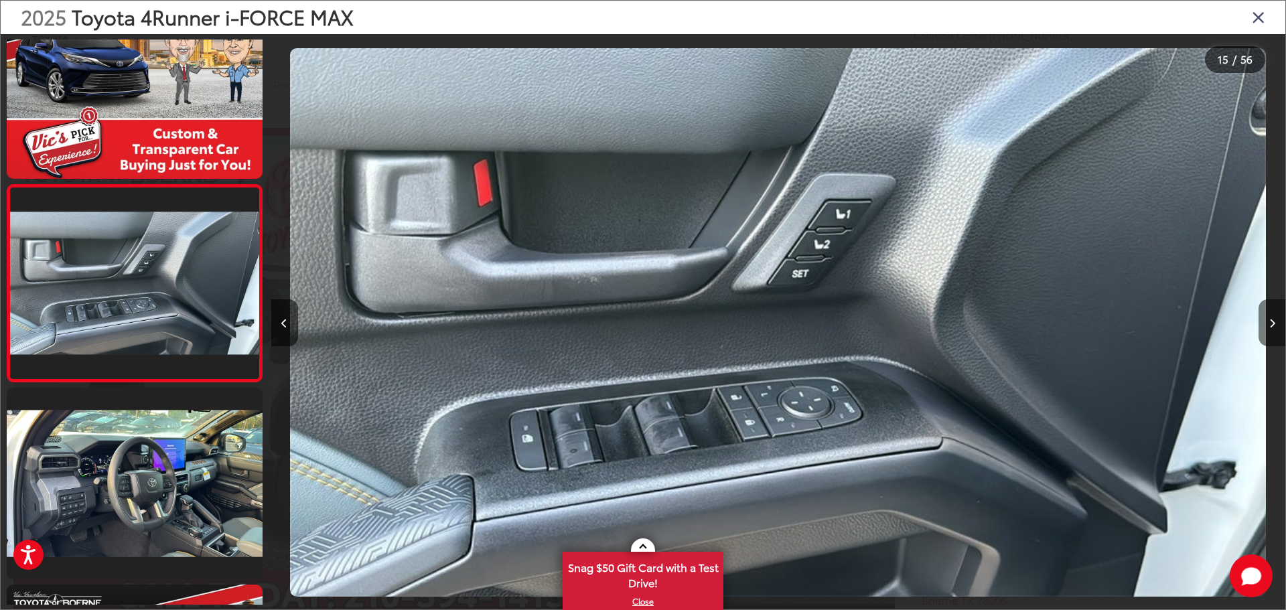
click at [1276, 322] on button "Next image" at bounding box center [1272, 323] width 27 height 47
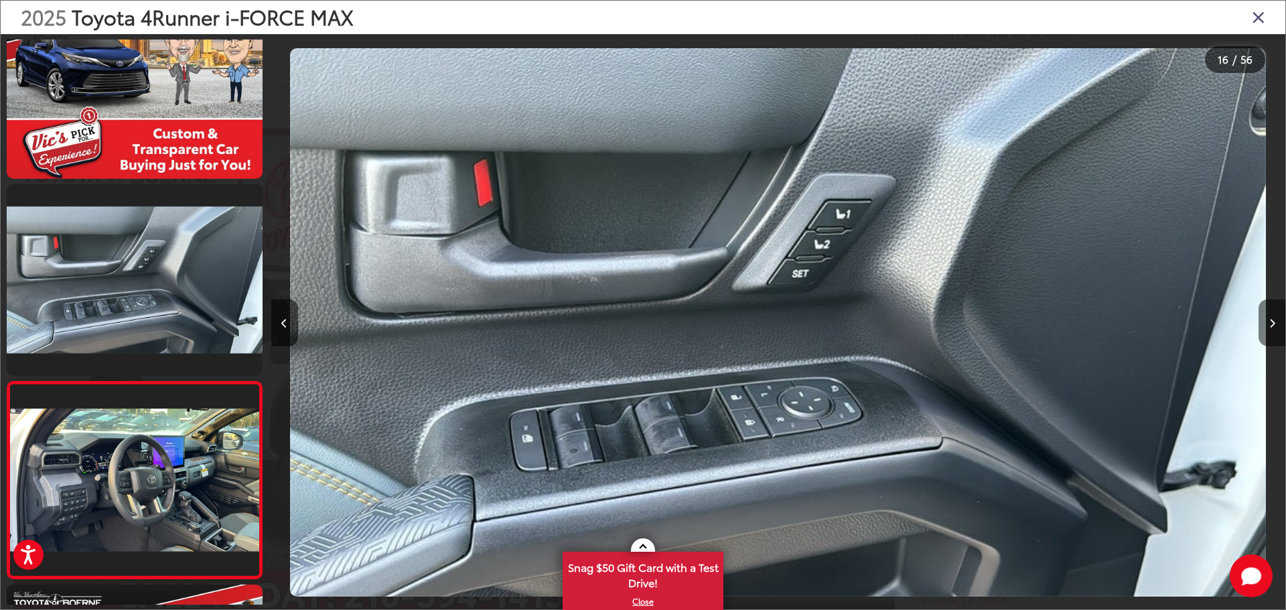
scroll to position [2813, 0]
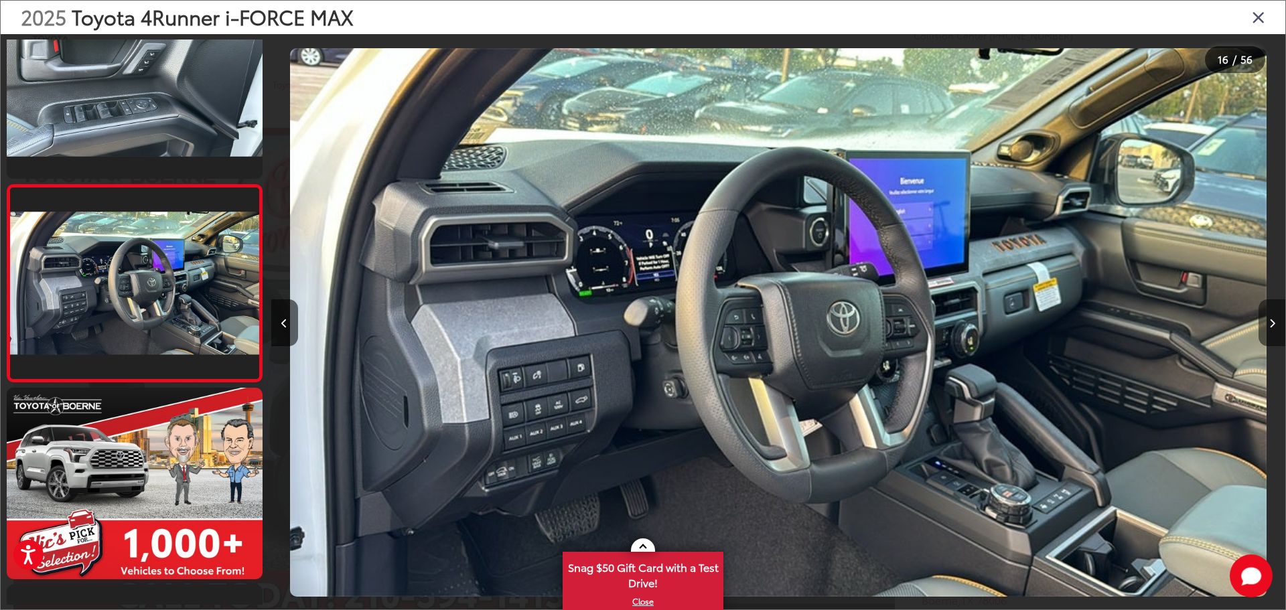
click at [1276, 322] on button "Next image" at bounding box center [1272, 323] width 27 height 47
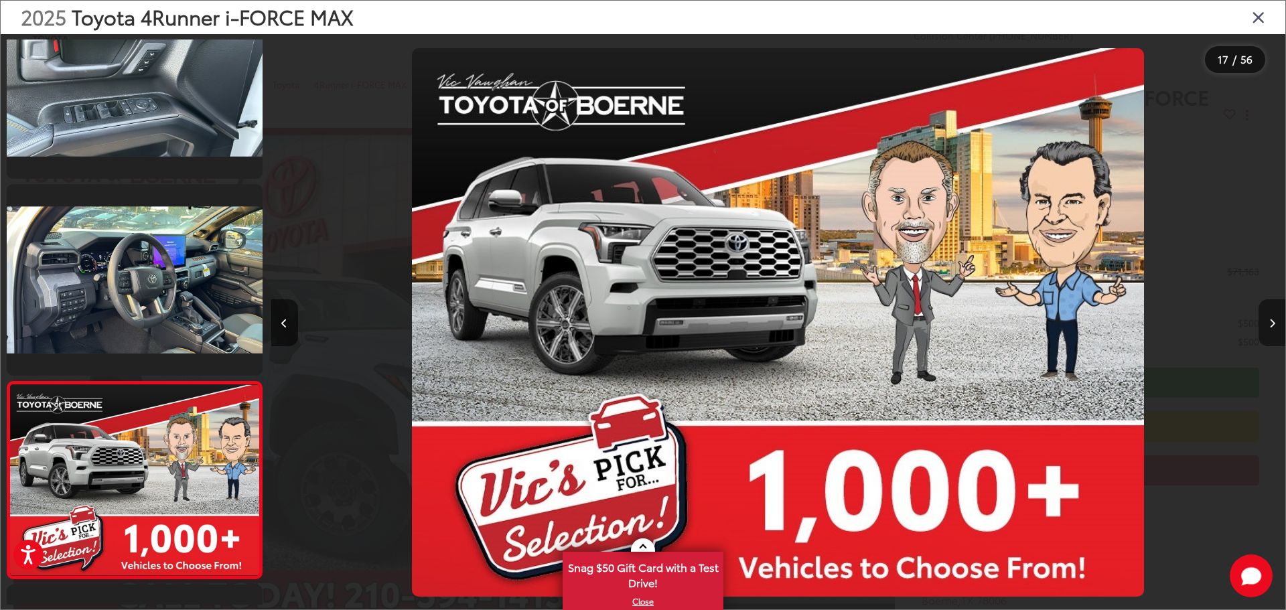
scroll to position [3010, 0]
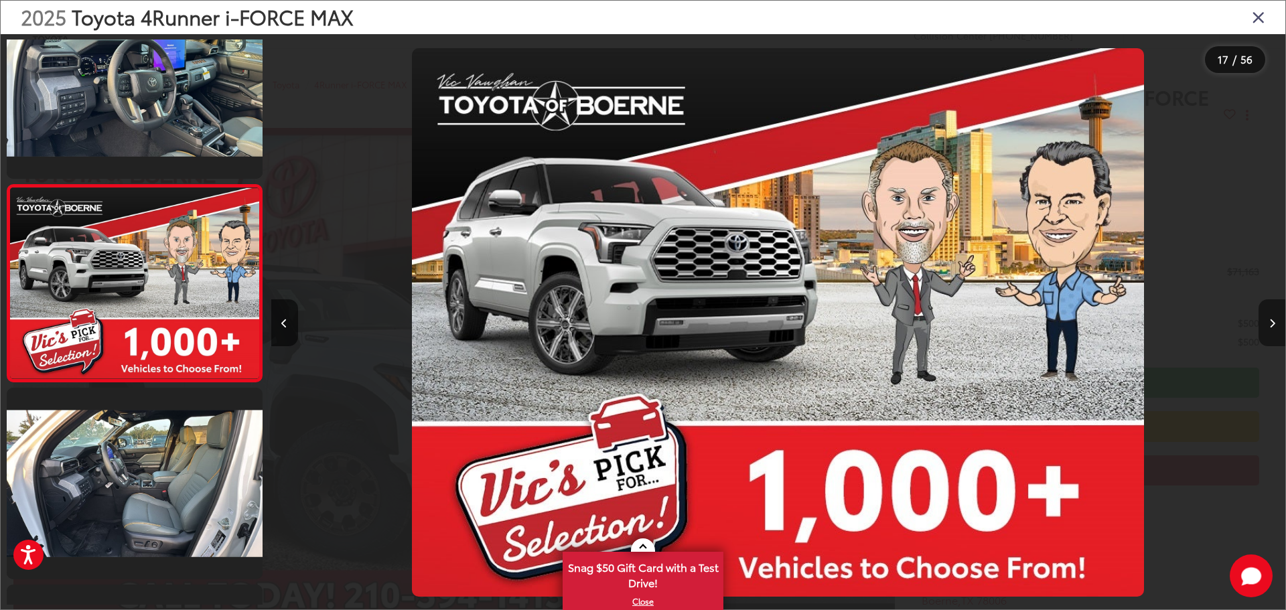
click at [1276, 322] on button "Next image" at bounding box center [1272, 323] width 27 height 47
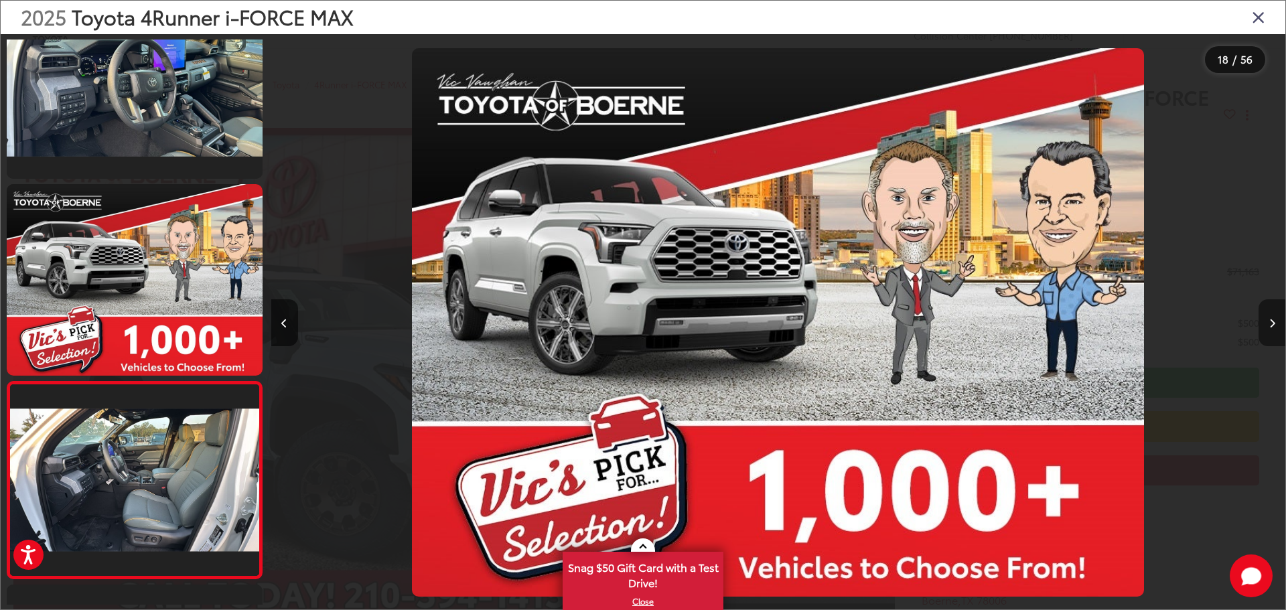
scroll to position [3207, 0]
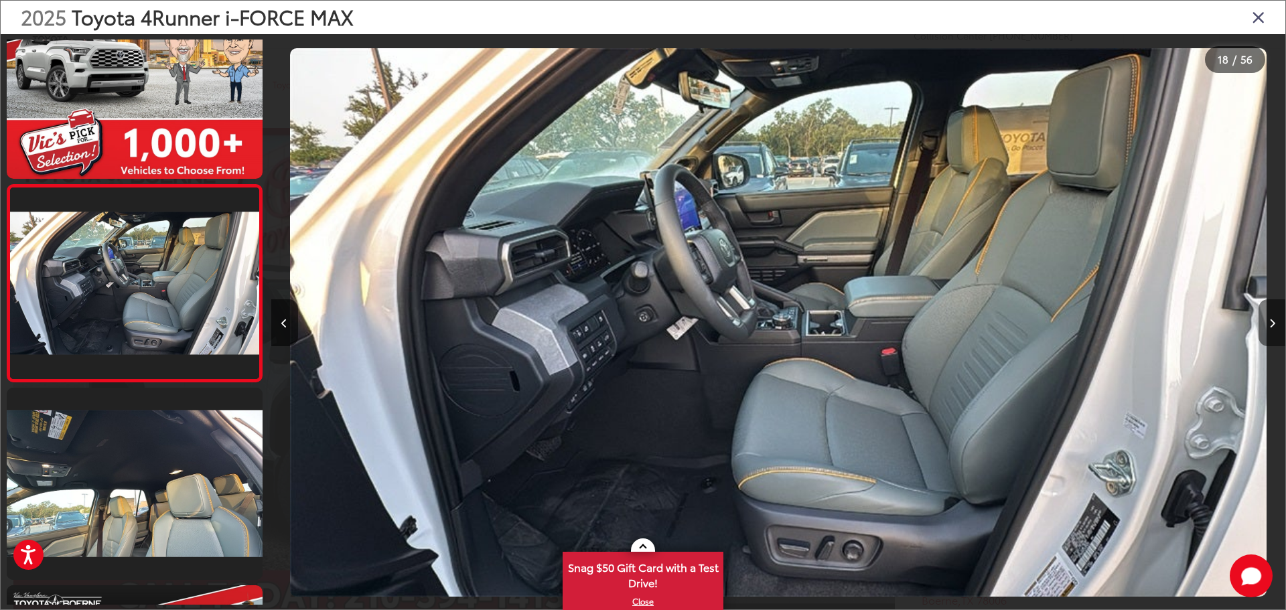
click at [1276, 322] on button "Next image" at bounding box center [1272, 323] width 27 height 47
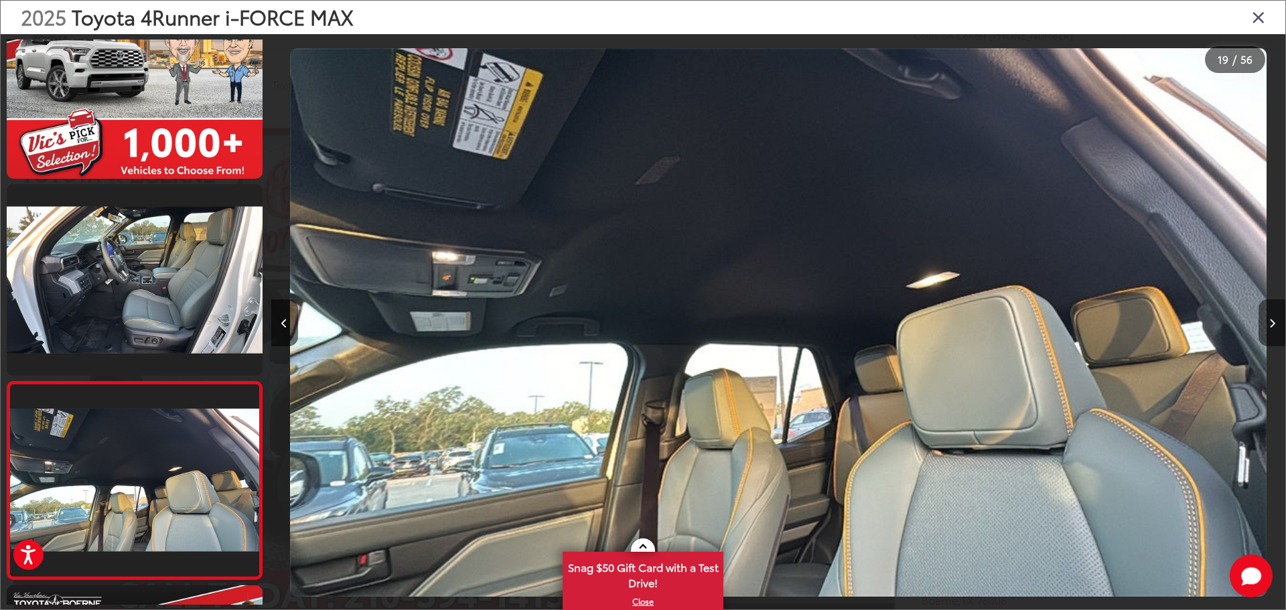
scroll to position [3404, 0]
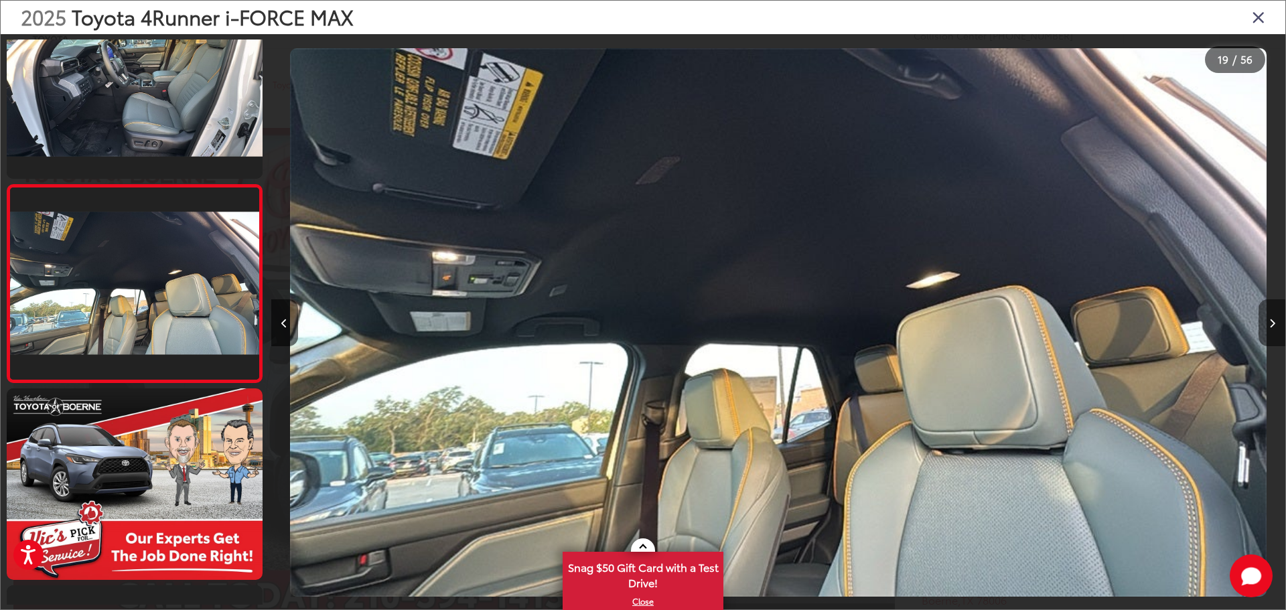
click at [1276, 322] on button "Next image" at bounding box center [1272, 323] width 27 height 47
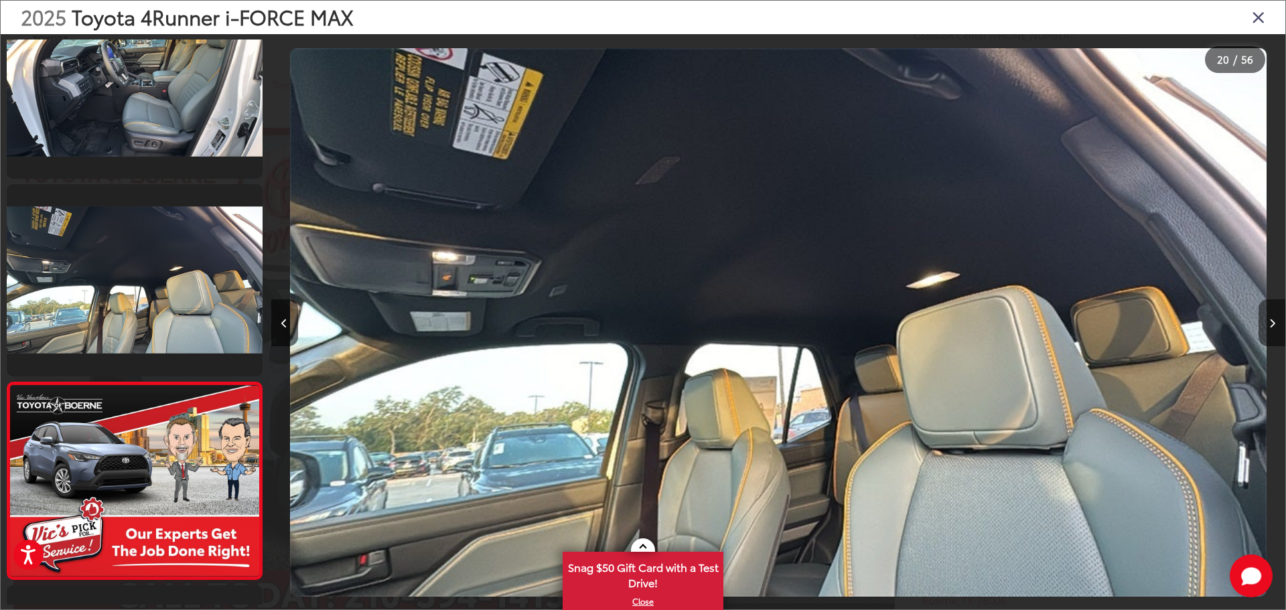
scroll to position [3601, 0]
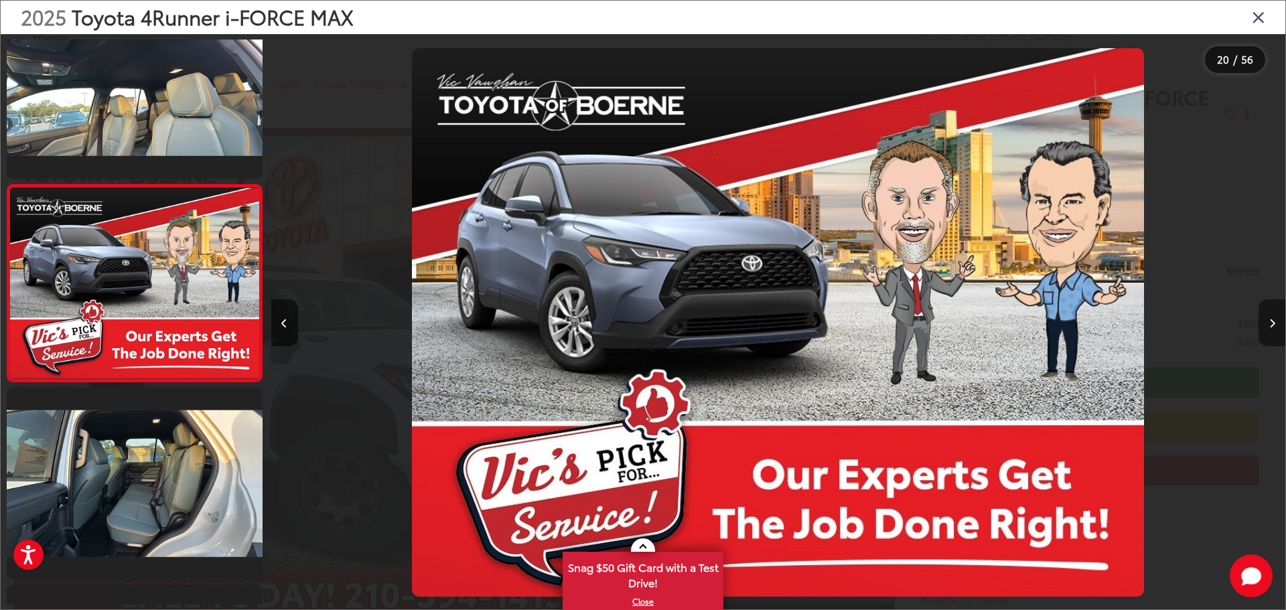
click at [1276, 322] on button "Next image" at bounding box center [1272, 323] width 27 height 47
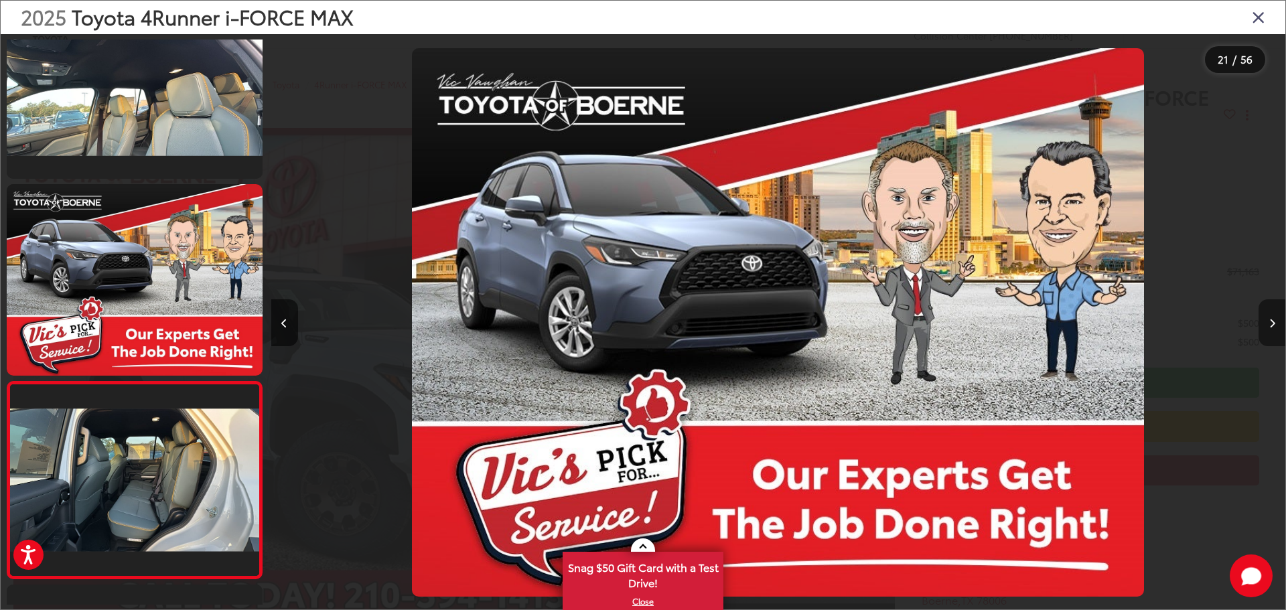
scroll to position [3798, 0]
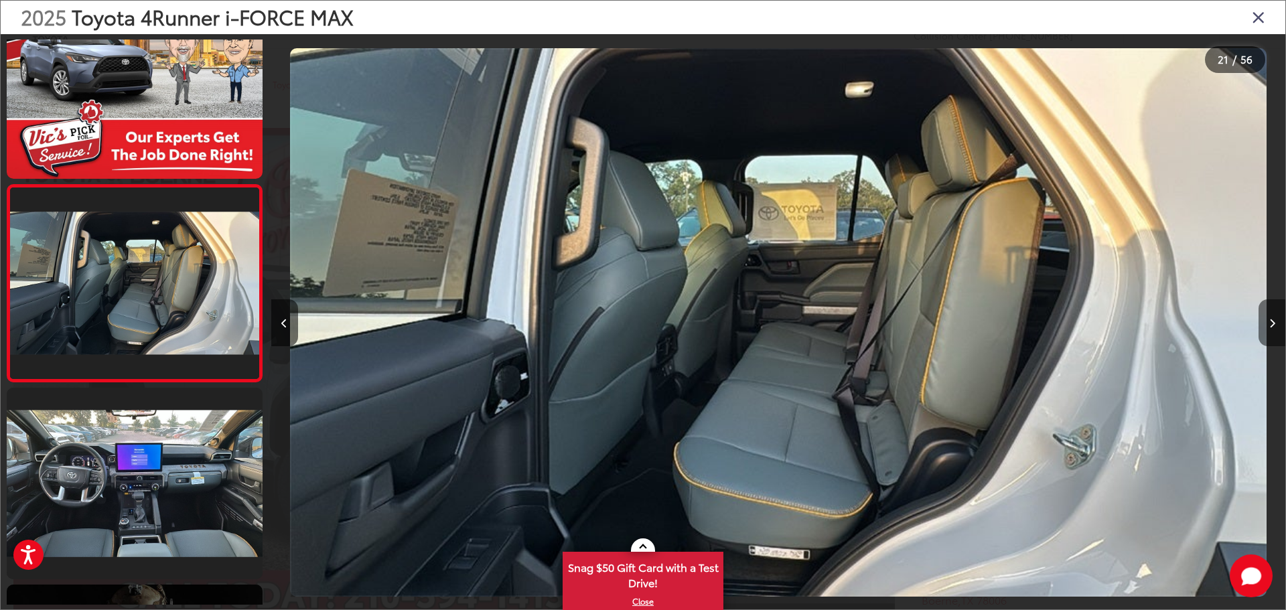
click at [1276, 322] on button "Next image" at bounding box center [1272, 323] width 27 height 47
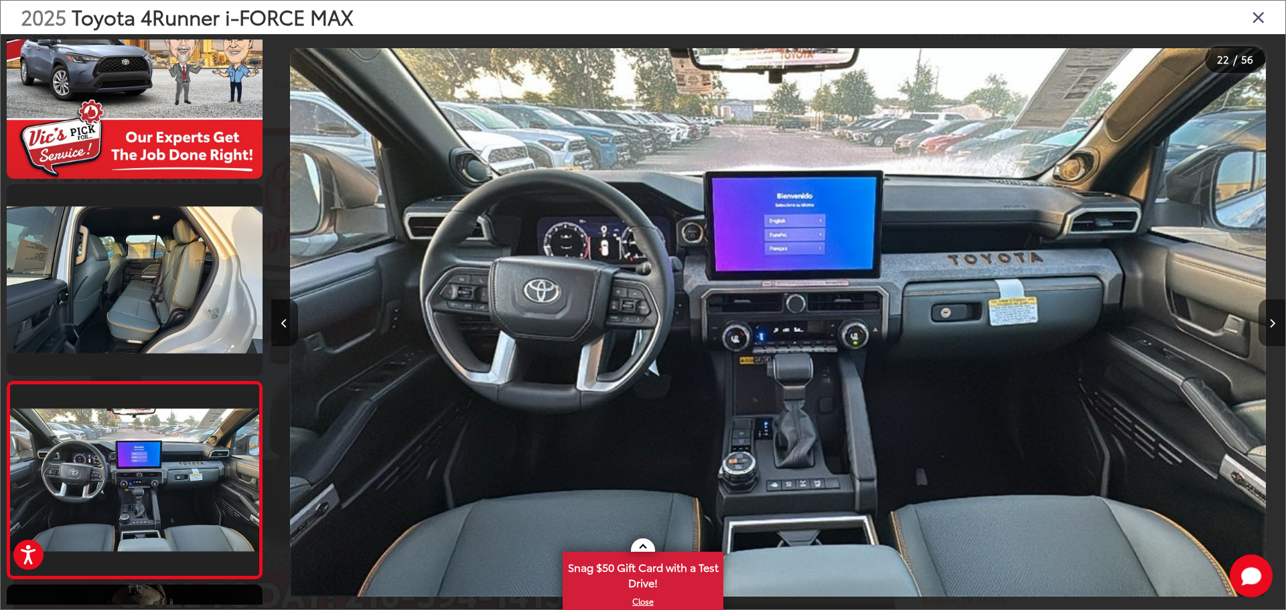
scroll to position [3995, 0]
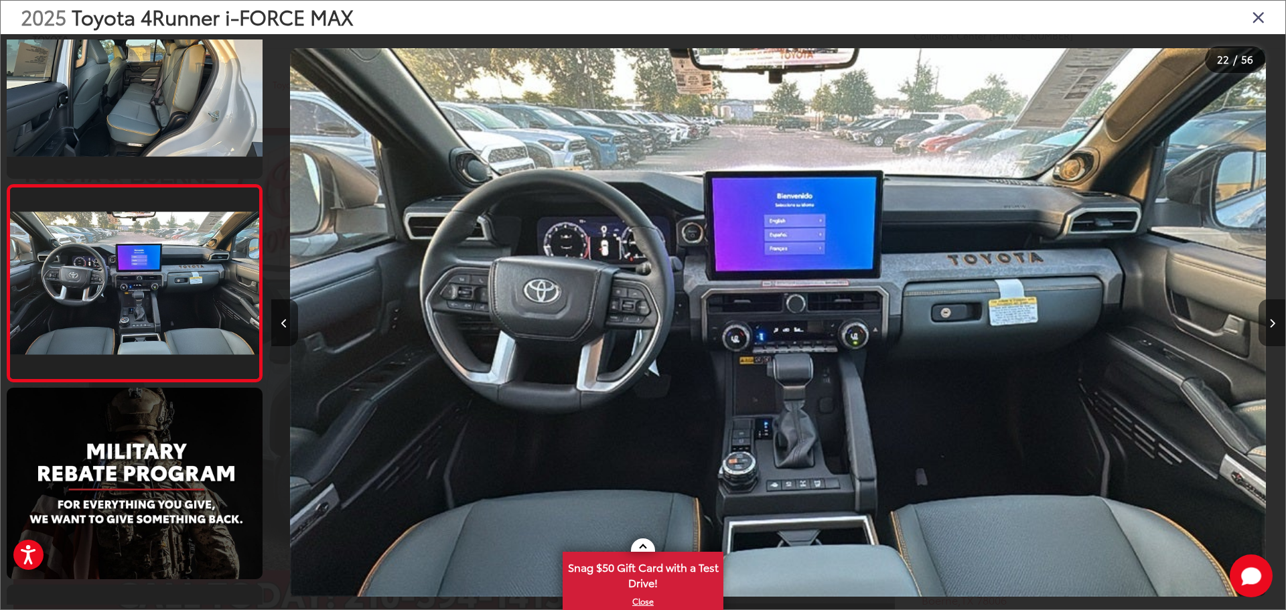
click at [1276, 322] on button "Next image" at bounding box center [1272, 323] width 27 height 47
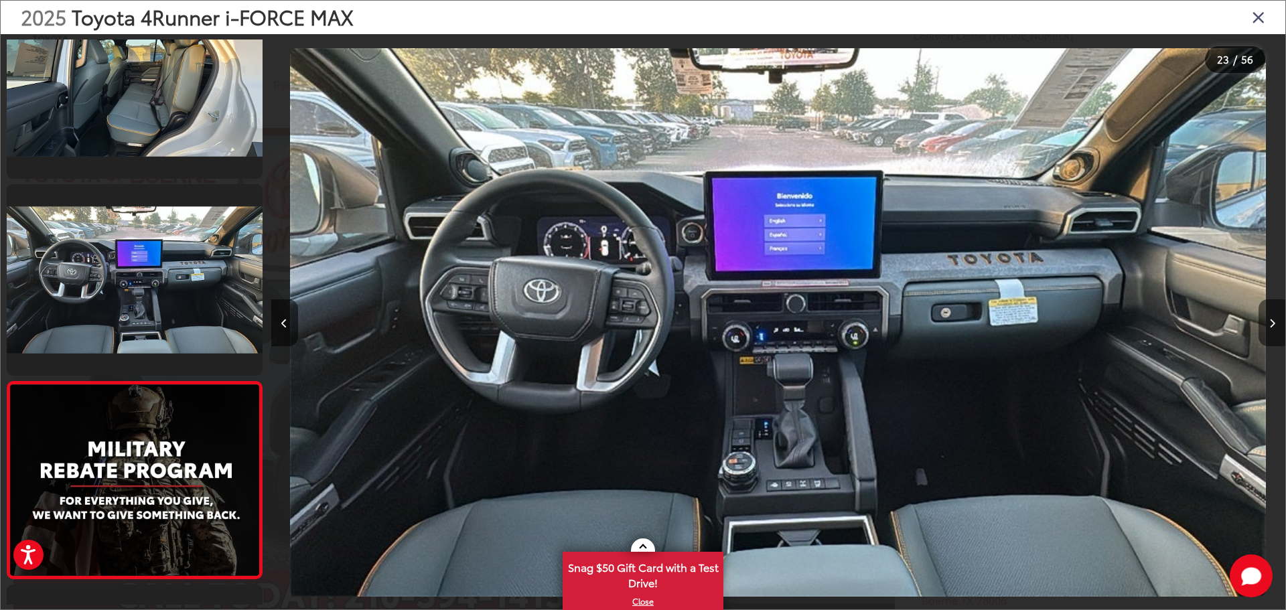
scroll to position [4192, 0]
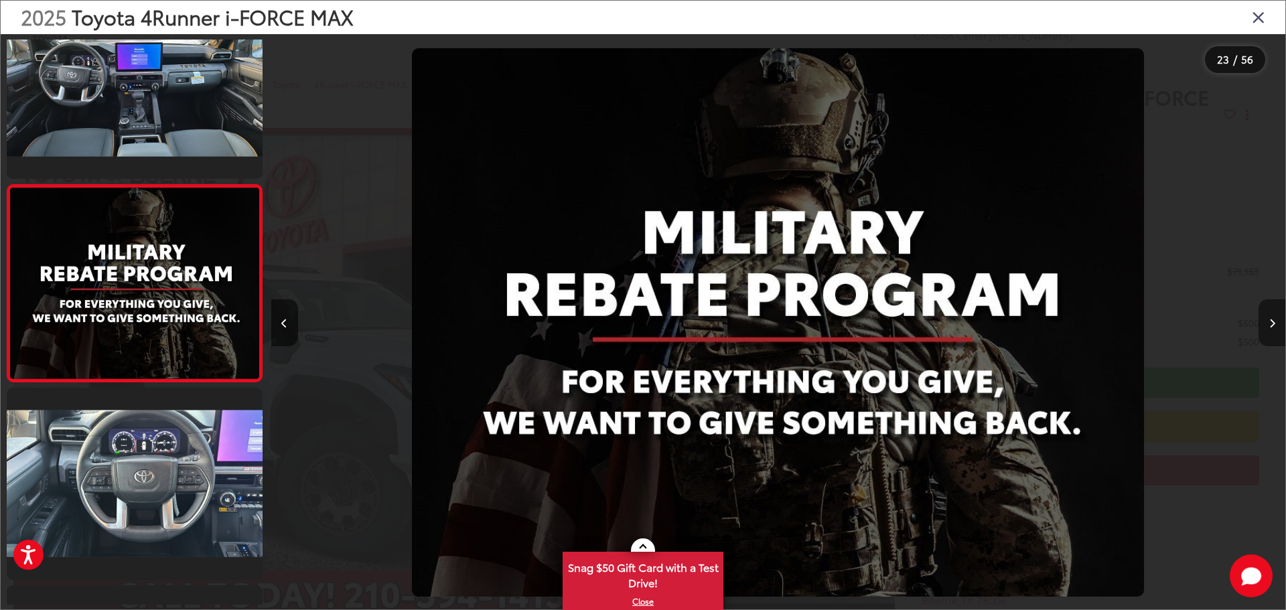
click at [1276, 322] on button "Next image" at bounding box center [1272, 323] width 27 height 47
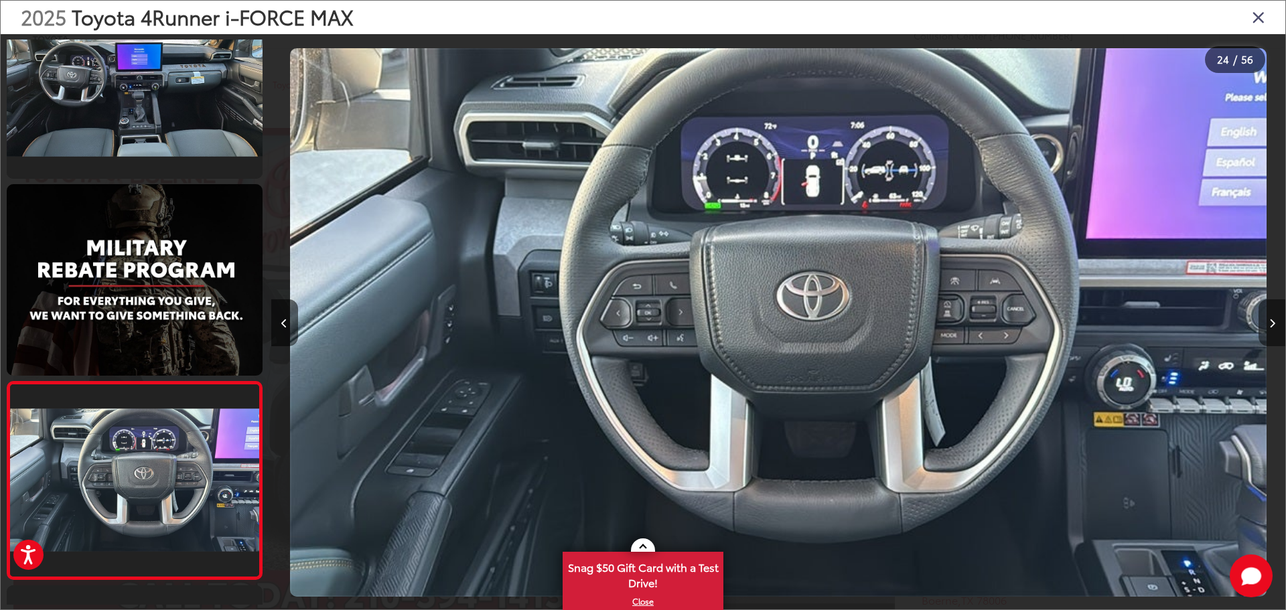
scroll to position [4389, 0]
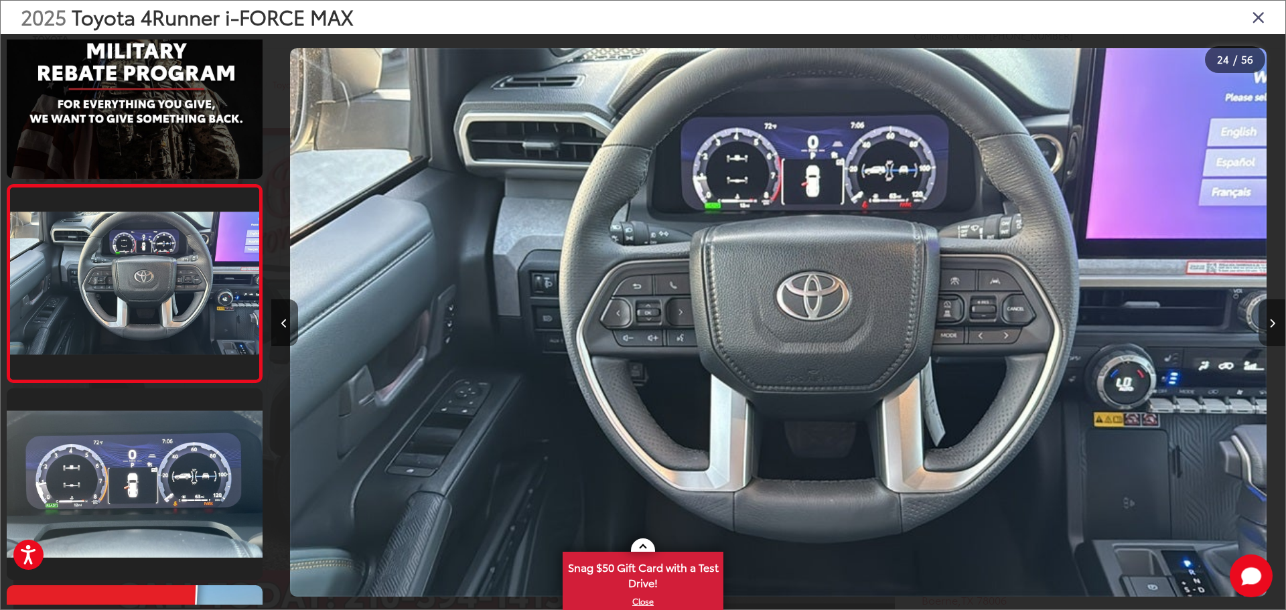
click at [1276, 322] on button "Next image" at bounding box center [1272, 323] width 27 height 47
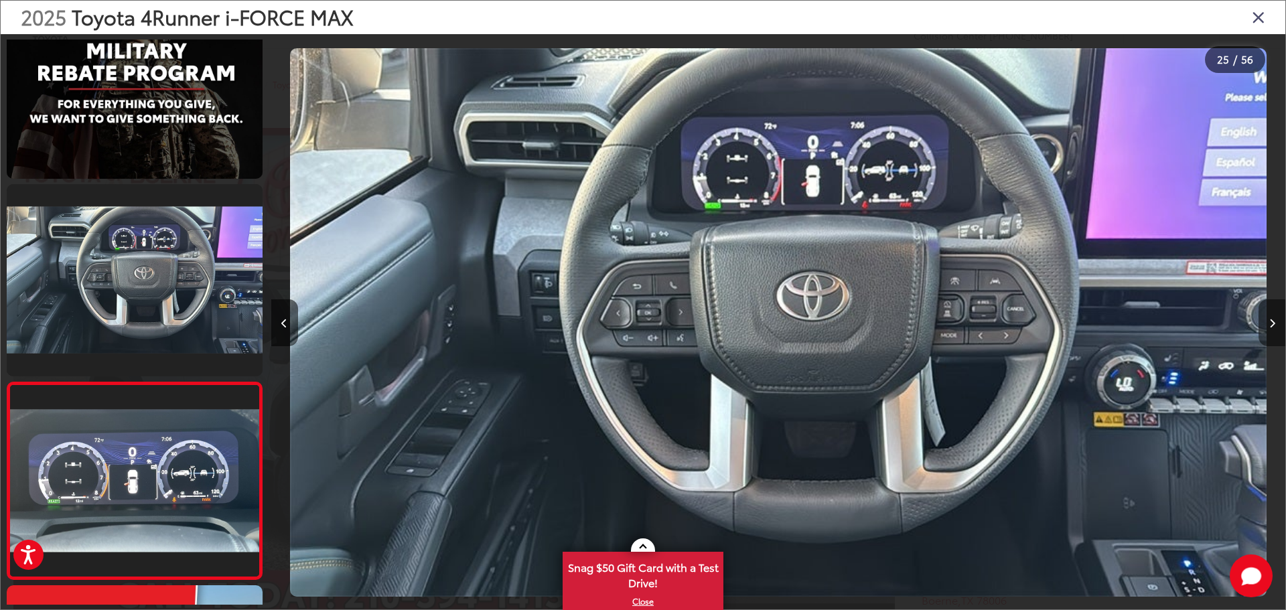
scroll to position [4587, 0]
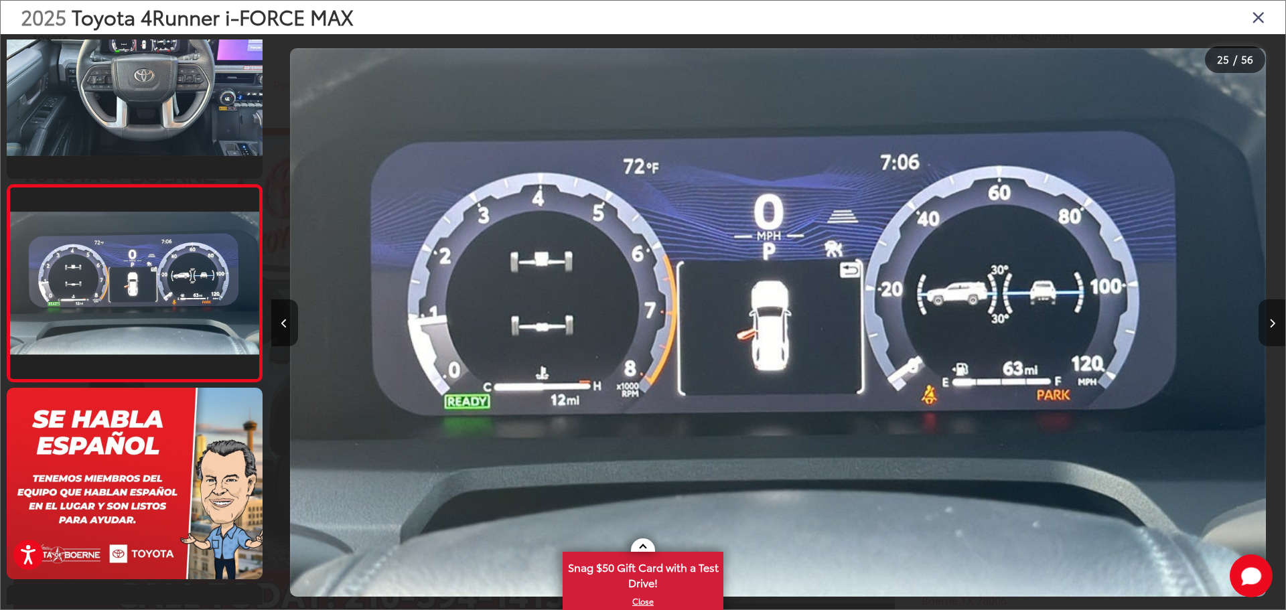
click at [1276, 322] on button "Next image" at bounding box center [1272, 323] width 27 height 47
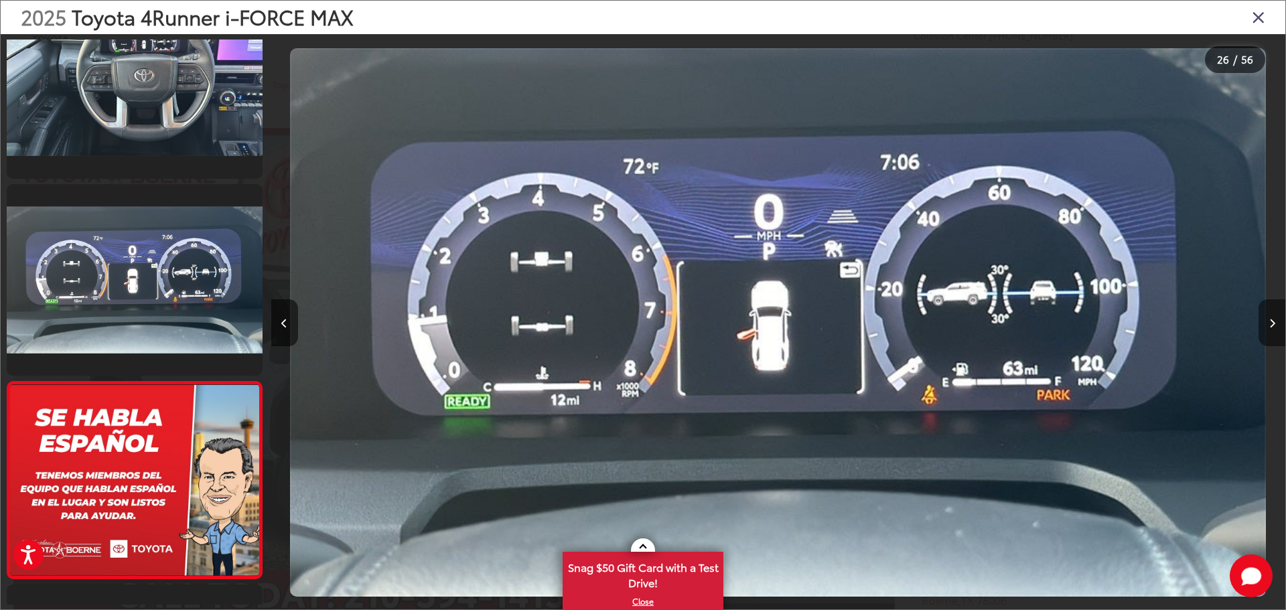
scroll to position [4784, 0]
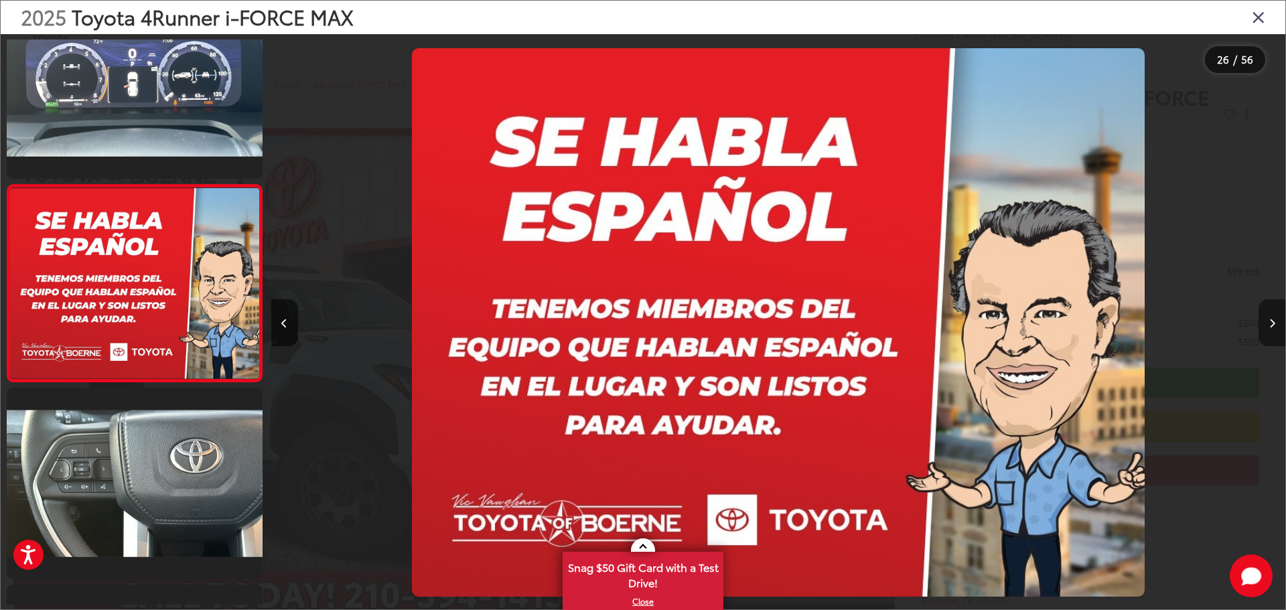
click at [1276, 322] on button "Next image" at bounding box center [1272, 323] width 27 height 47
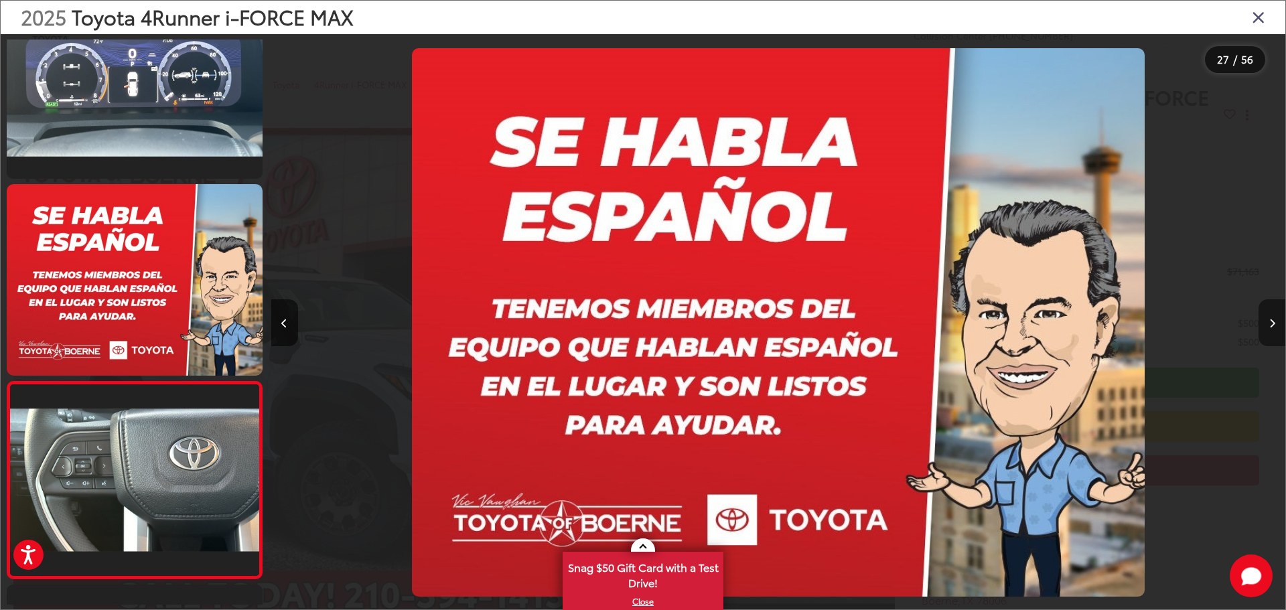
scroll to position [4981, 0]
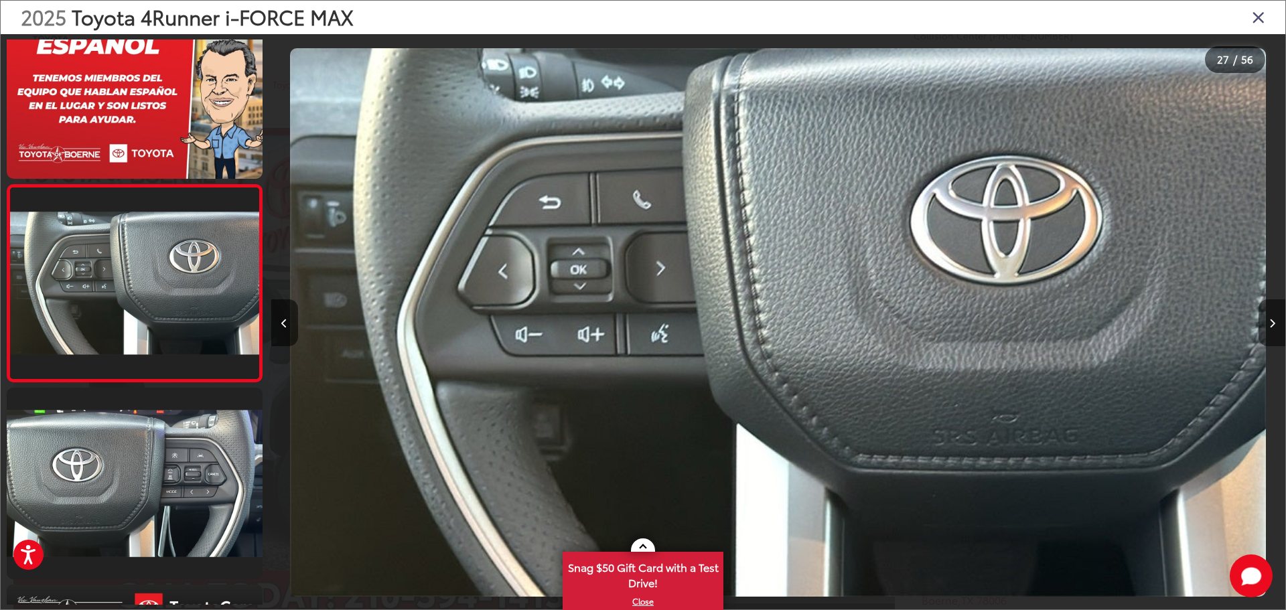
click at [1276, 322] on button "Next image" at bounding box center [1272, 323] width 27 height 47
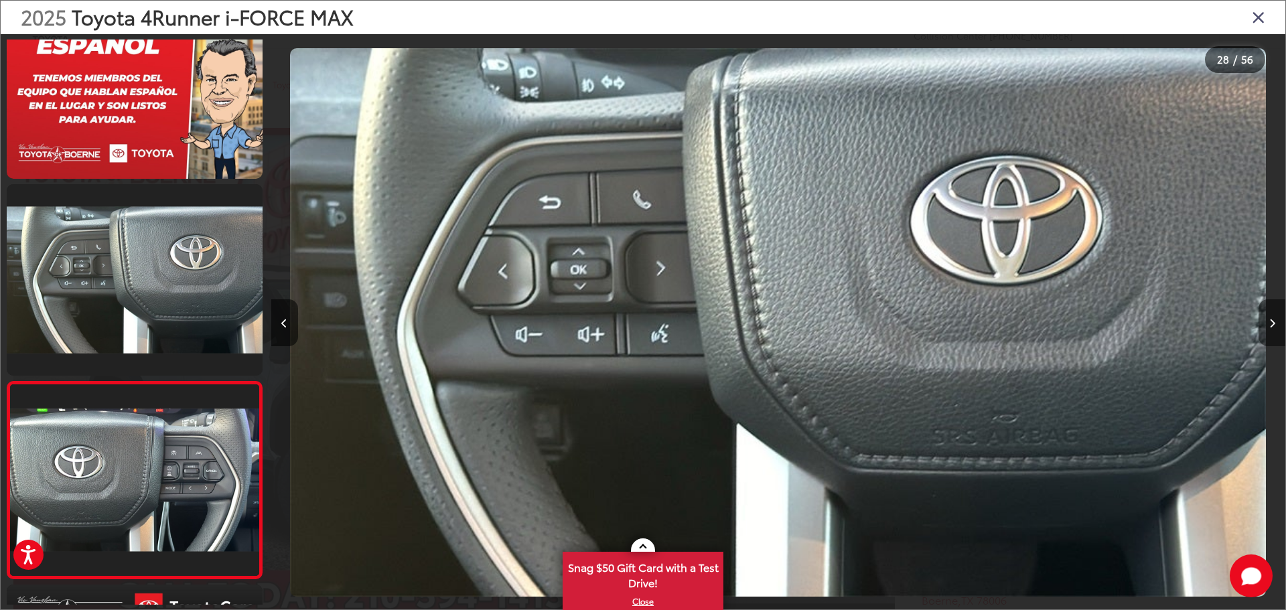
scroll to position [5178, 0]
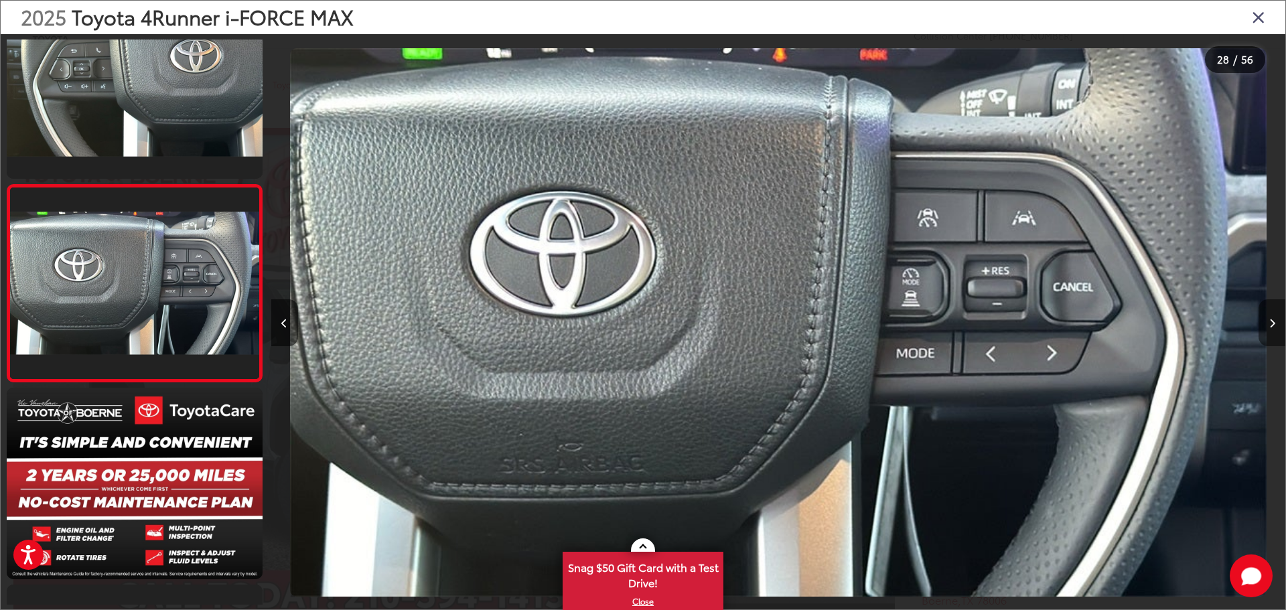
click at [1276, 322] on button "Next image" at bounding box center [1272, 323] width 27 height 47
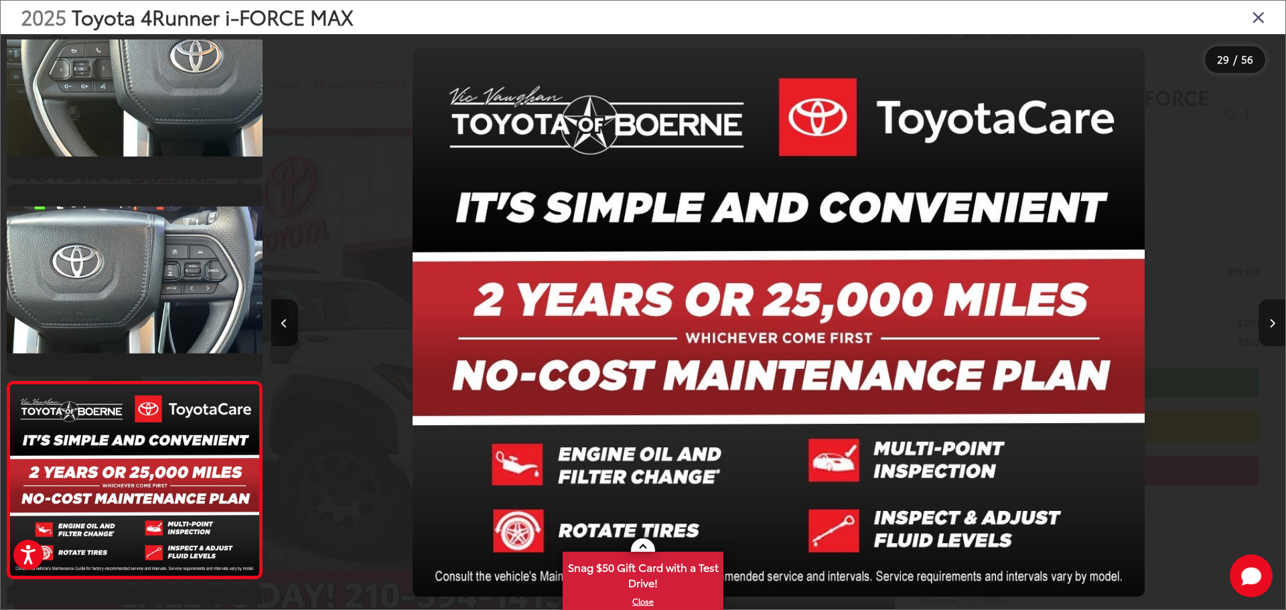
scroll to position [5375, 0]
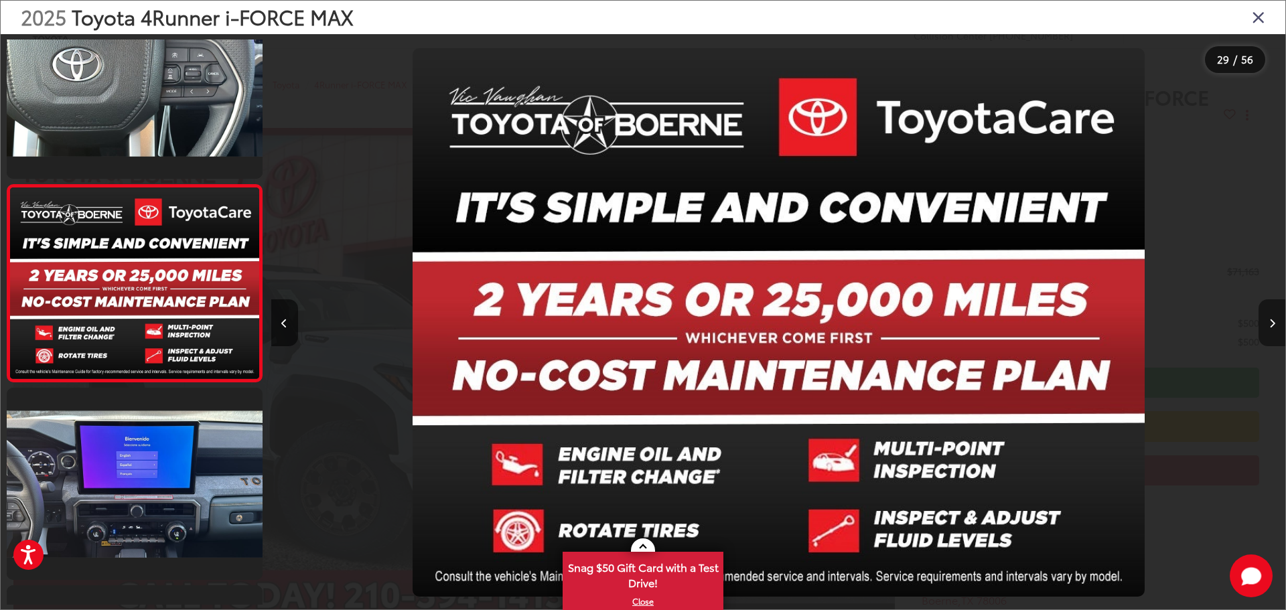
click at [1276, 322] on button "Next image" at bounding box center [1272, 323] width 27 height 47
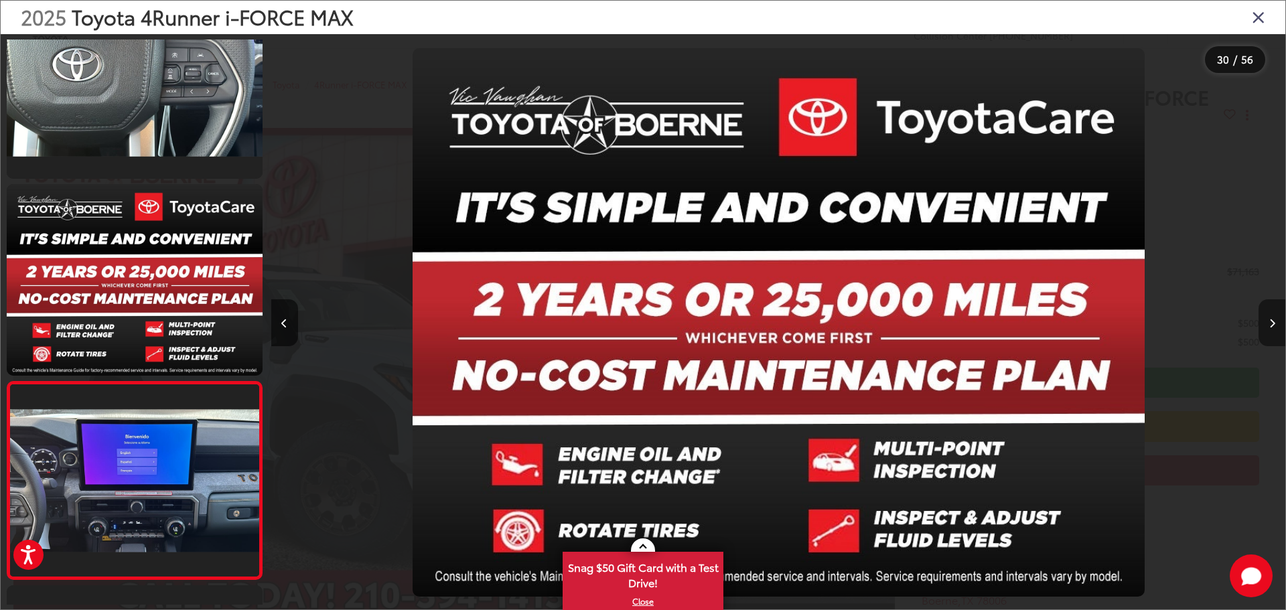
scroll to position [5572, 0]
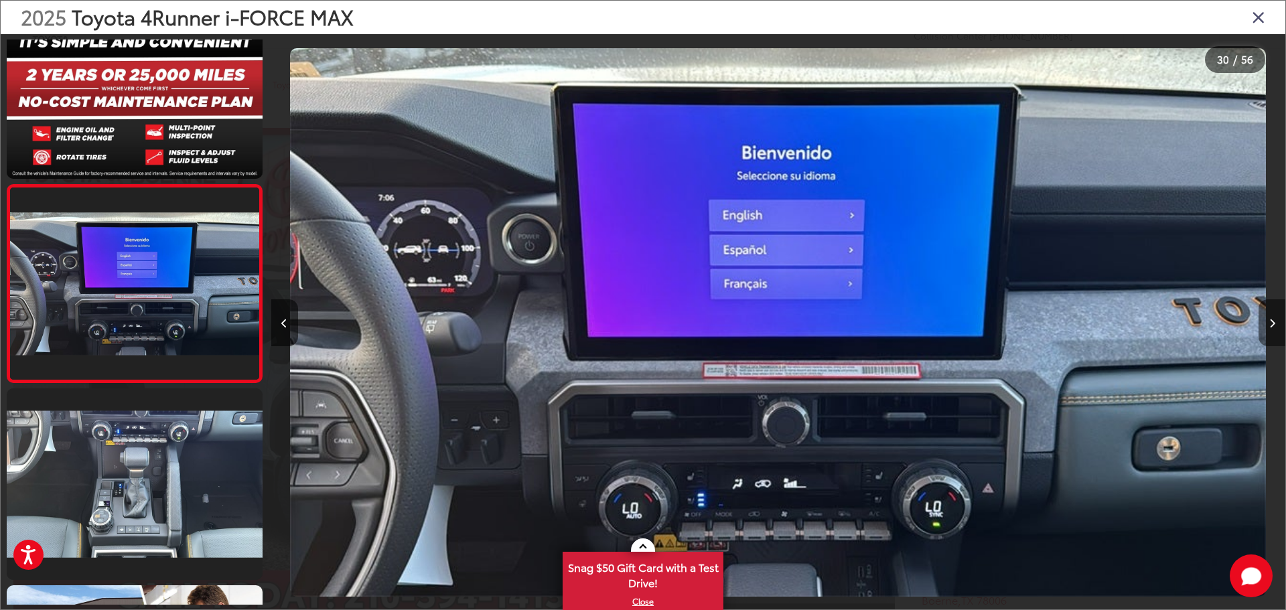
click at [1276, 322] on button "Next image" at bounding box center [1272, 323] width 27 height 47
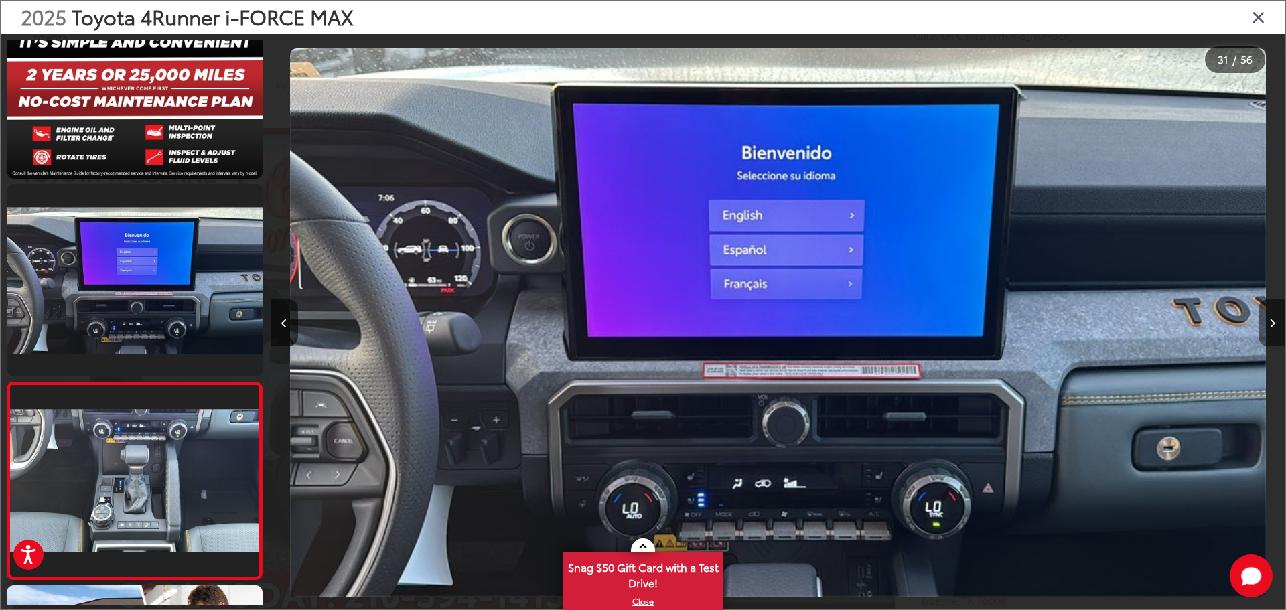
scroll to position [5770, 0]
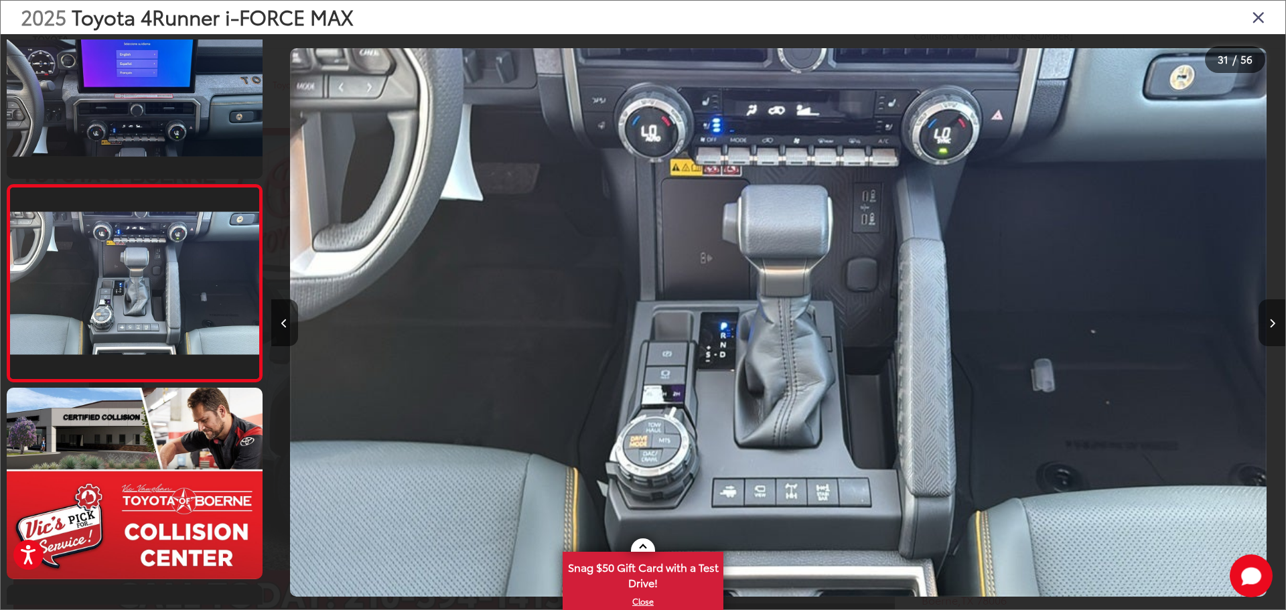
click at [1276, 322] on button "Next image" at bounding box center [1272, 323] width 27 height 47
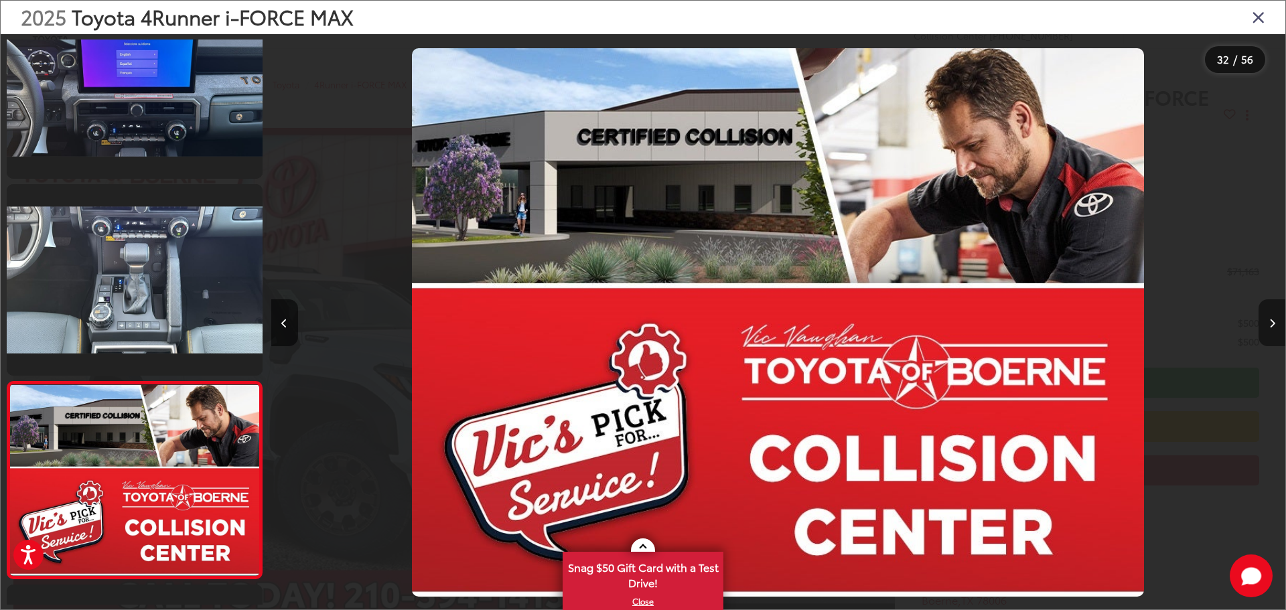
scroll to position [5967, 0]
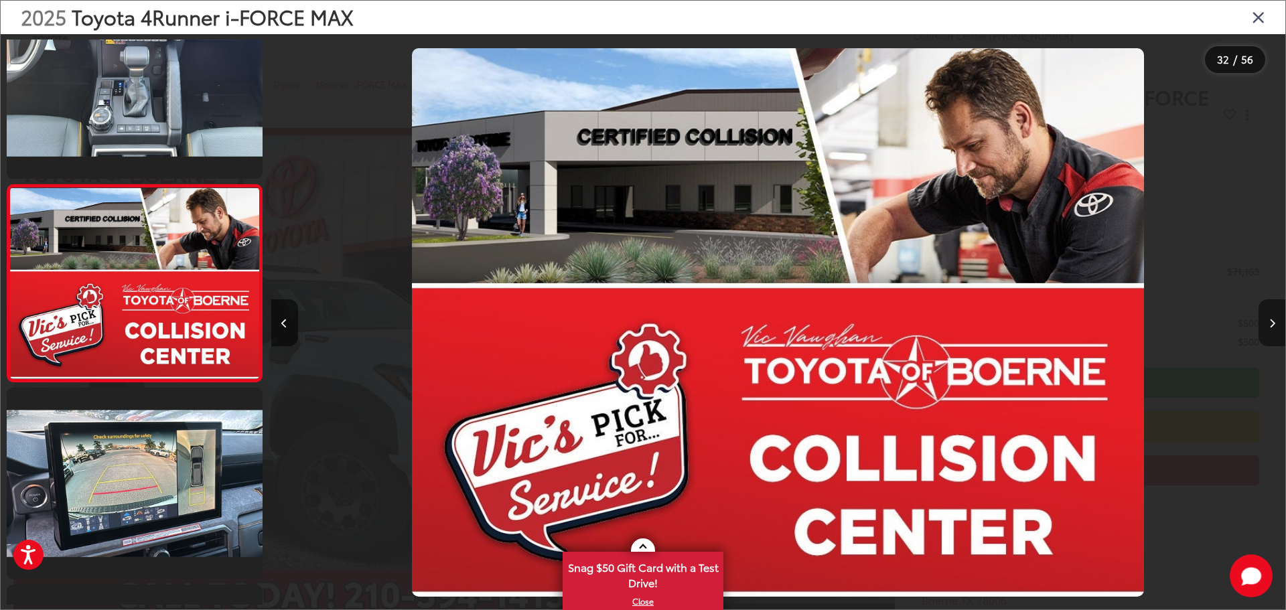
click at [1276, 322] on button "Next image" at bounding box center [1272, 323] width 27 height 47
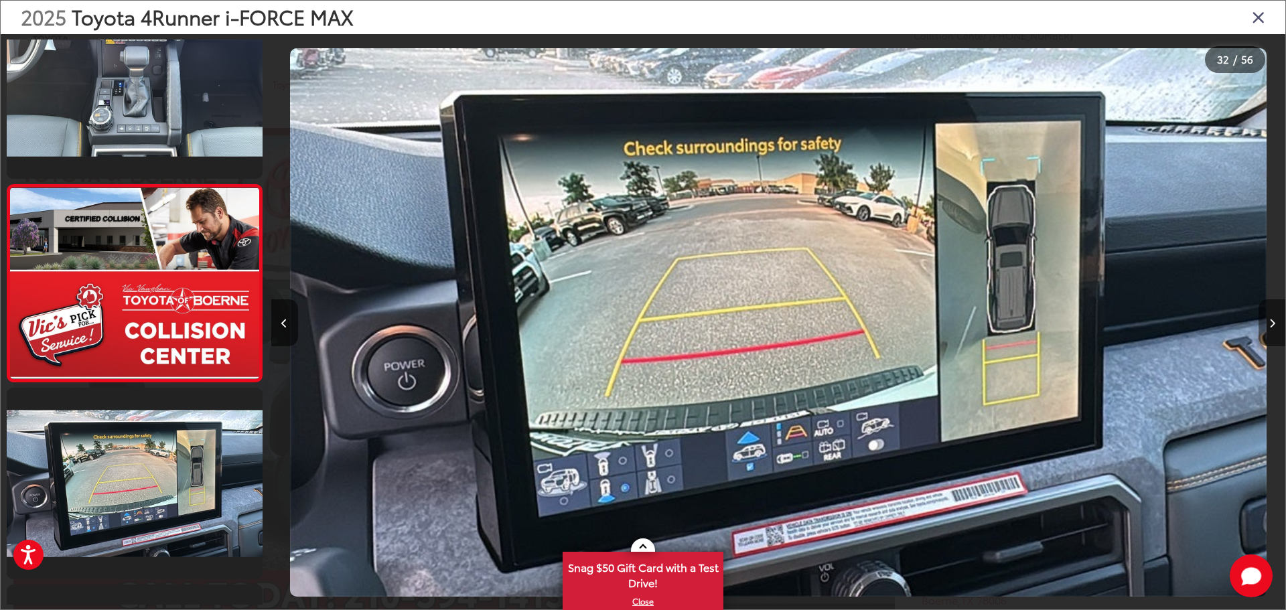
scroll to position [6164, 0]
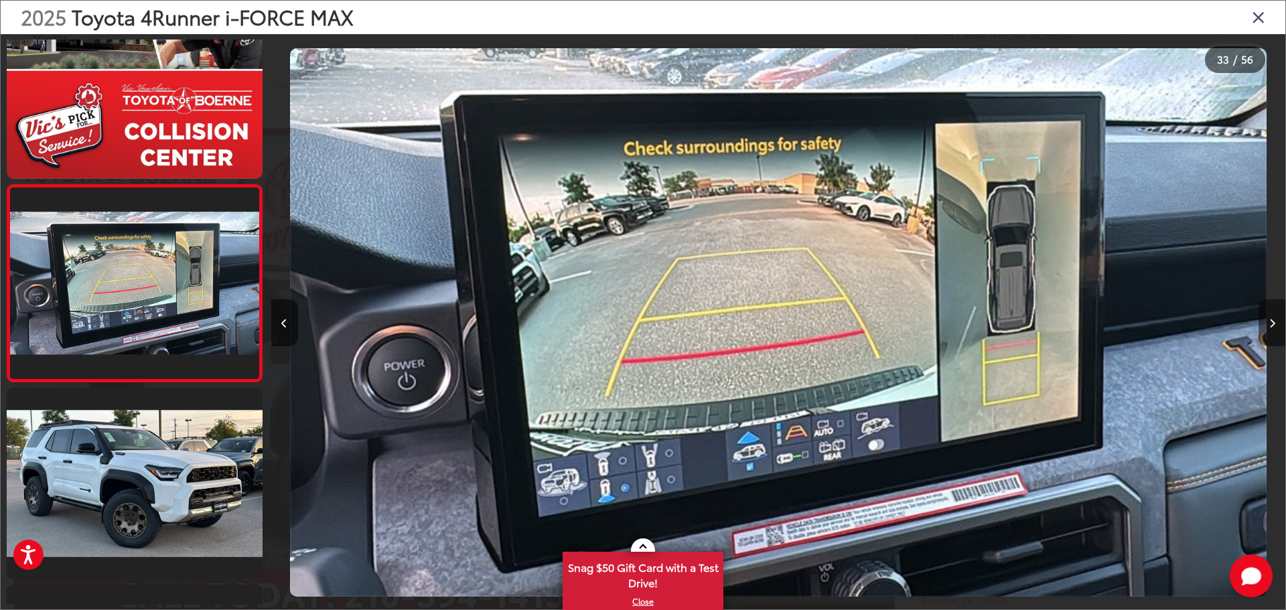
click at [1276, 322] on button "Next image" at bounding box center [1272, 323] width 27 height 47
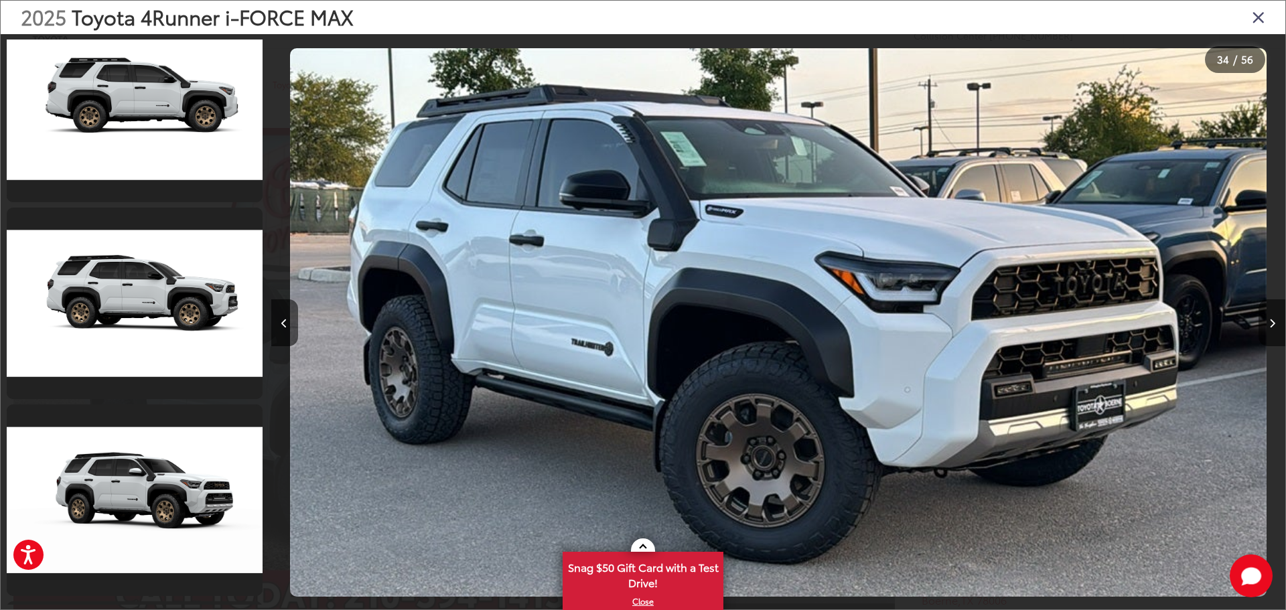
scroll to position [8974, 0]
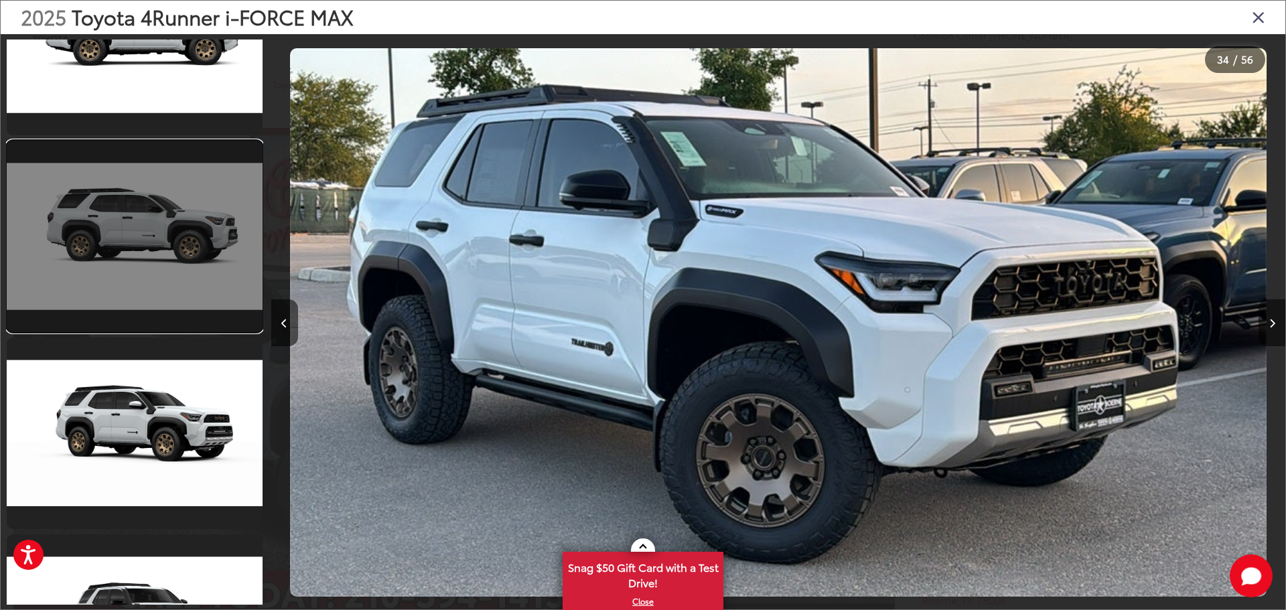
click at [159, 291] on link at bounding box center [135, 237] width 256 height 192
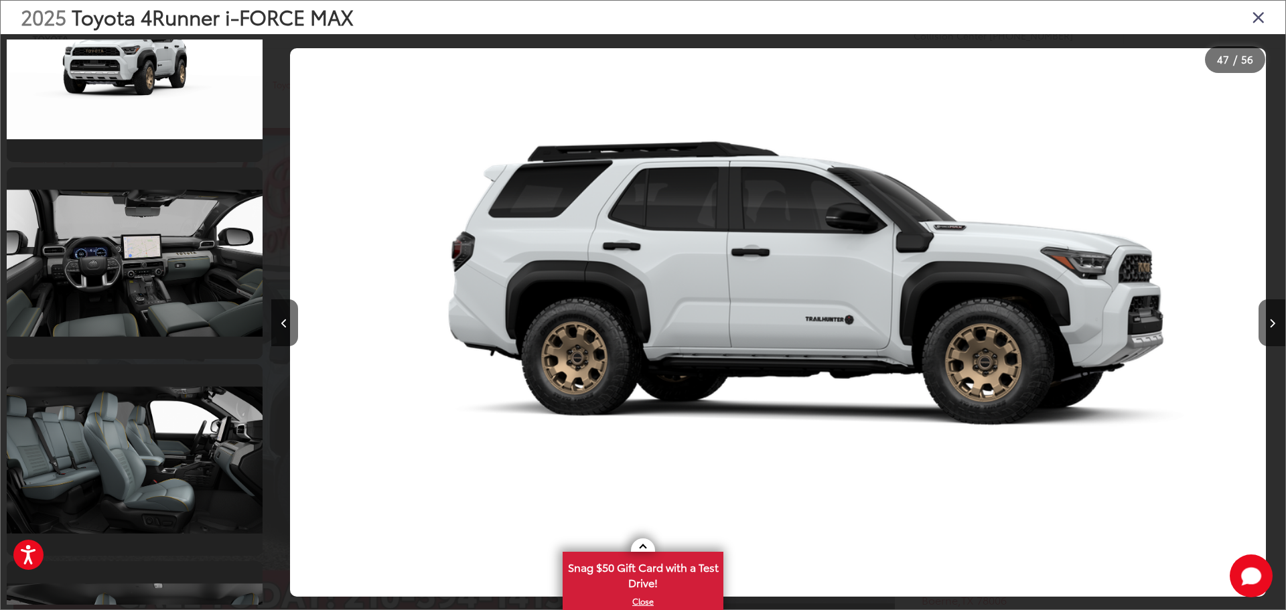
scroll to position [10475, 0]
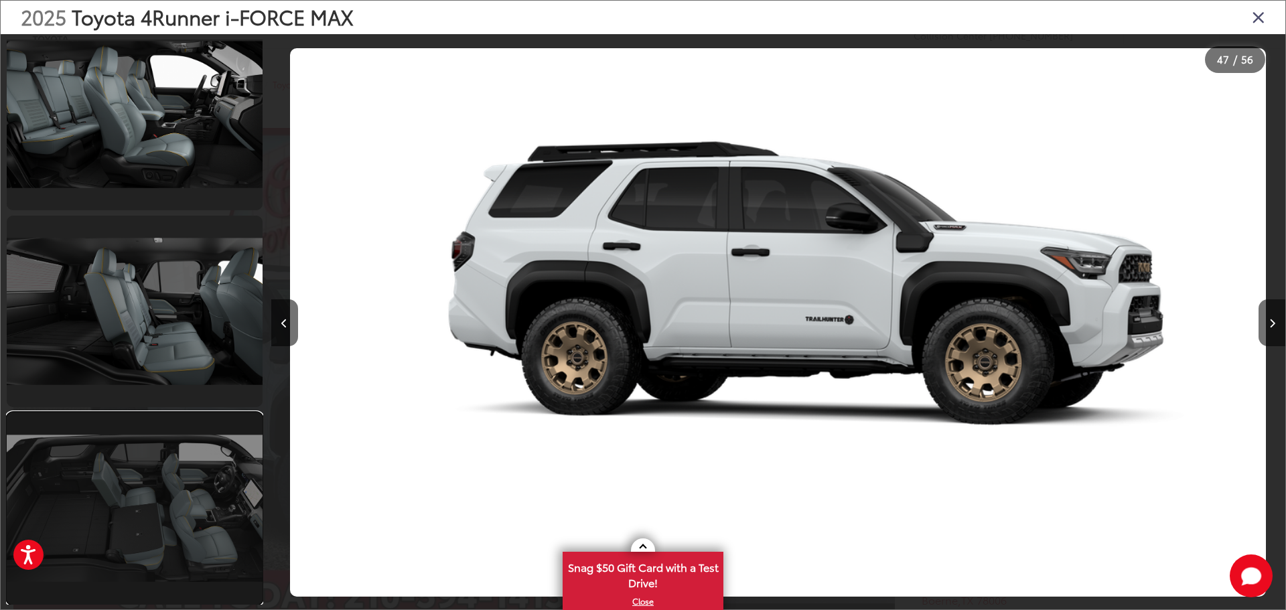
click at [131, 497] on link at bounding box center [135, 509] width 256 height 192
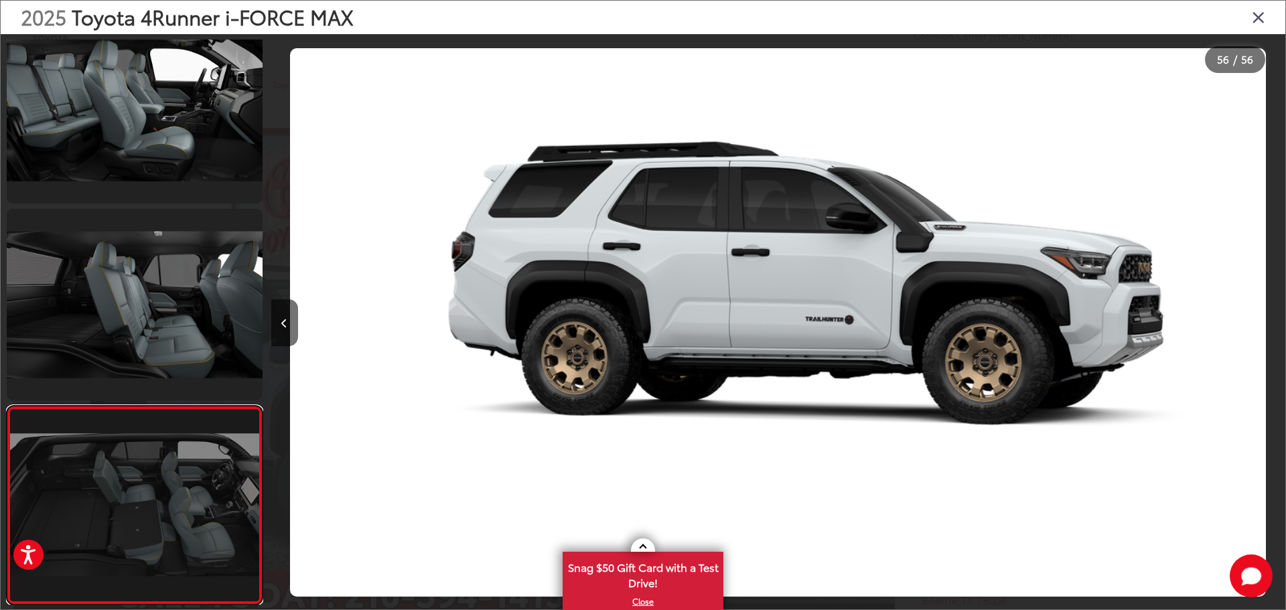
scroll to position [0, 55808]
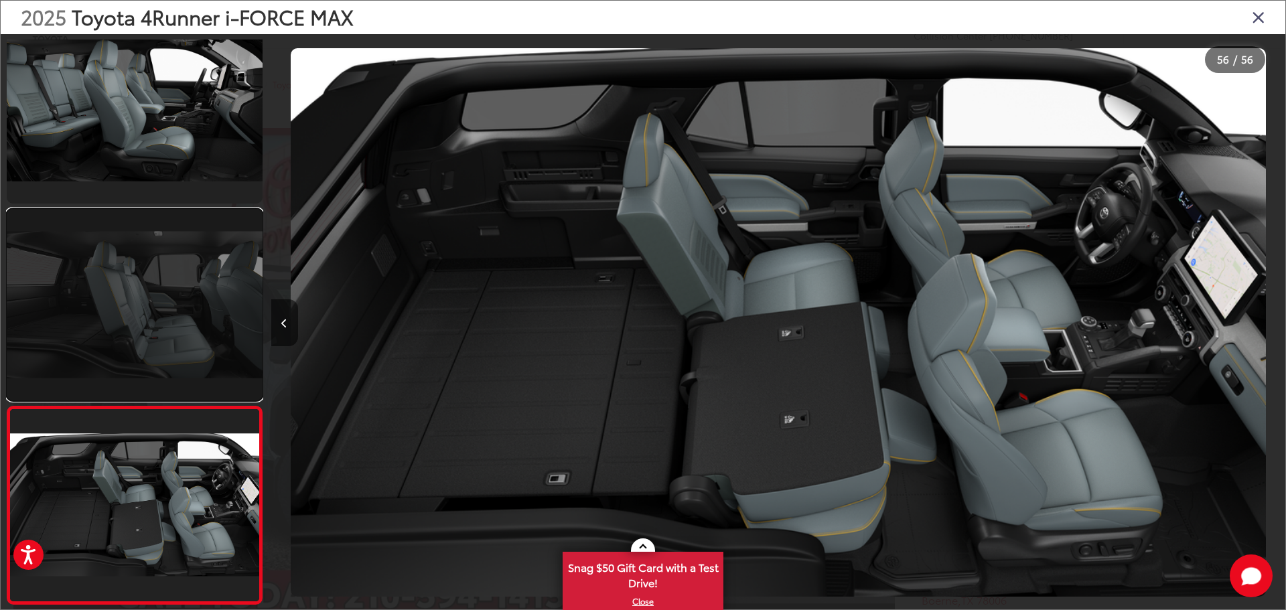
click at [134, 356] on link at bounding box center [135, 305] width 256 height 192
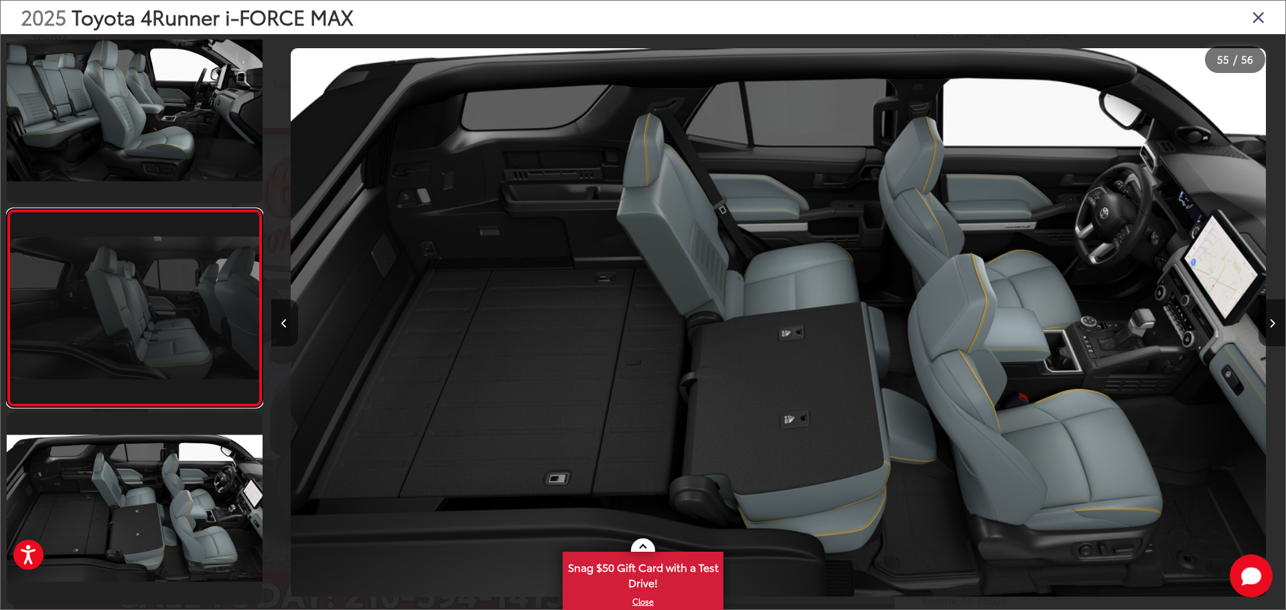
scroll to position [0, 54794]
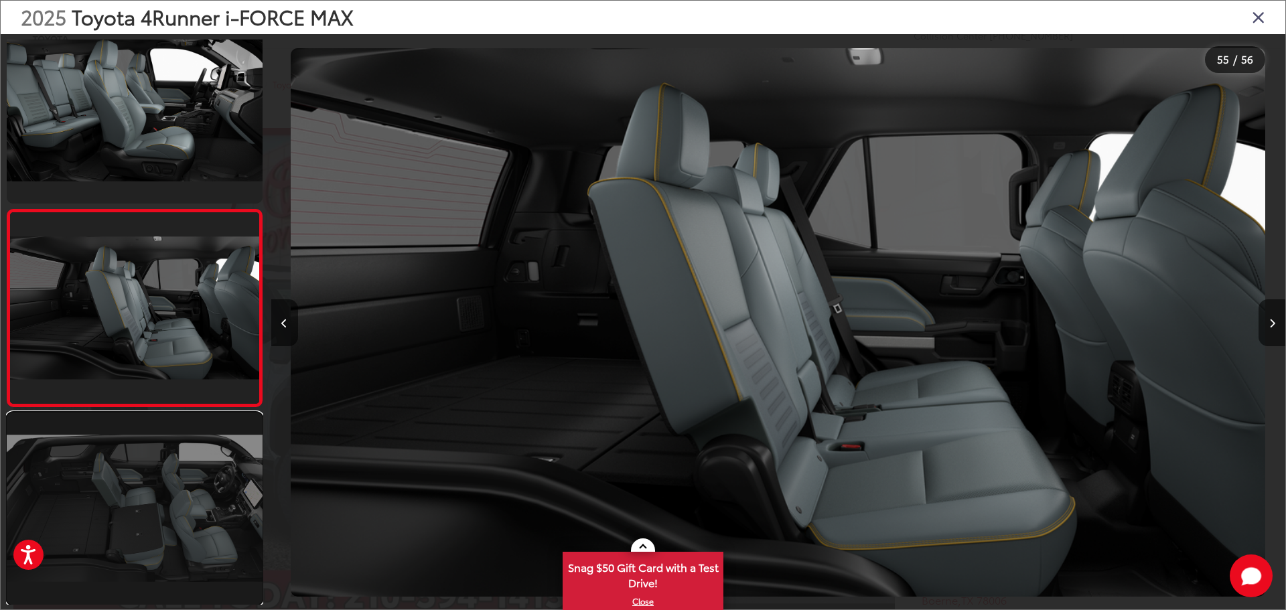
click at [135, 488] on link at bounding box center [135, 509] width 256 height 192
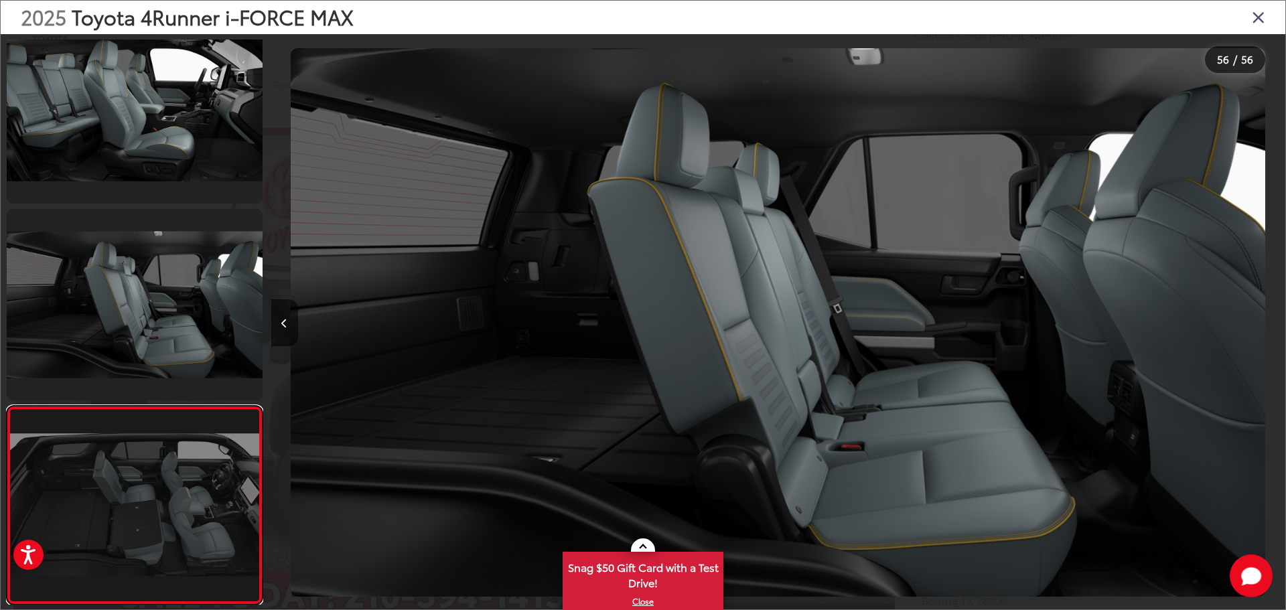
scroll to position [0, 55808]
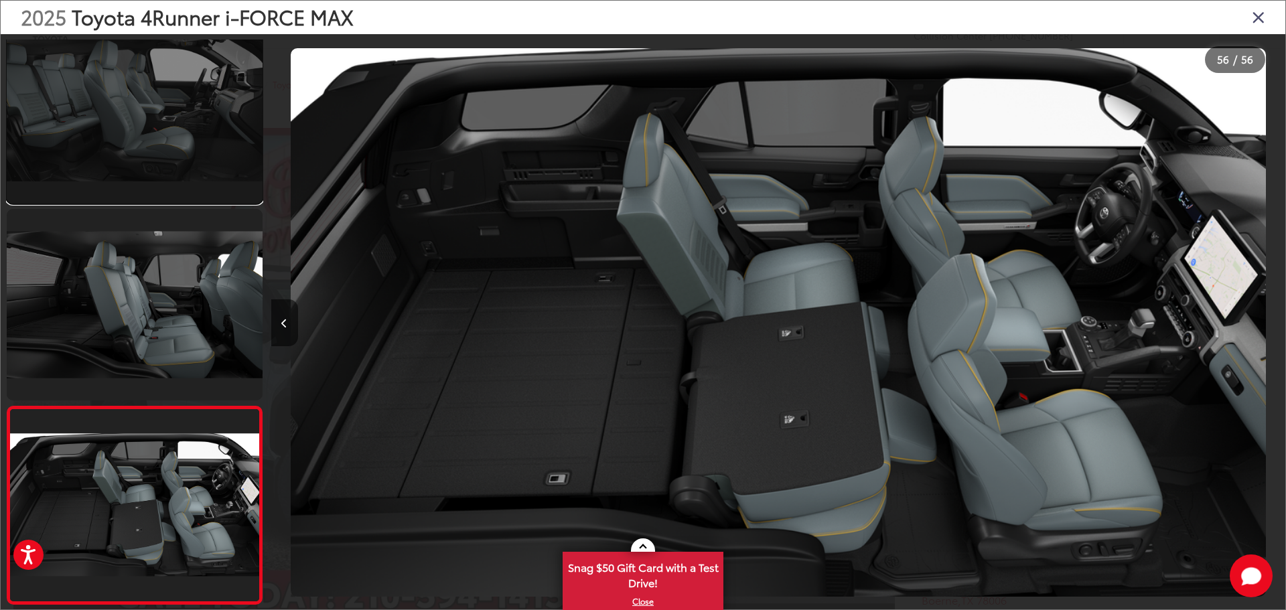
click at [158, 135] on link at bounding box center [135, 108] width 256 height 192
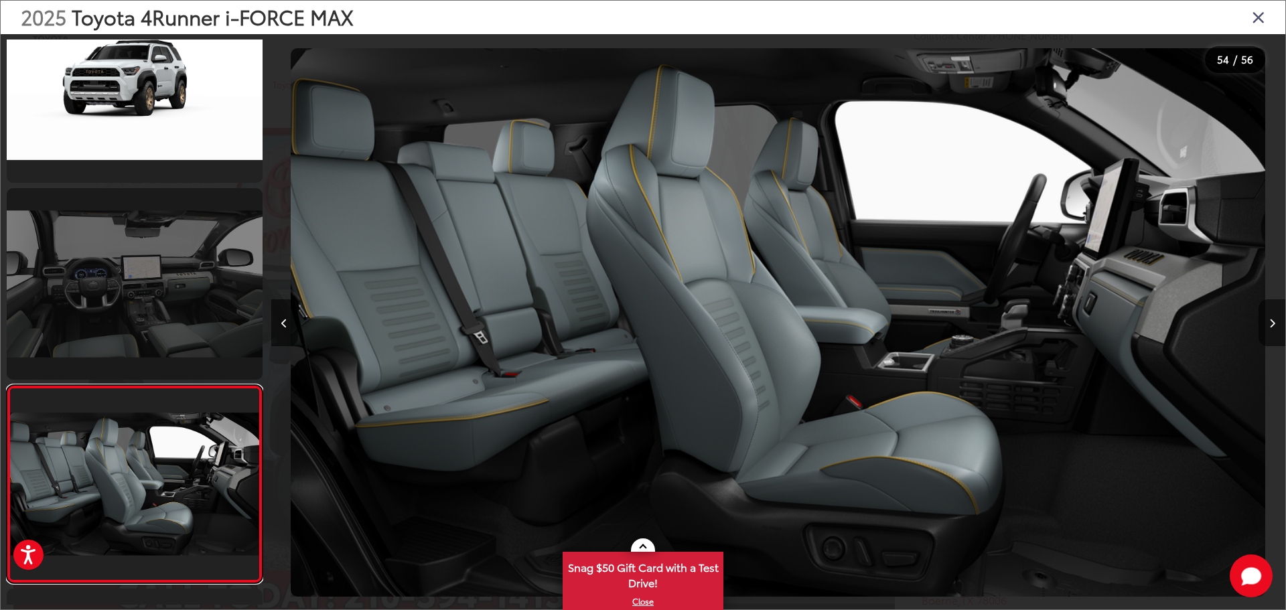
scroll to position [10035, 0]
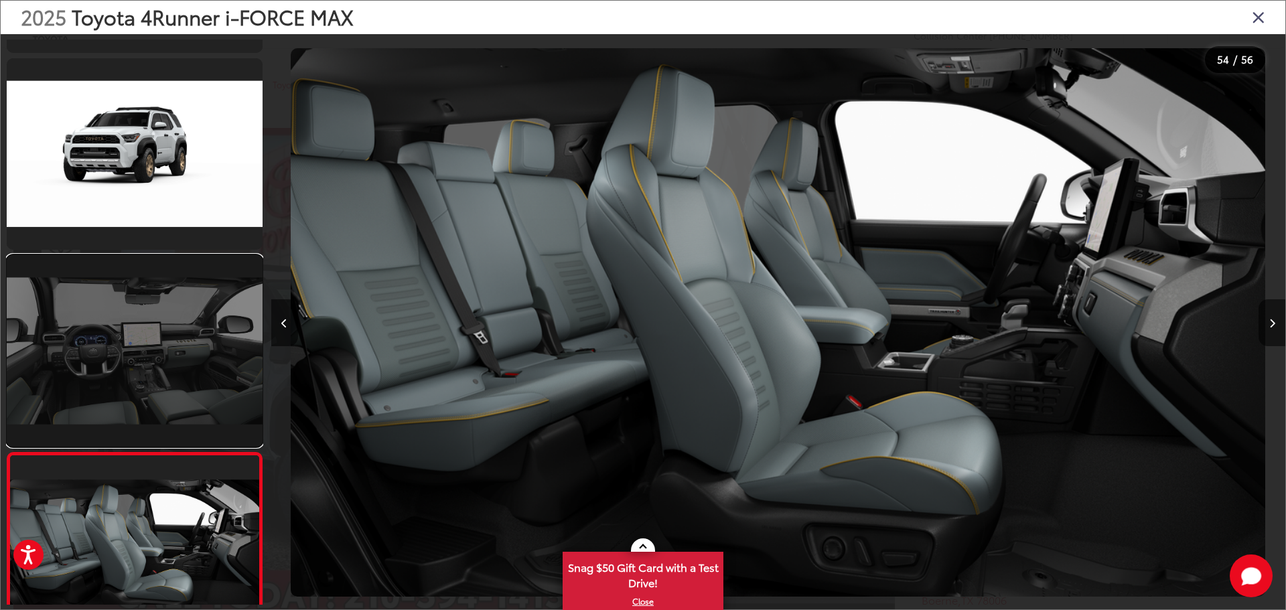
click at [100, 399] on link at bounding box center [135, 351] width 256 height 192
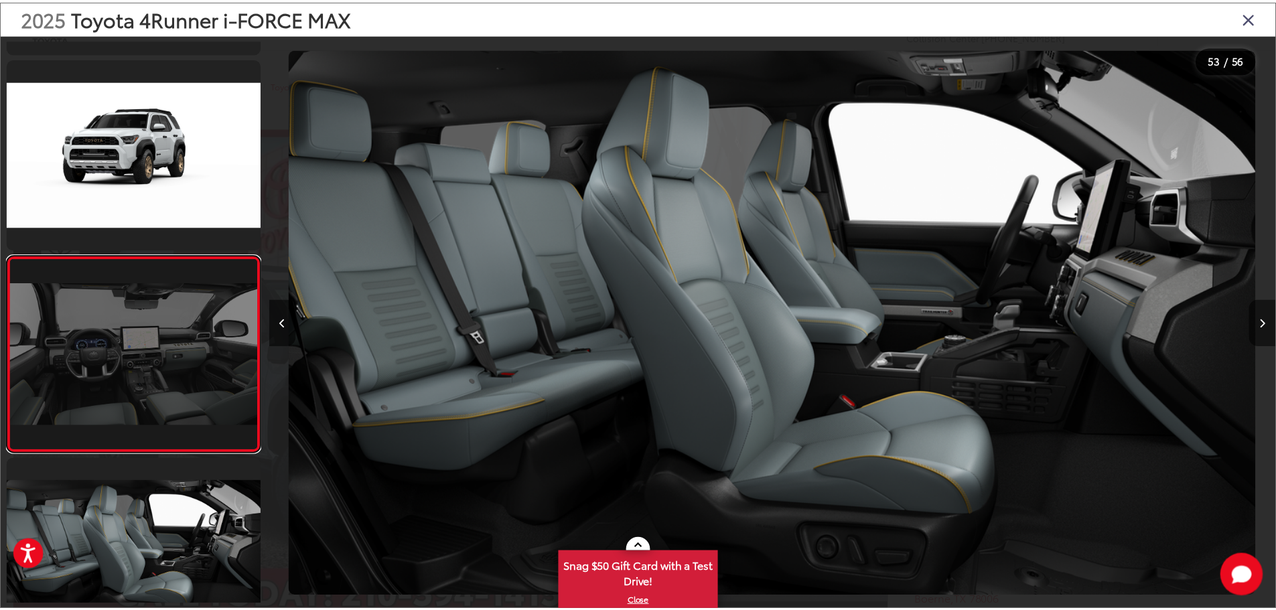
scroll to position [10106, 0]
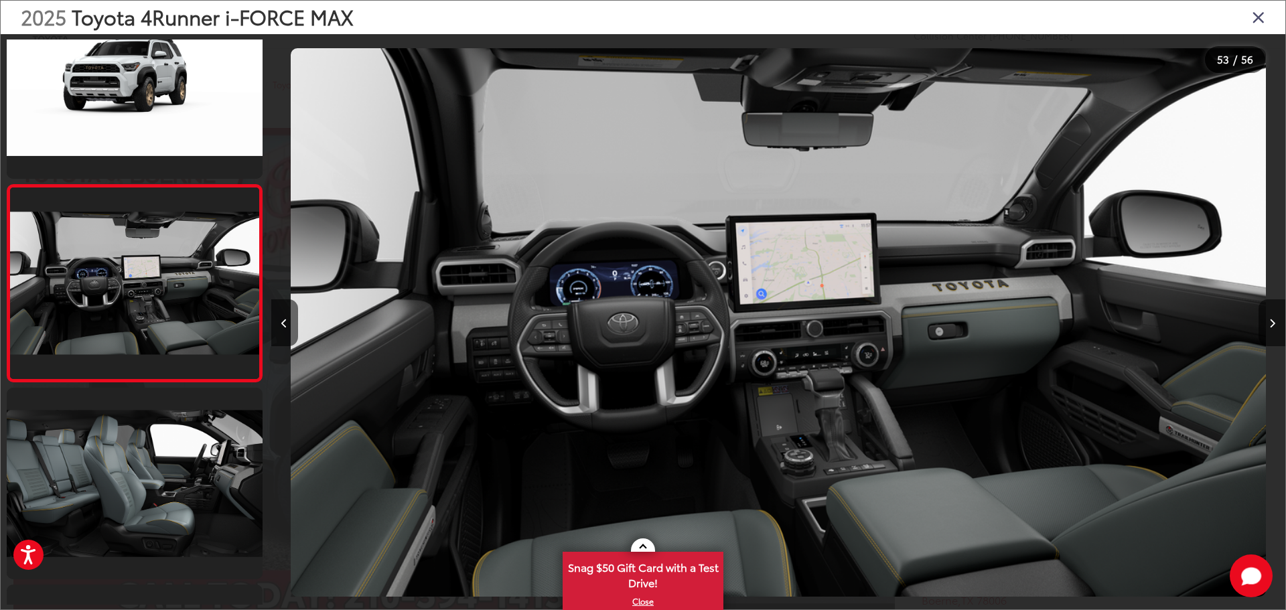
click at [1258, 14] on icon "Close gallery" at bounding box center [1258, 16] width 13 height 17
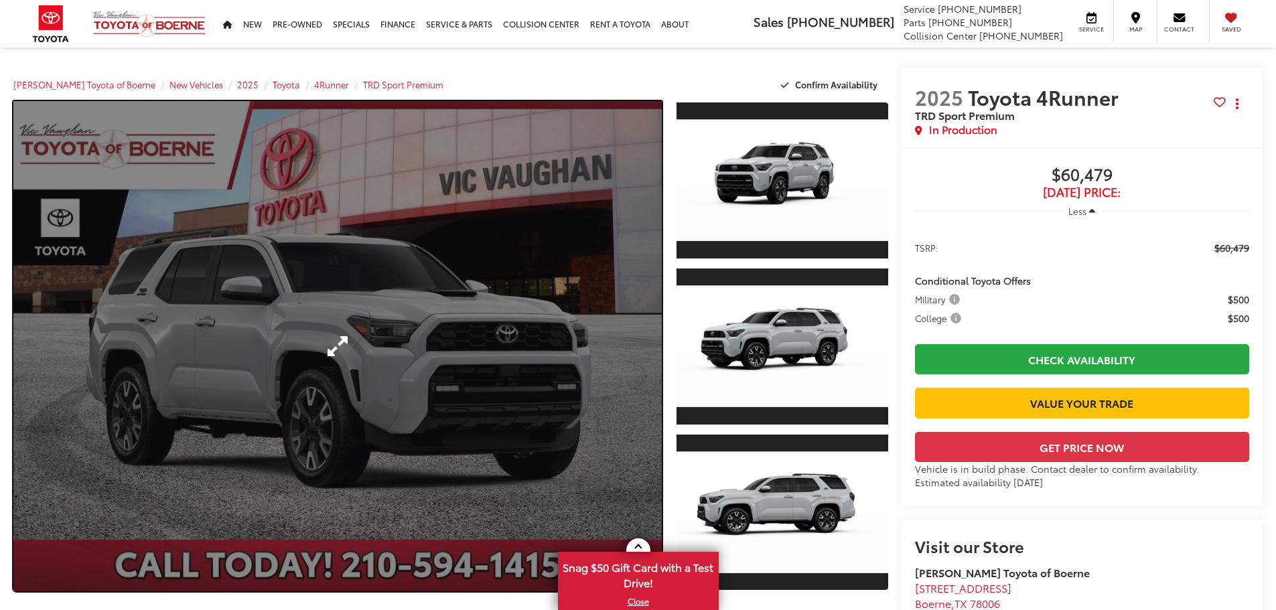
click at [341, 342] on link "Expand Photo 0" at bounding box center [337, 346] width 649 height 490
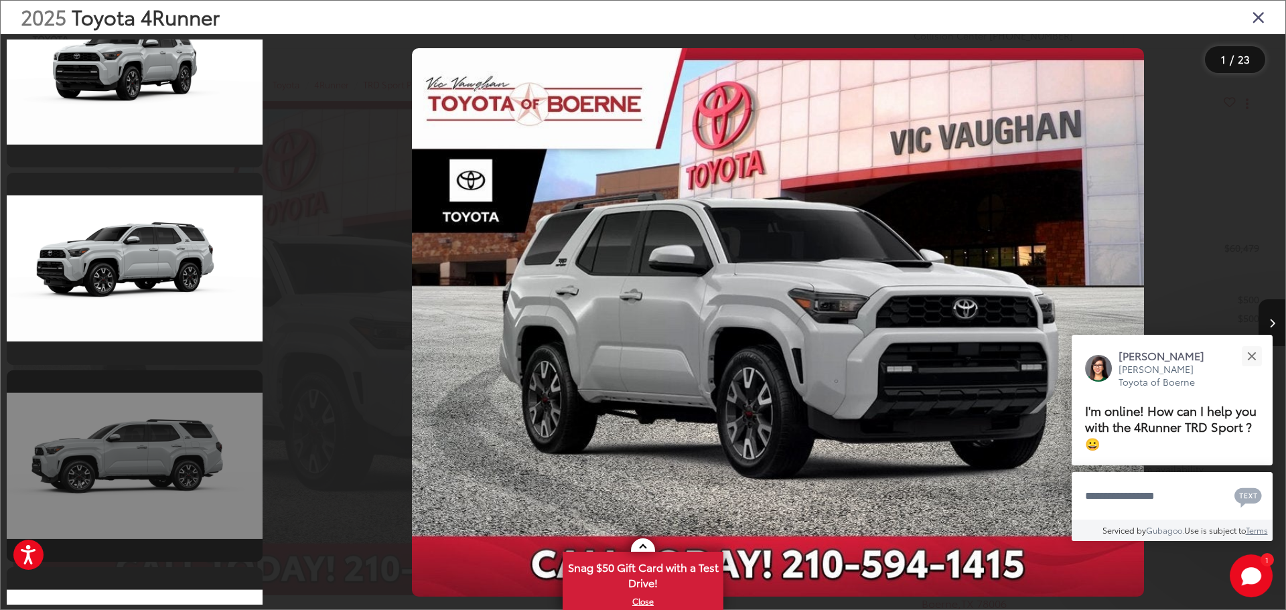
scroll to position [335, 0]
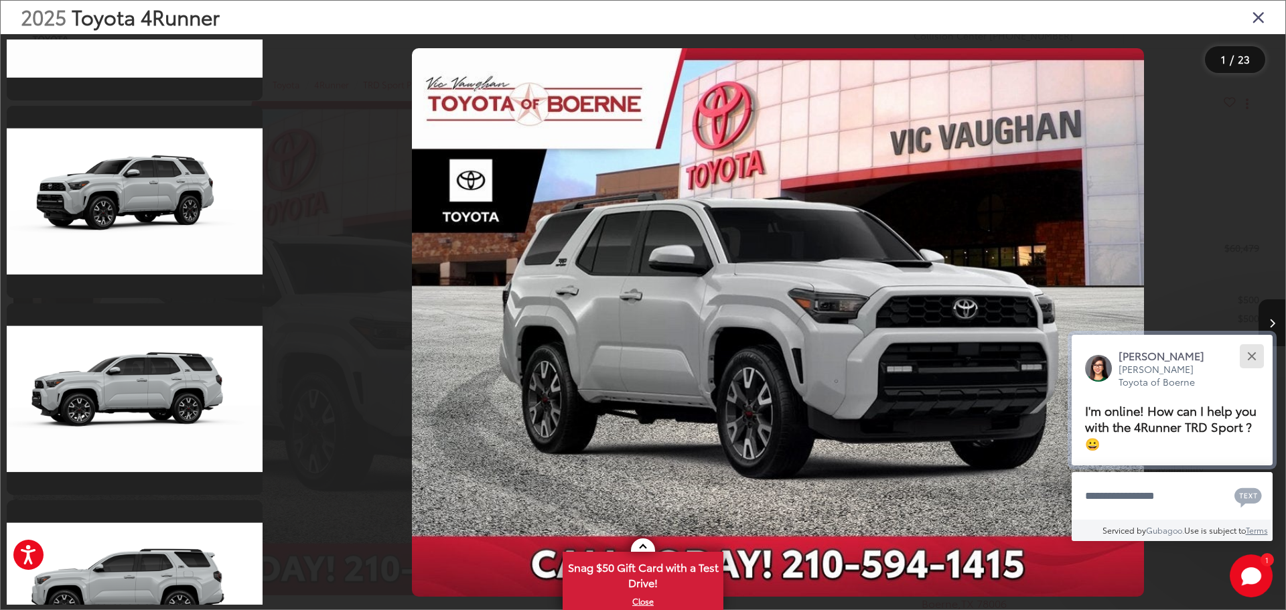
click at [1254, 356] on button "Close" at bounding box center [1252, 356] width 29 height 29
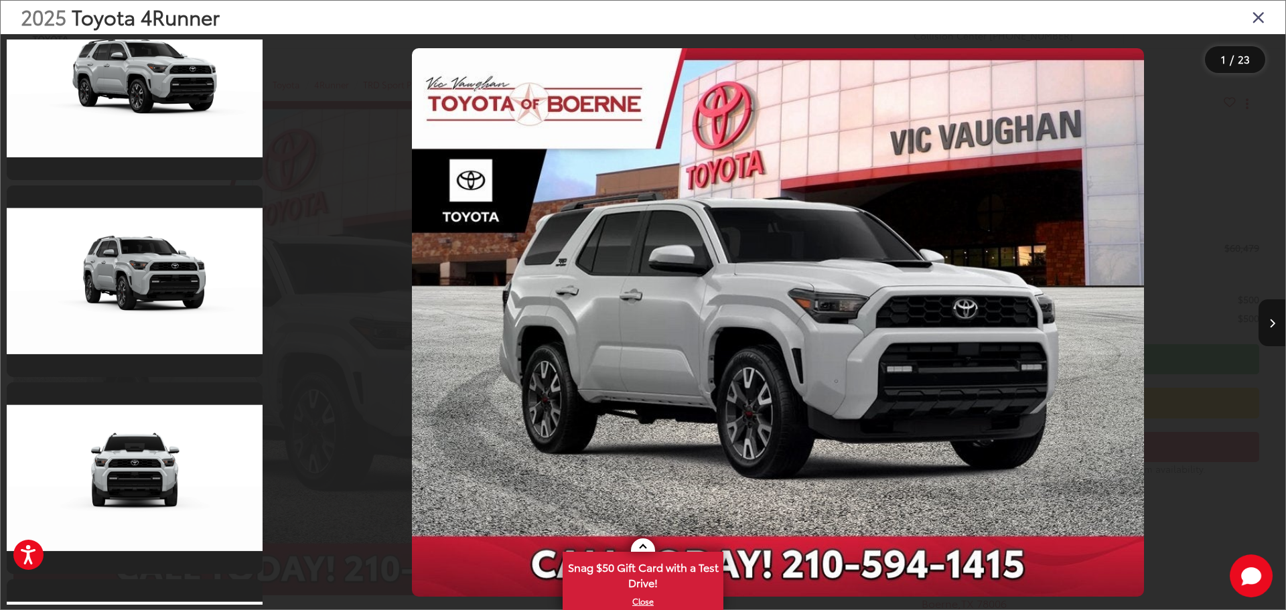
scroll to position [3484, 0]
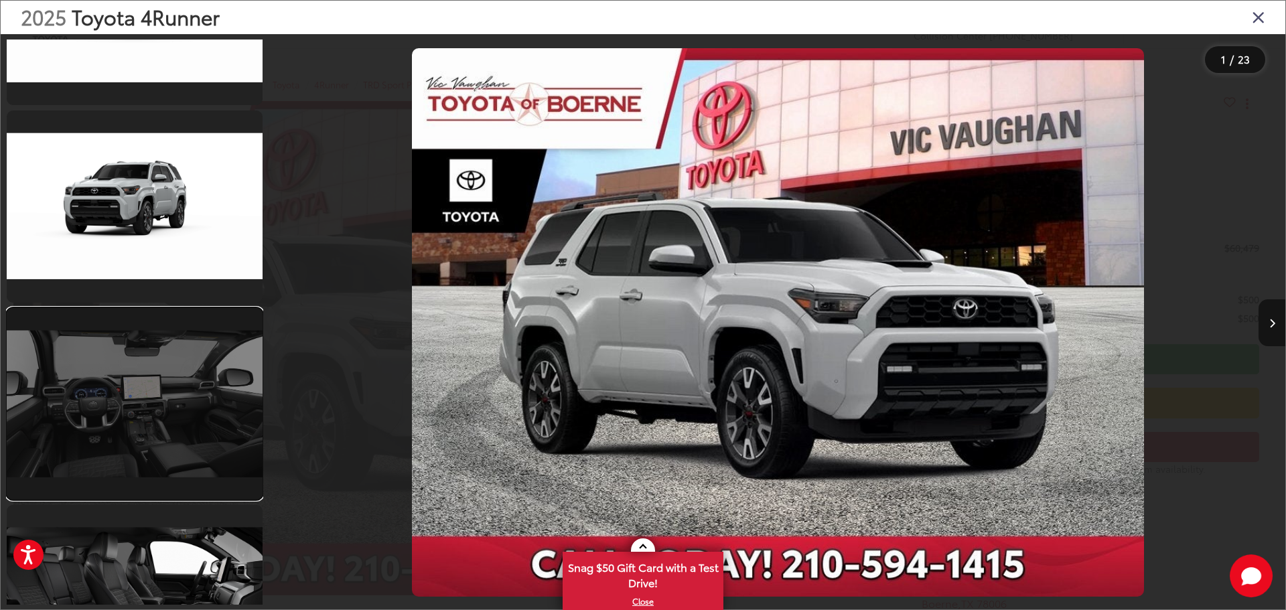
click at [94, 383] on link at bounding box center [135, 404] width 256 height 192
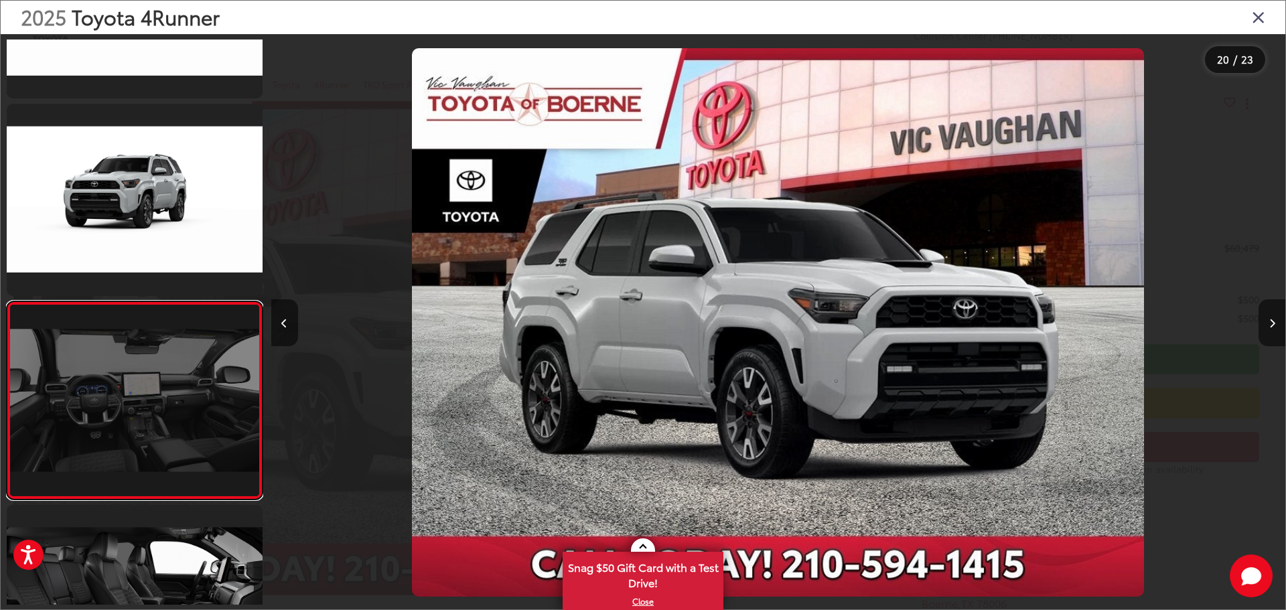
scroll to position [0, 19280]
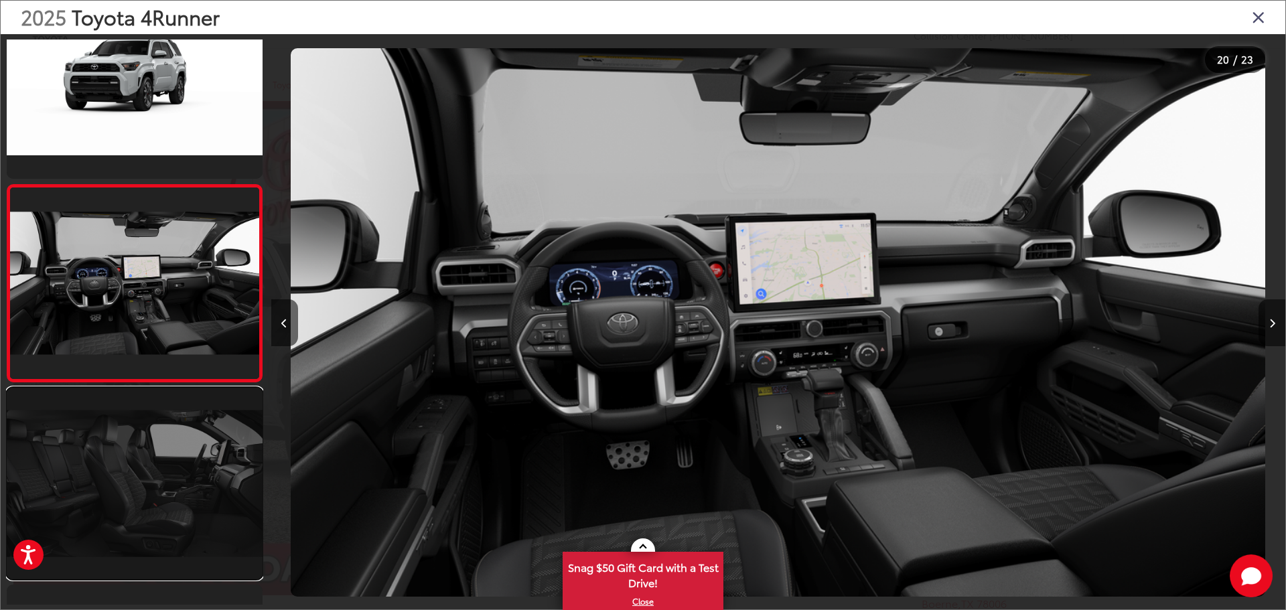
click at [98, 455] on link at bounding box center [135, 484] width 256 height 192
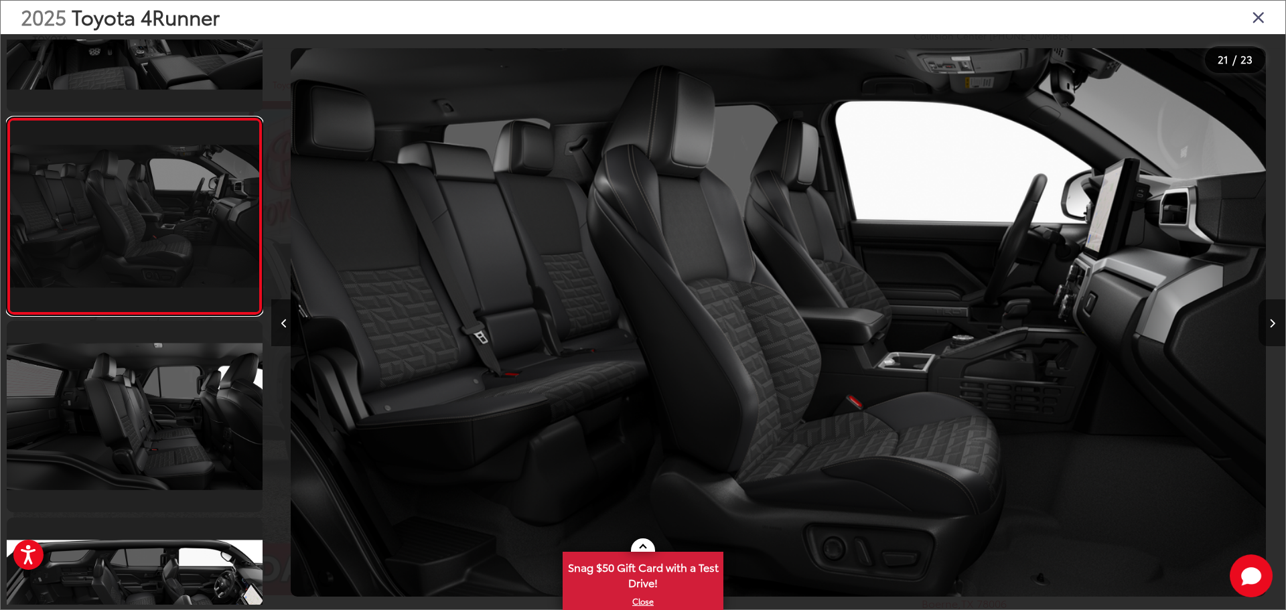
scroll to position [3731, 0]
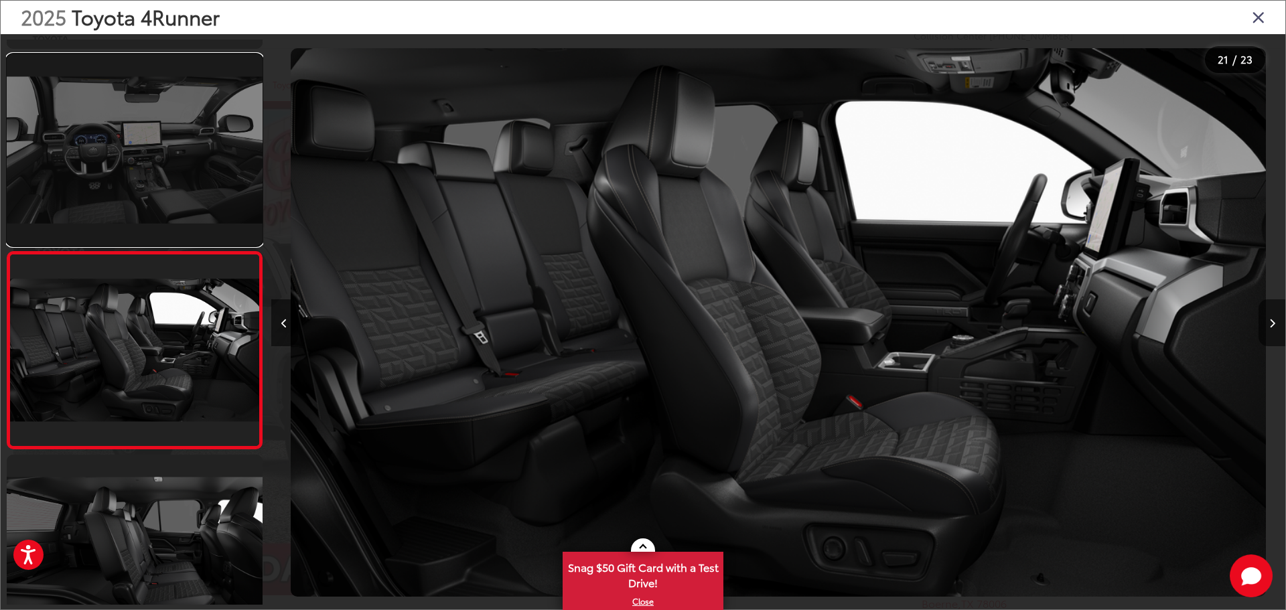
click at [153, 189] on link at bounding box center [135, 150] width 256 height 192
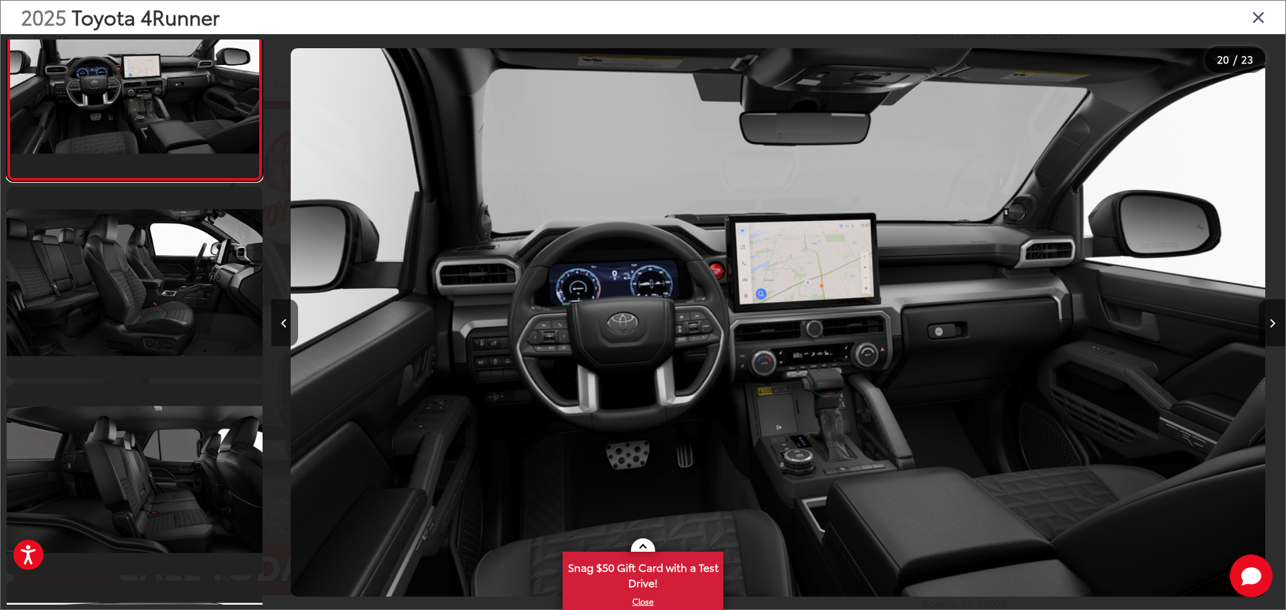
scroll to position [3936, 0]
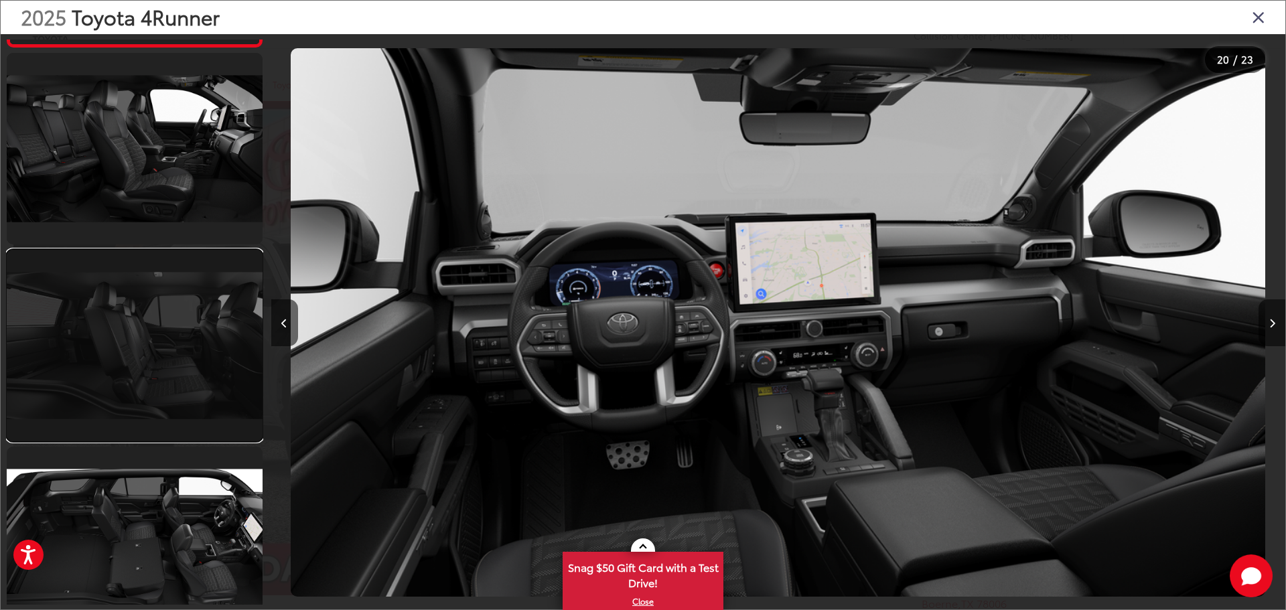
click at [113, 349] on link at bounding box center [135, 346] width 256 height 192
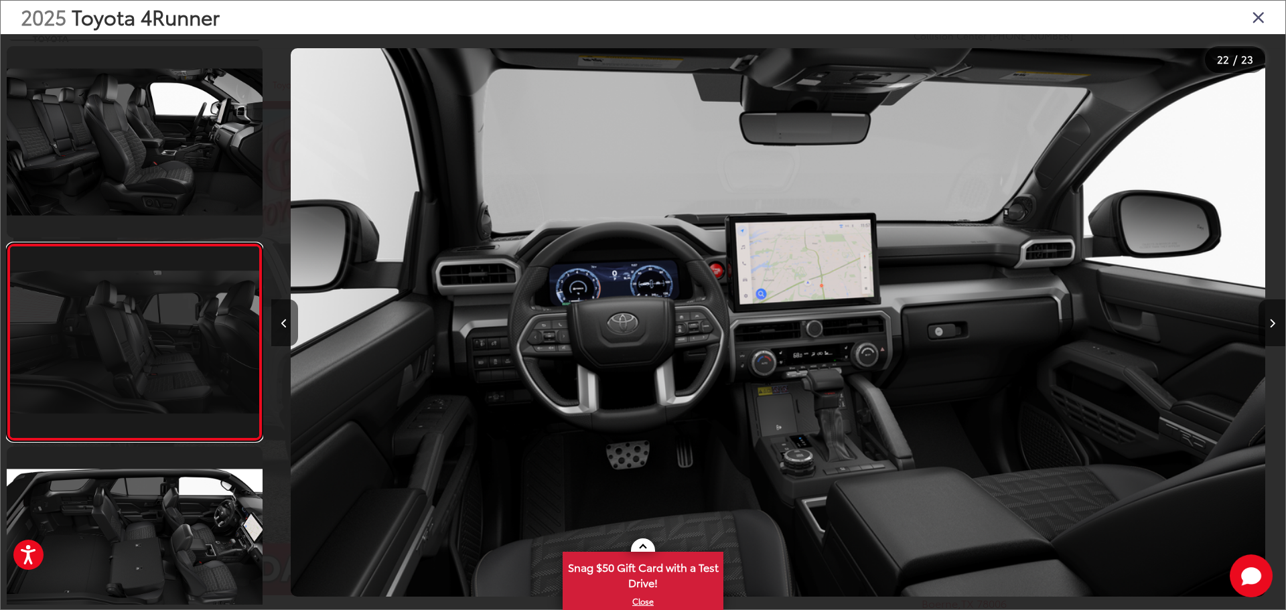
scroll to position [0, 21309]
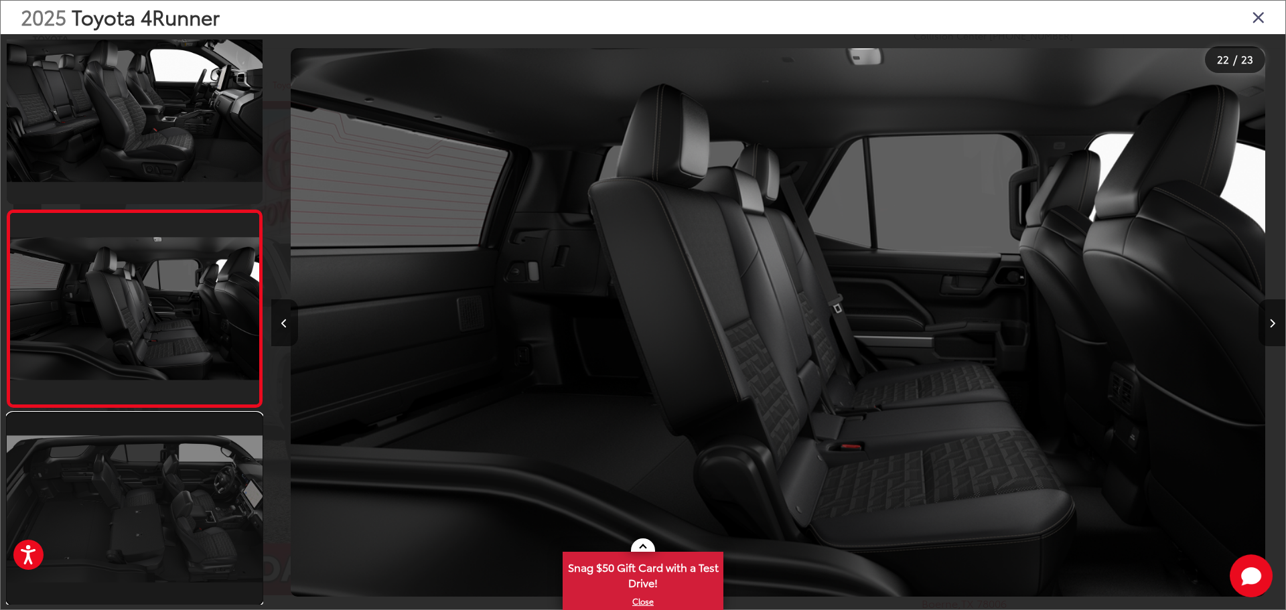
click at [70, 496] on link at bounding box center [135, 509] width 256 height 192
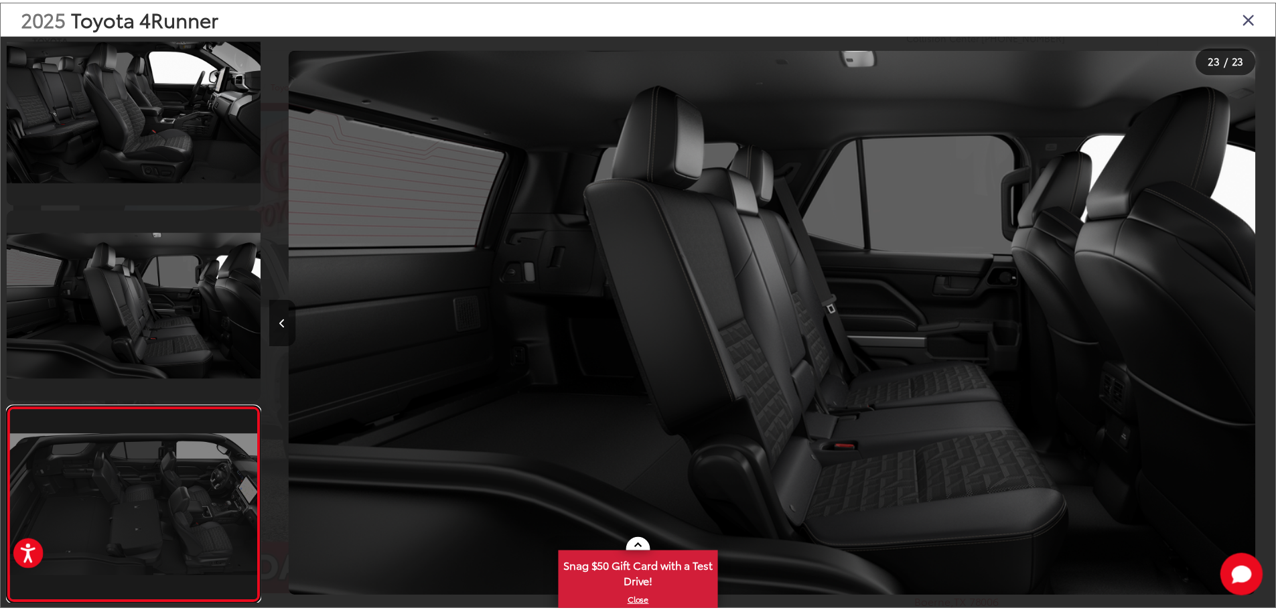
scroll to position [0, 22324]
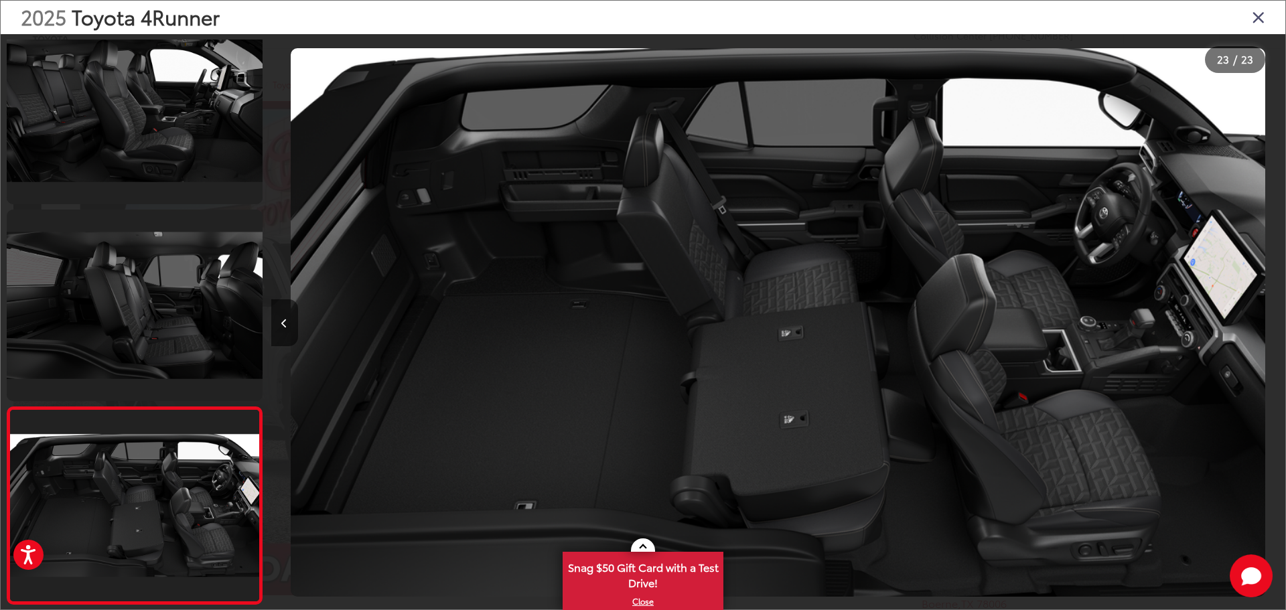
click at [1256, 13] on icon "Close gallery" at bounding box center [1258, 16] width 13 height 17
